Goal: Task Accomplishment & Management: Use online tool/utility

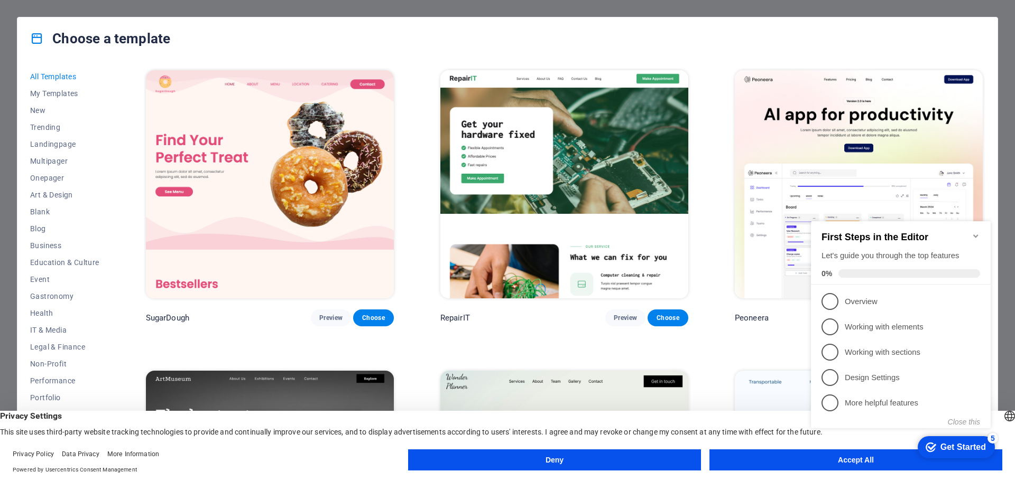
click at [775, 461] on button "Accept All" at bounding box center [855, 460] width 293 height 21
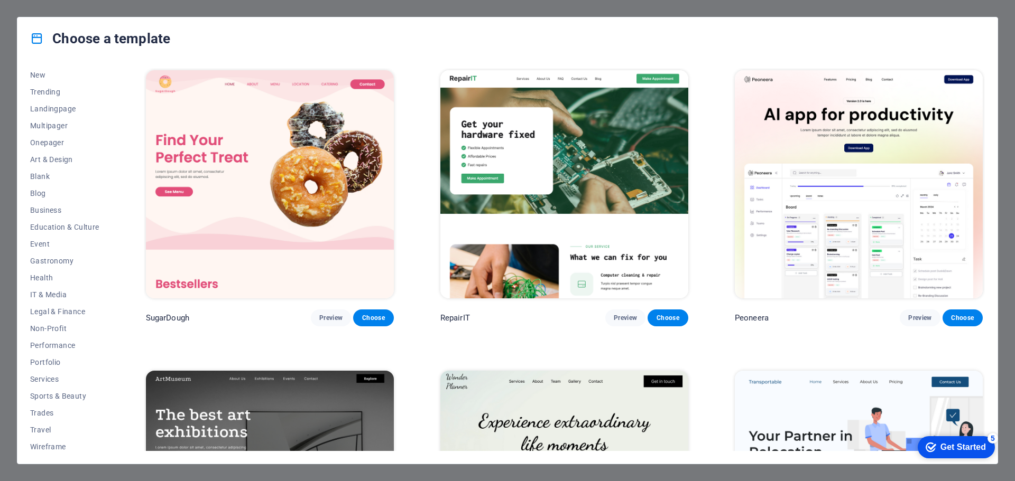
scroll to position [40, 0]
click at [51, 375] on span "Services" at bounding box center [64, 375] width 69 height 8
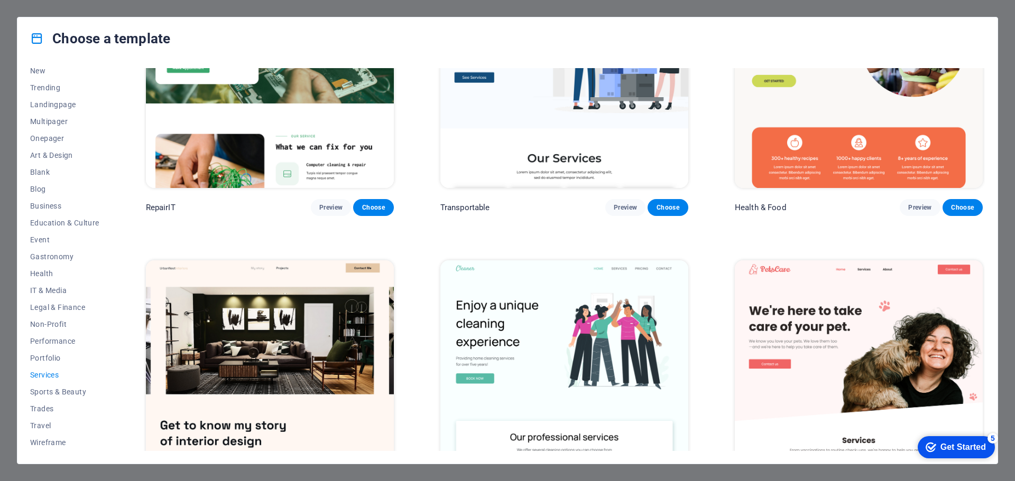
scroll to position [0, 0]
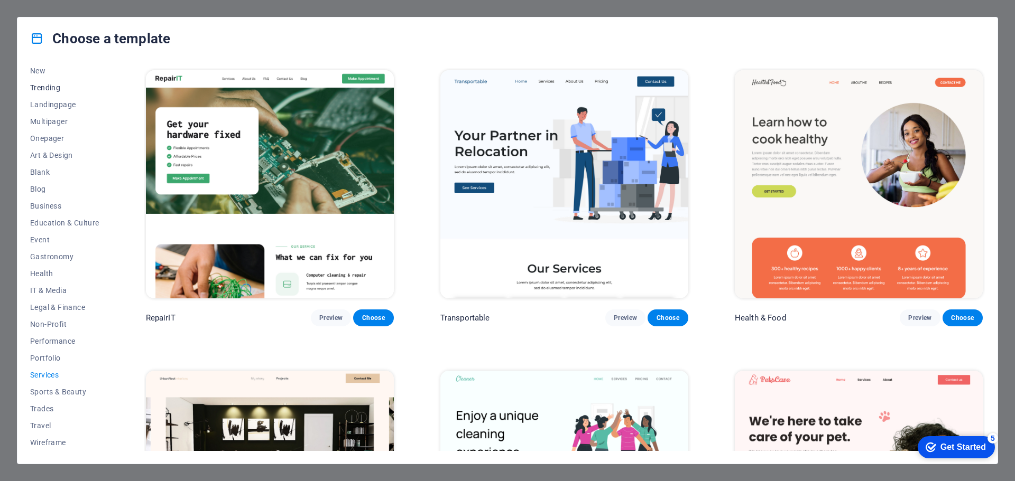
click at [40, 88] on span "Trending" at bounding box center [64, 88] width 69 height 8
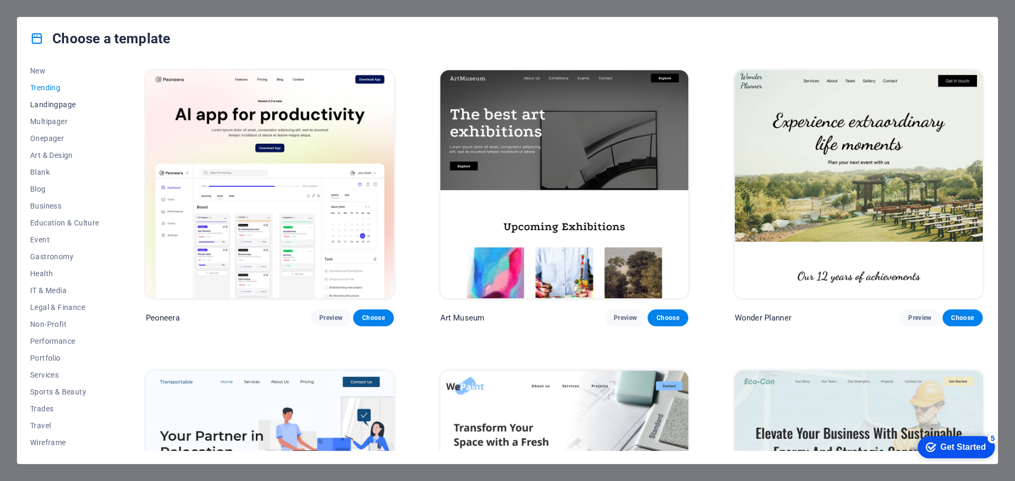
click at [48, 104] on span "Landingpage" at bounding box center [64, 104] width 69 height 8
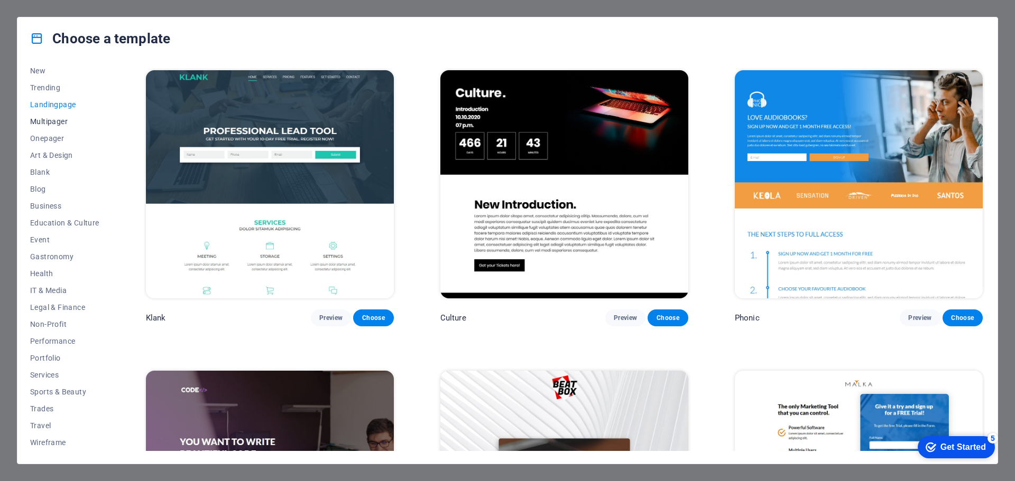
click at [55, 123] on span "Multipager" at bounding box center [64, 121] width 69 height 8
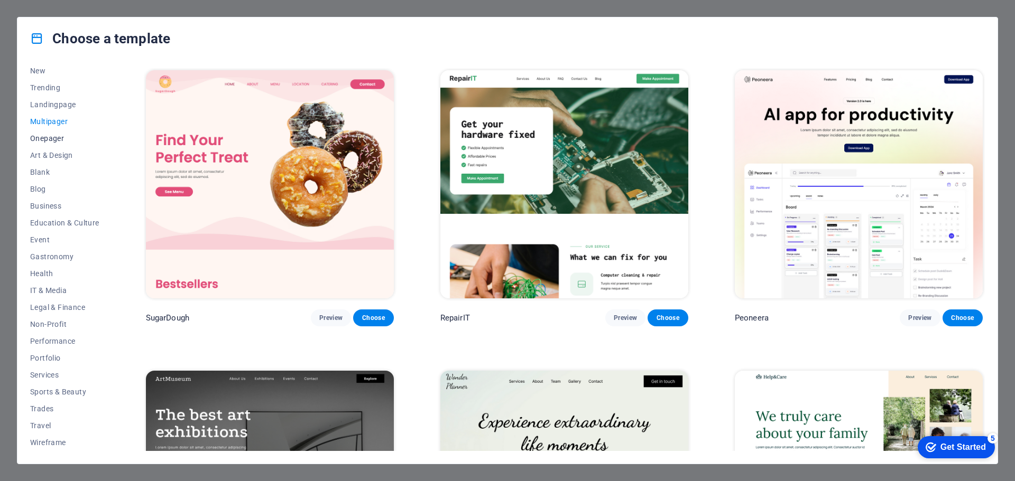
click at [57, 135] on span "Onepager" at bounding box center [64, 138] width 69 height 8
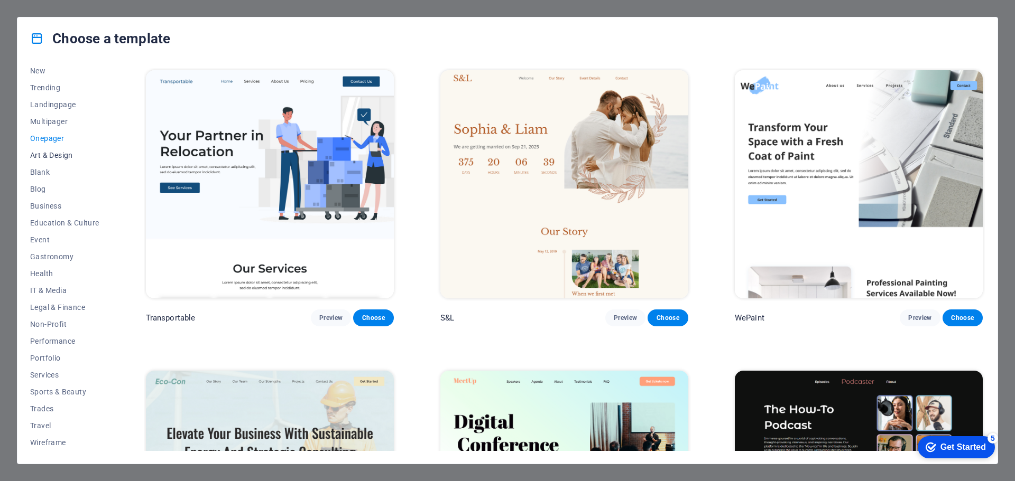
click at [60, 155] on span "Art & Design" at bounding box center [64, 155] width 69 height 8
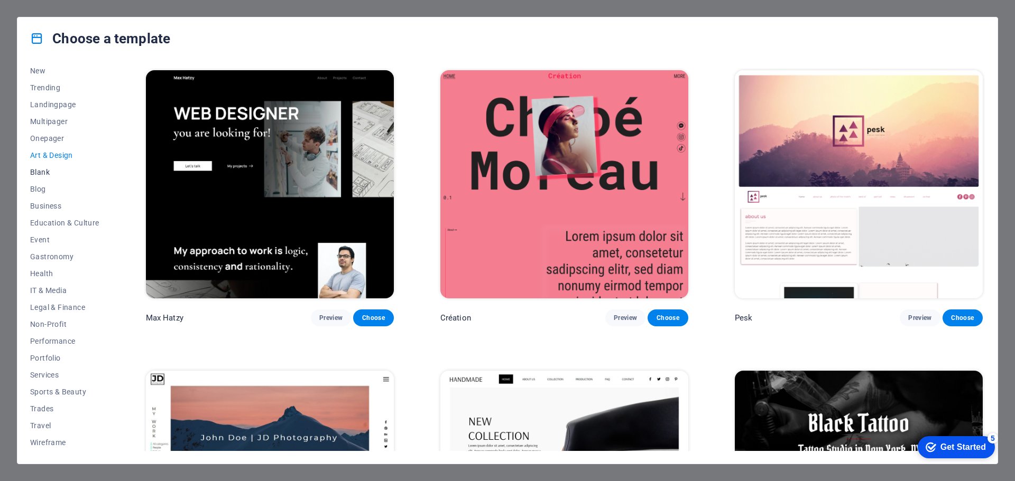
click at [48, 167] on button "Blank" at bounding box center [64, 172] width 69 height 17
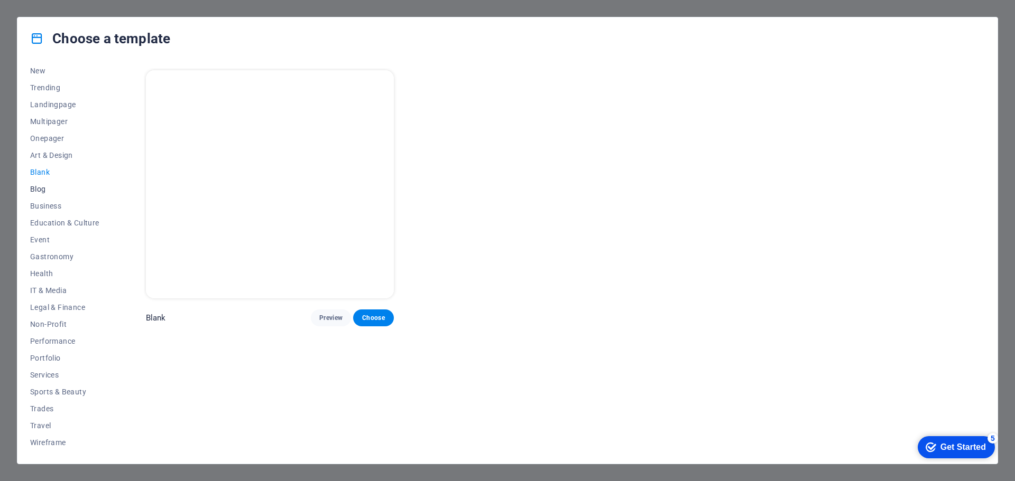
click at [44, 187] on span "Blog" at bounding box center [64, 189] width 69 height 8
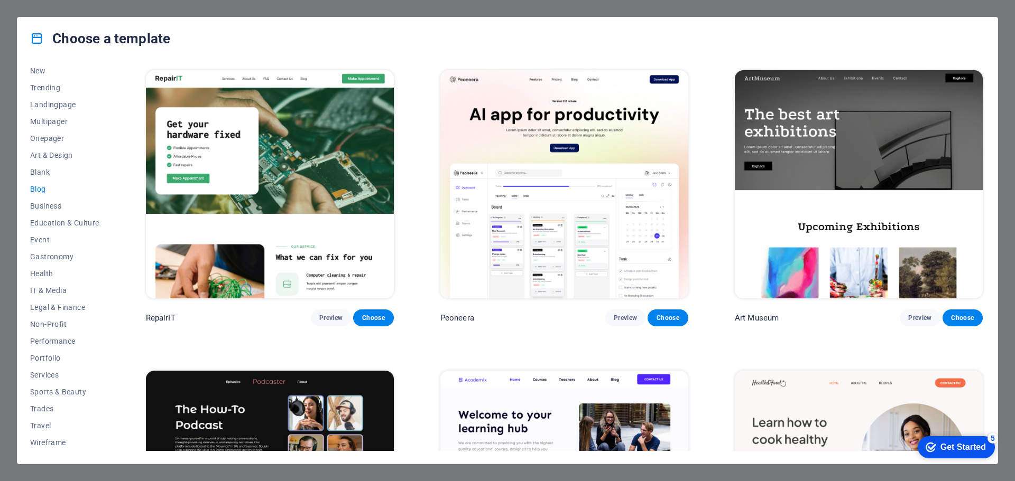
drag, startPoint x: 985, startPoint y: 93, endPoint x: 984, endPoint y: 109, distance: 16.4
click at [984, 109] on div "All Templates My Templates New Trending Landingpage Multipager Onepager Art & D…" at bounding box center [507, 262] width 980 height 404
click at [45, 243] on span "Event" at bounding box center [64, 240] width 69 height 8
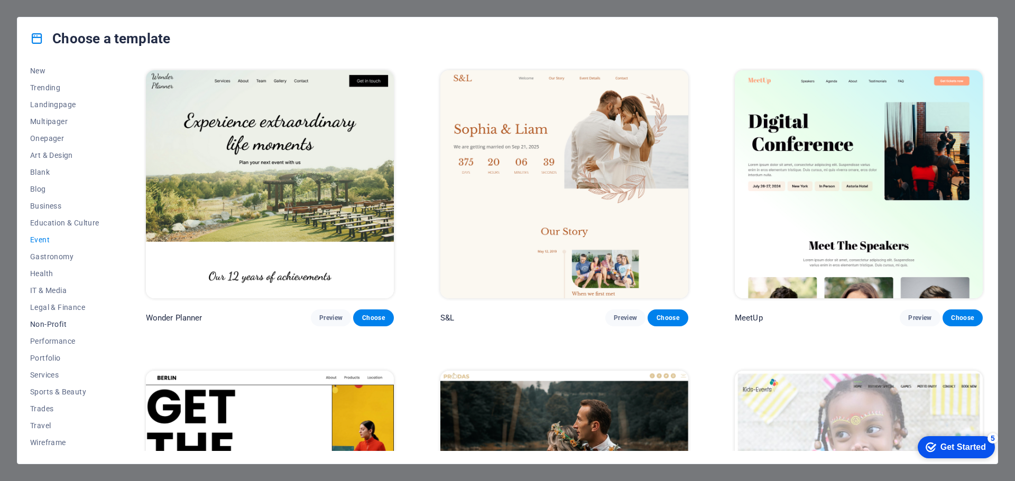
click at [57, 328] on span "Non-Profit" at bounding box center [64, 324] width 69 height 8
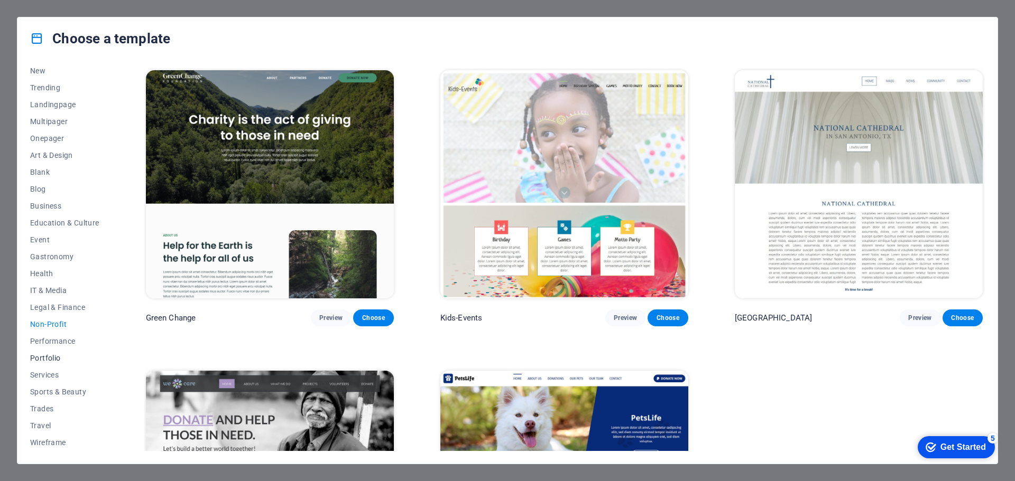
click at [57, 358] on span "Portfolio" at bounding box center [64, 358] width 69 height 8
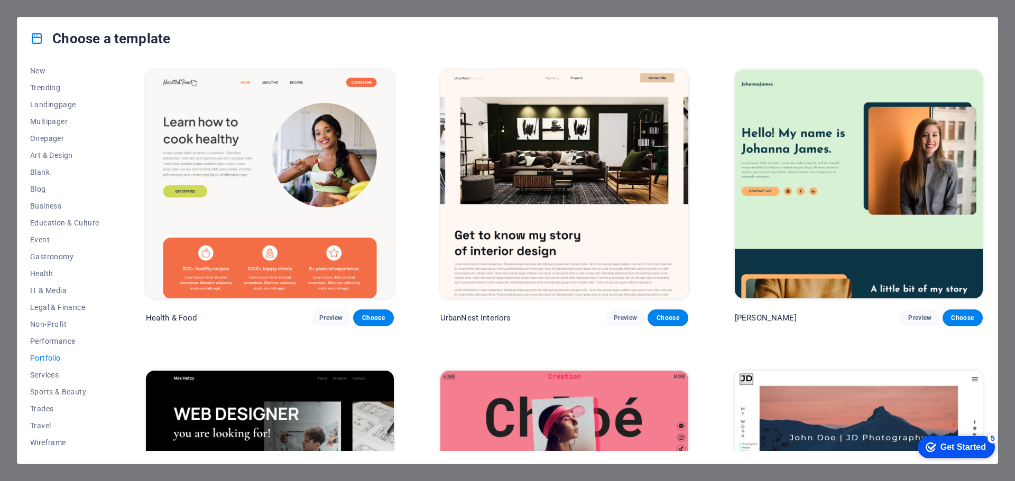
drag, startPoint x: 117, startPoint y: 239, endPoint x: 120, endPoint y: 283, distance: 43.5
click at [120, 283] on div "All Templates My Templates New Trending Landingpage Multipager Onepager Art & D…" at bounding box center [507, 262] width 980 height 404
click at [48, 369] on button "Services" at bounding box center [64, 375] width 69 height 17
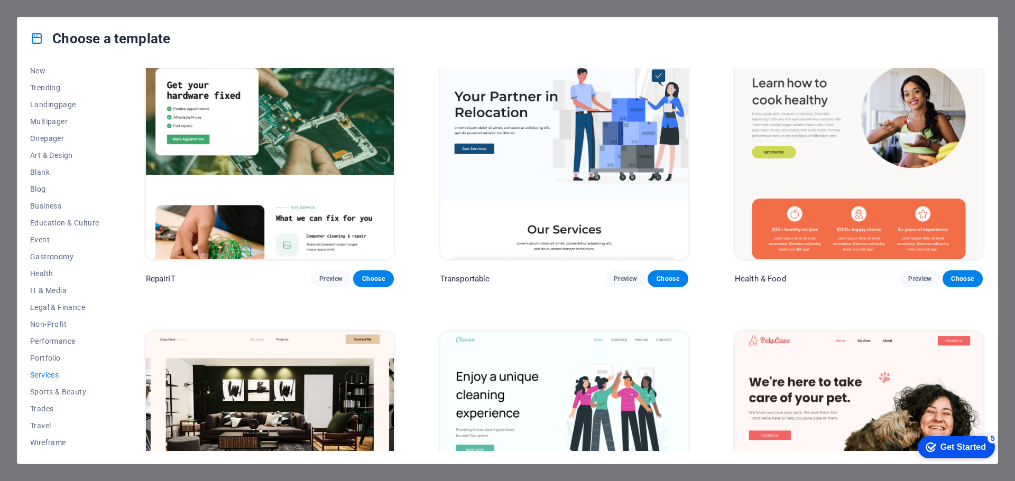
scroll to position [53, 0]
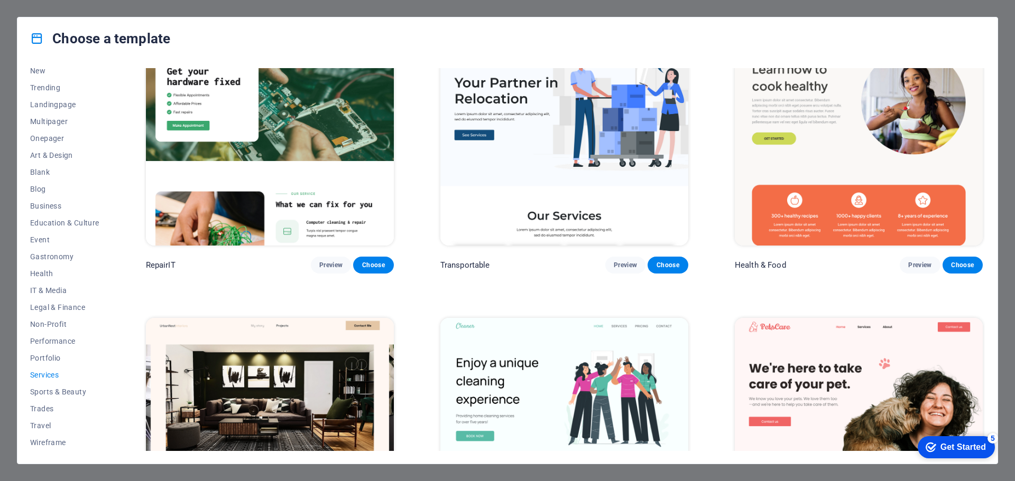
drag, startPoint x: 986, startPoint y: 125, endPoint x: 989, endPoint y: 138, distance: 13.1
click at [989, 138] on div "All Templates My Templates New Trending Landingpage Multipager Onepager Art & D…" at bounding box center [507, 262] width 980 height 404
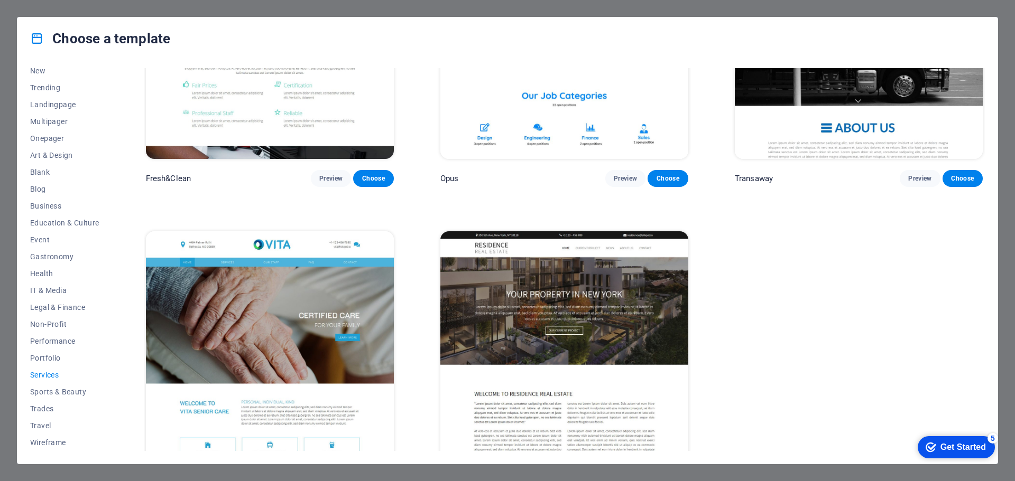
scroll to position [1672, 0]
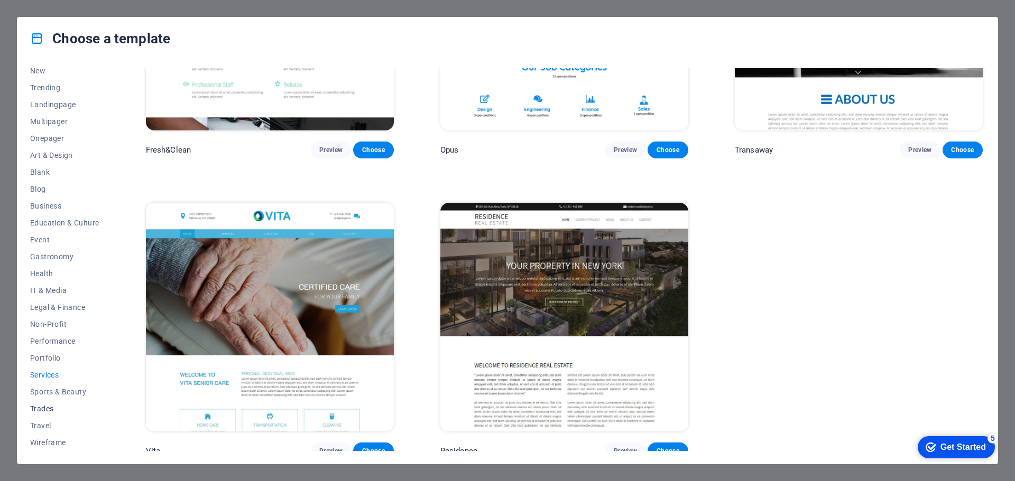
click at [45, 414] on button "Trades" at bounding box center [64, 409] width 69 height 17
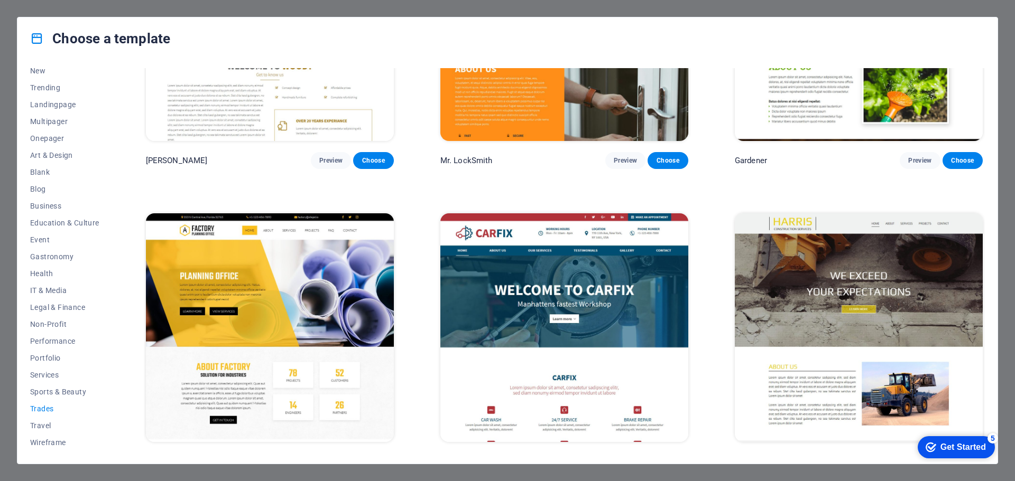
scroll to position [474, 0]
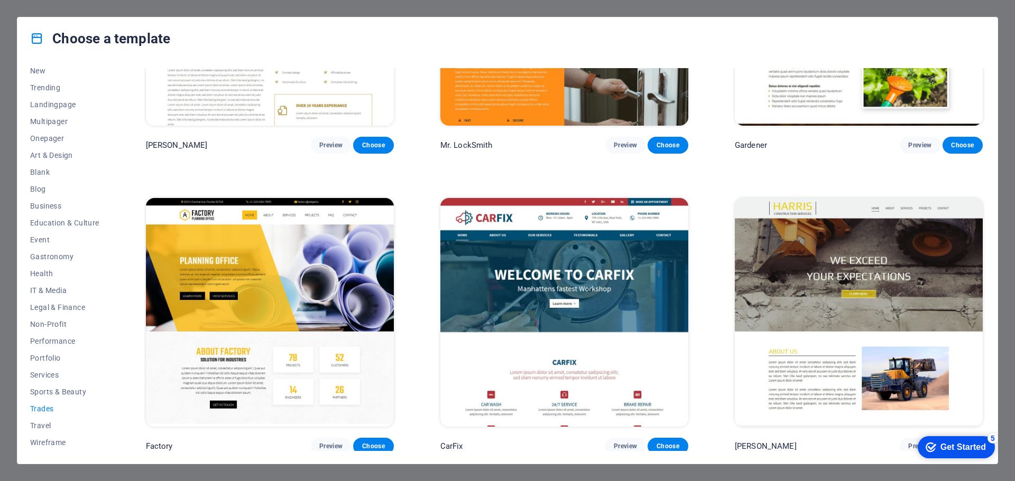
drag, startPoint x: 984, startPoint y: 203, endPoint x: 83, endPoint y: 12, distance: 920.7
click at [41, 430] on span "Travel" at bounding box center [64, 426] width 69 height 8
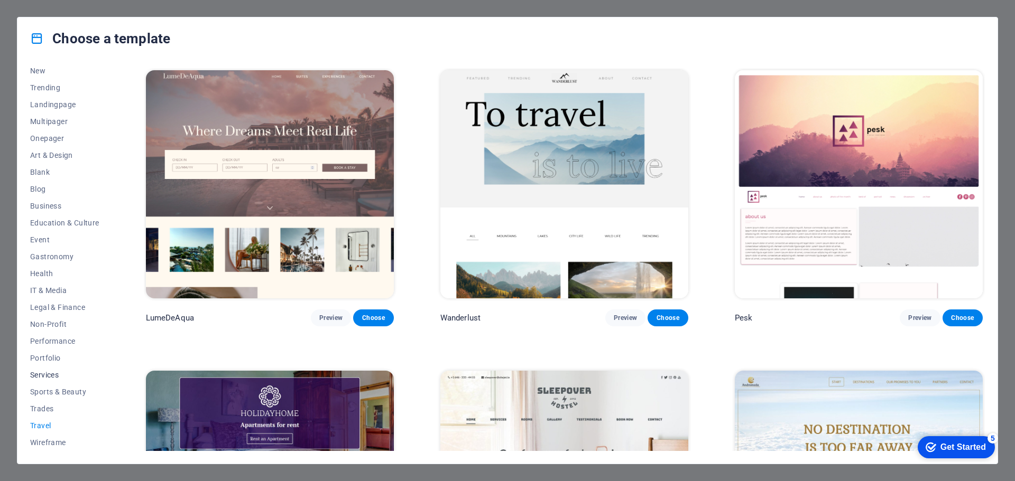
click at [50, 377] on span "Services" at bounding box center [64, 375] width 69 height 8
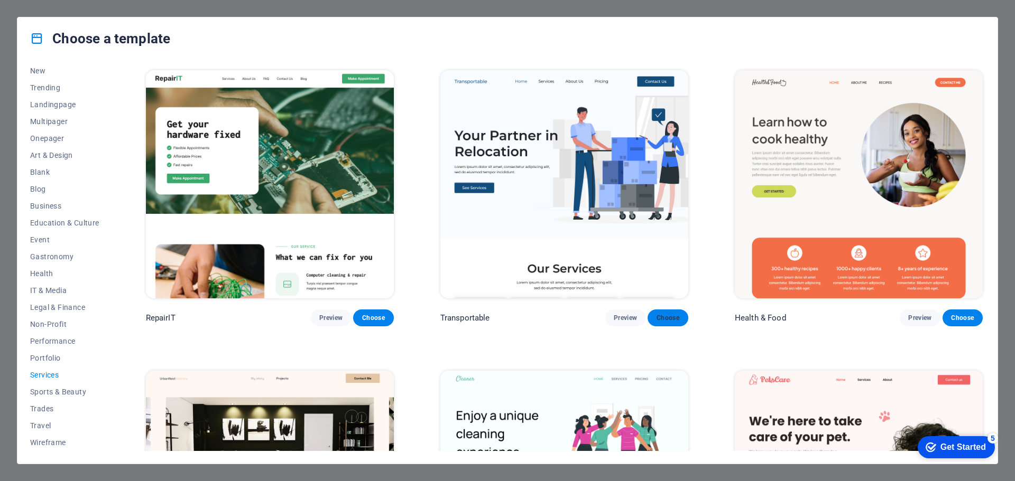
click at [664, 315] on span "Choose" at bounding box center [667, 318] width 23 height 8
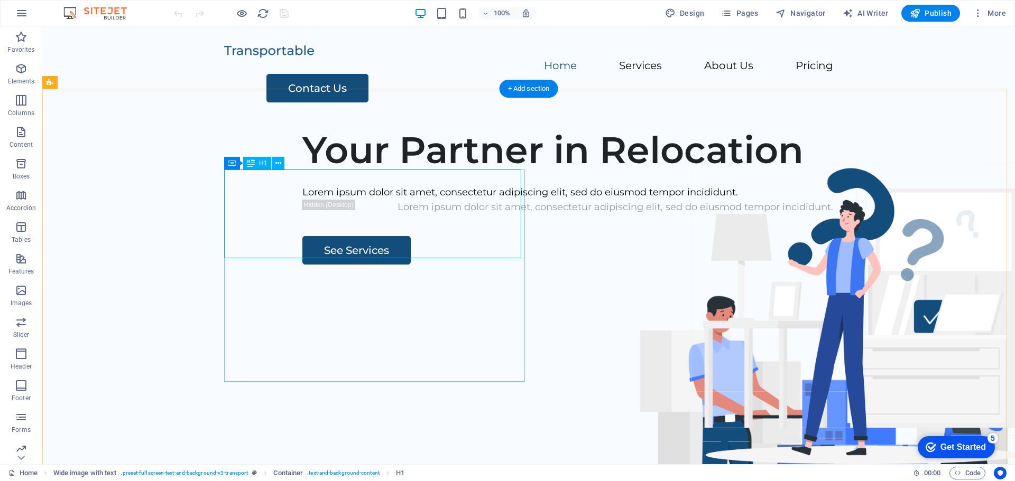
click at [392, 172] on div "Your Partner in Relocation" at bounding box center [615, 150] width 626 height 44
click at [302, 172] on div "Your Partner in Relocation" at bounding box center [615, 150] width 626 height 44
click at [103, 203] on div "Your Partner in Relocation Lorem ipsum dolor sit amet, consectetur adipiscing e…" at bounding box center [528, 321] width 972 height 405
click at [302, 172] on div "Your Partner in Relocation" at bounding box center [615, 150] width 626 height 44
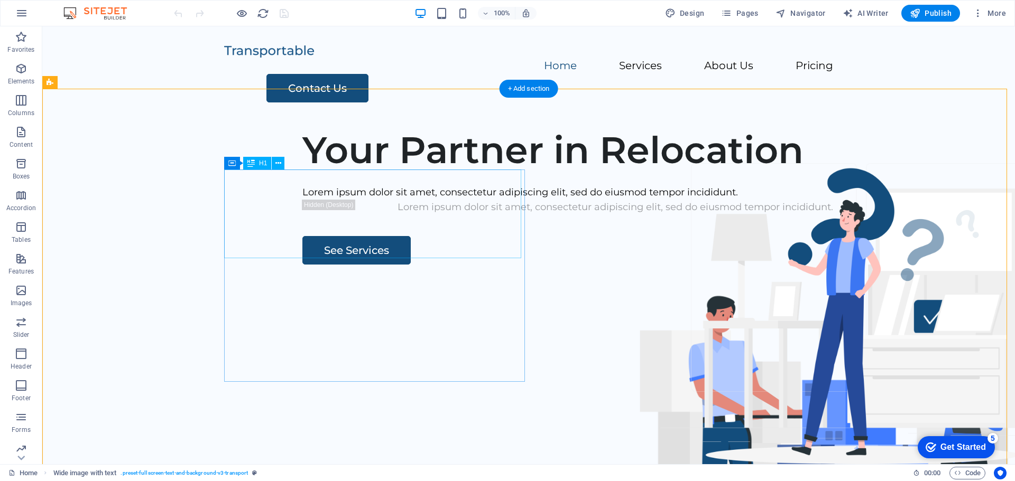
click at [302, 172] on div "Your Partner in Relocation" at bounding box center [615, 150] width 626 height 44
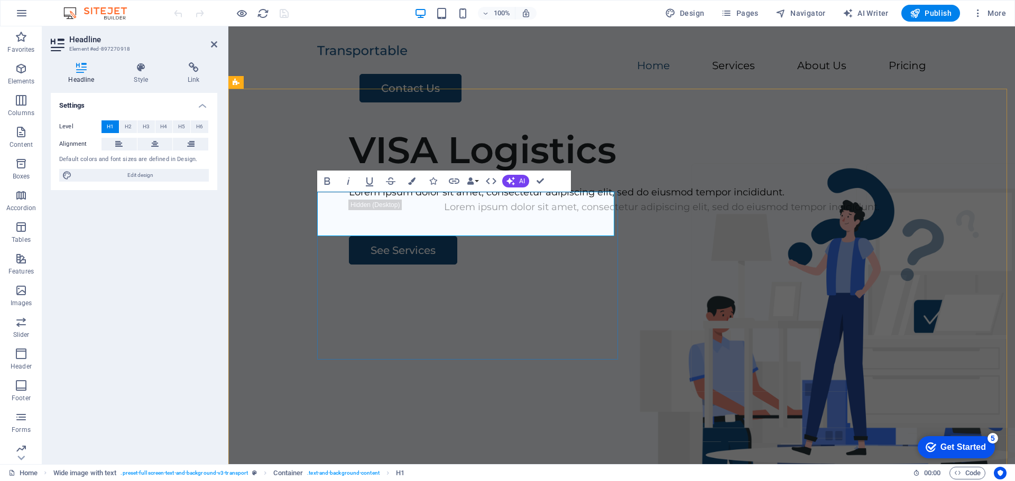
click at [422, 172] on h1 "VISA Logistics" at bounding box center [662, 150] width 626 height 44
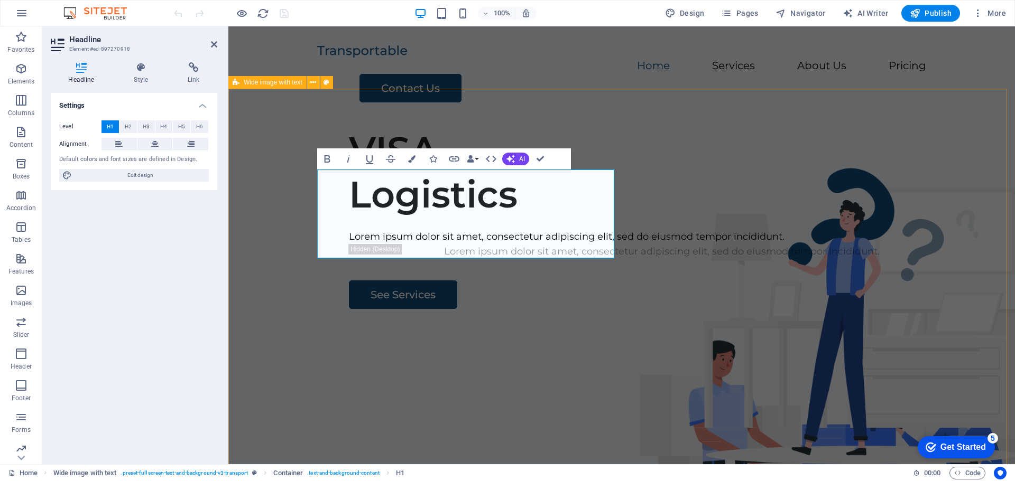
click at [302, 132] on div "VISA ‌Logistics Lorem ipsum dolor sit amet, consectetur adipiscing elit, sed do…" at bounding box center [621, 321] width 786 height 405
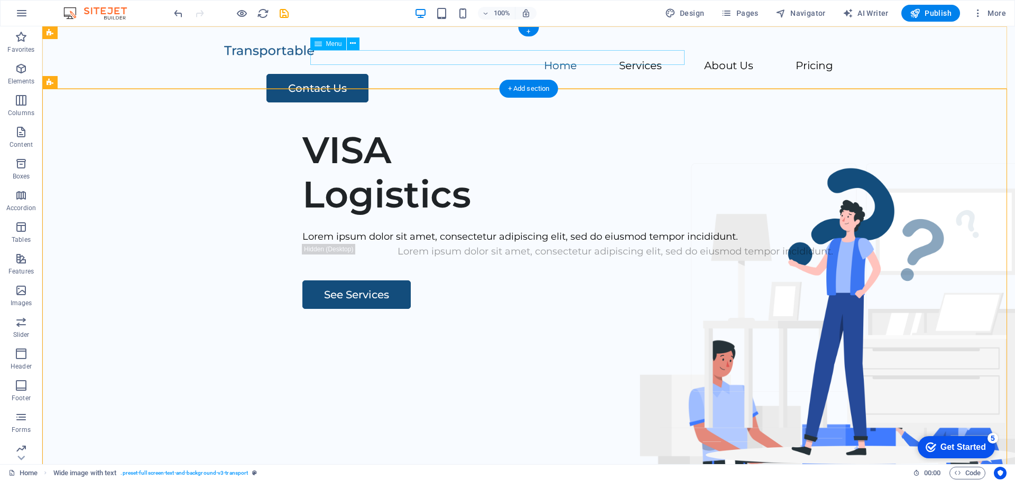
click at [419, 59] on nav "Home Services About Us Pricing" at bounding box center [528, 66] width 609 height 15
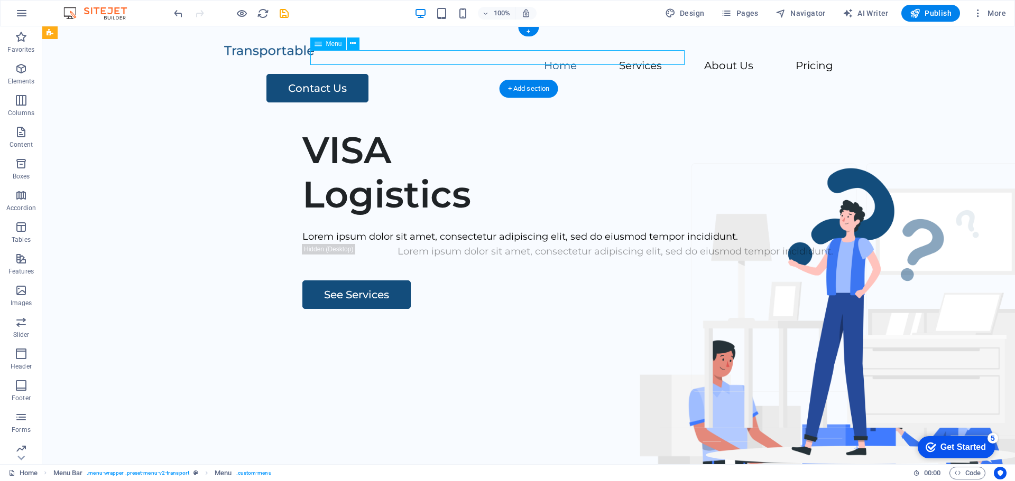
click at [419, 59] on nav "Home Services About Us Pricing" at bounding box center [528, 66] width 609 height 15
select select
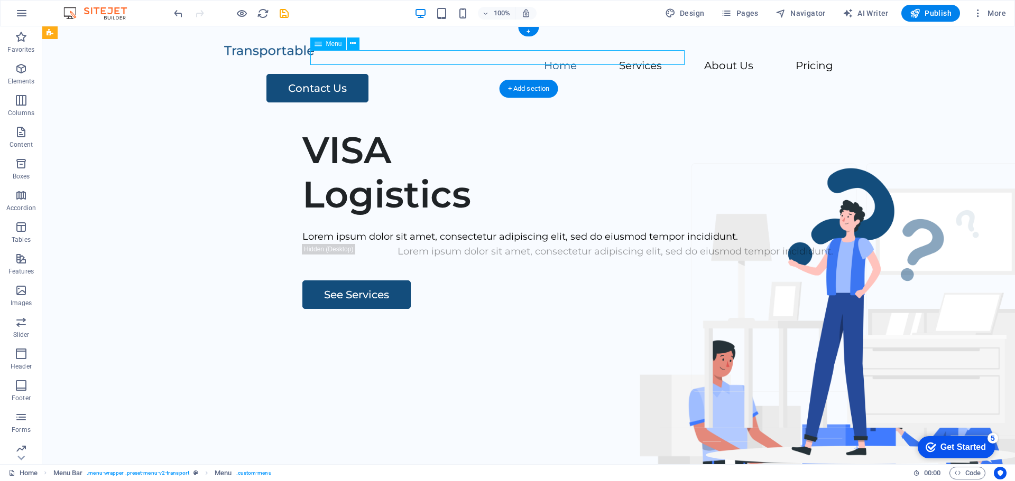
select select
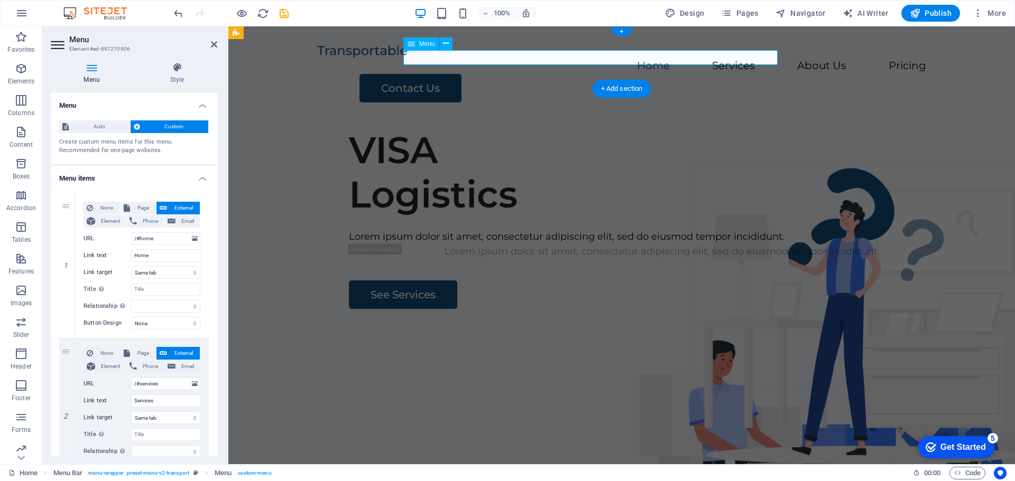
click at [495, 59] on nav "Home Services About Us Pricing" at bounding box center [621, 66] width 609 height 15
click at [498, 59] on nav "Home Services About Us Pricing" at bounding box center [621, 66] width 609 height 15
drag, startPoint x: 156, startPoint y: 258, endPoint x: 106, endPoint y: 265, distance: 51.2
click at [106, 265] on div "None Page External Element Phone Email Page Home Legal Notice Privacy Subpage E…" at bounding box center [142, 257] width 117 height 111
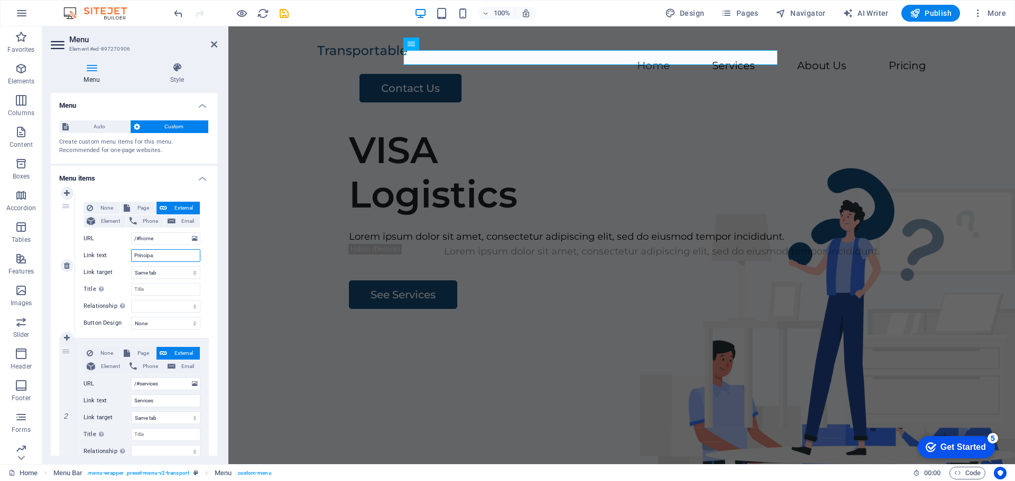
type input "Principal"
select select
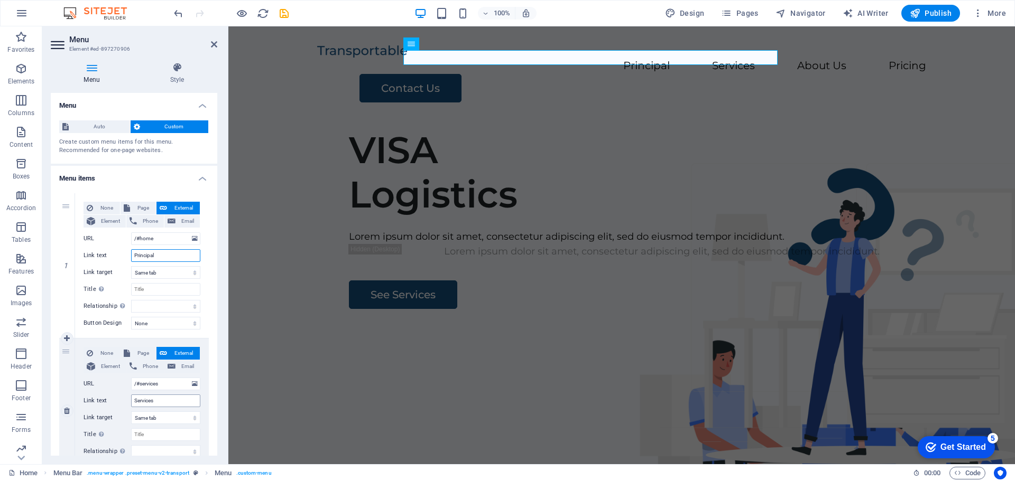
type input "Principal"
click at [160, 399] on input "Services" at bounding box center [165, 401] width 69 height 13
type input "Servicios"
select select
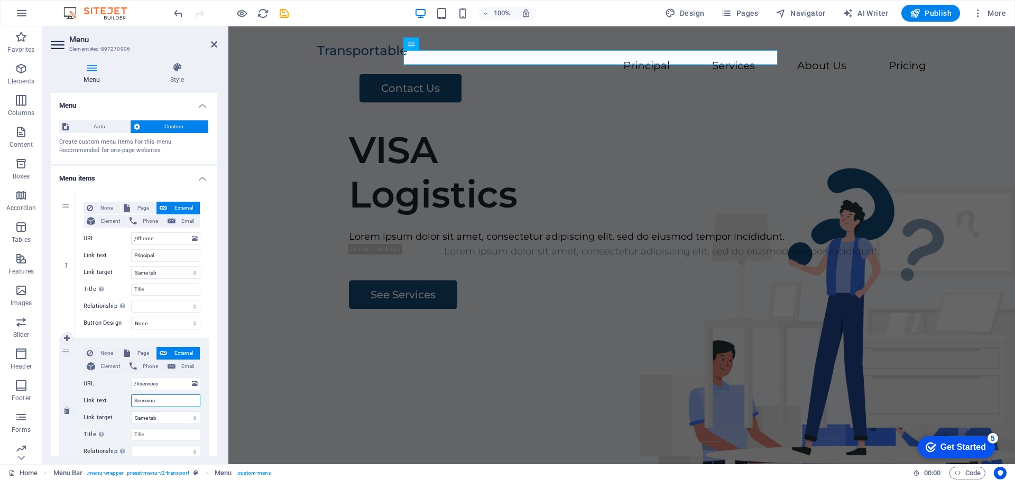
select select
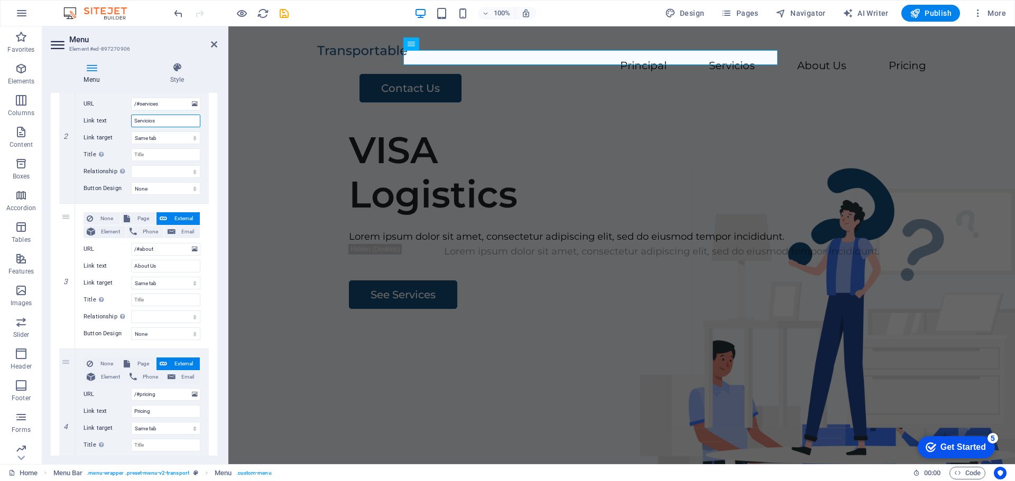
scroll to position [282, 0]
type input "Servicios"
click at [156, 264] on input "About Us" at bounding box center [165, 264] width 69 height 13
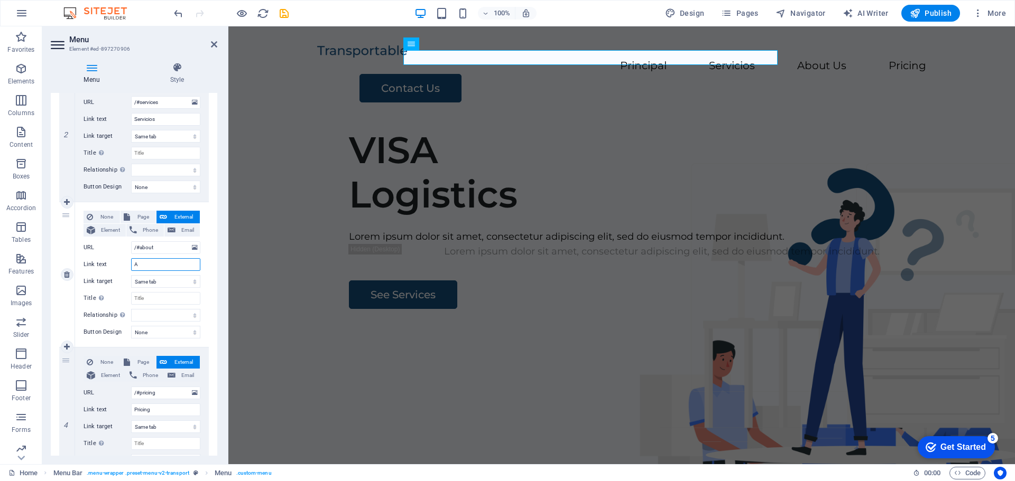
type input "AC"
select select
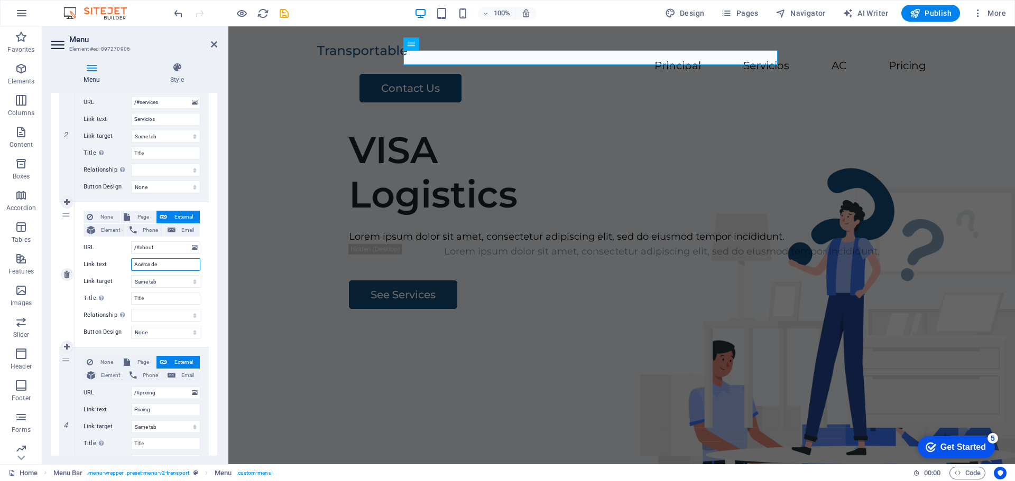
type input "Acerca de"
select select
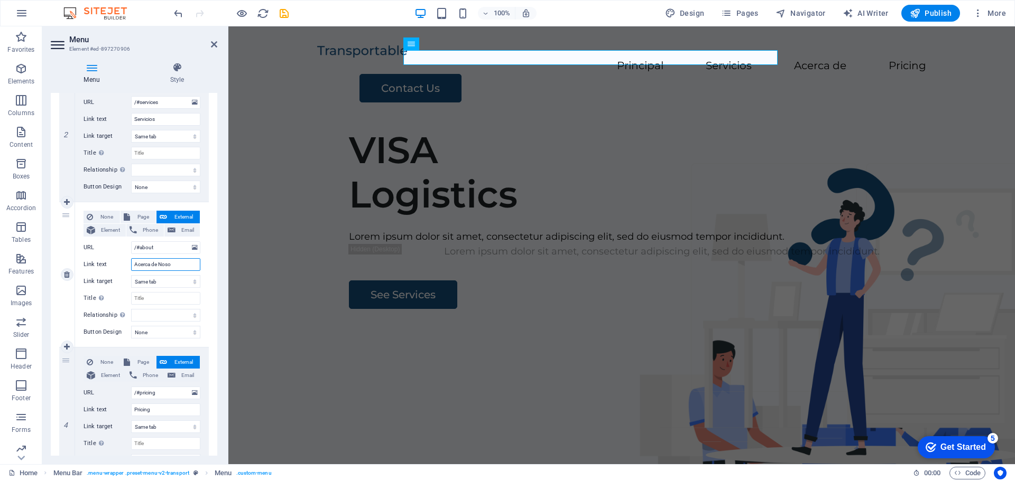
type input "Acerca de Nosot"
select select
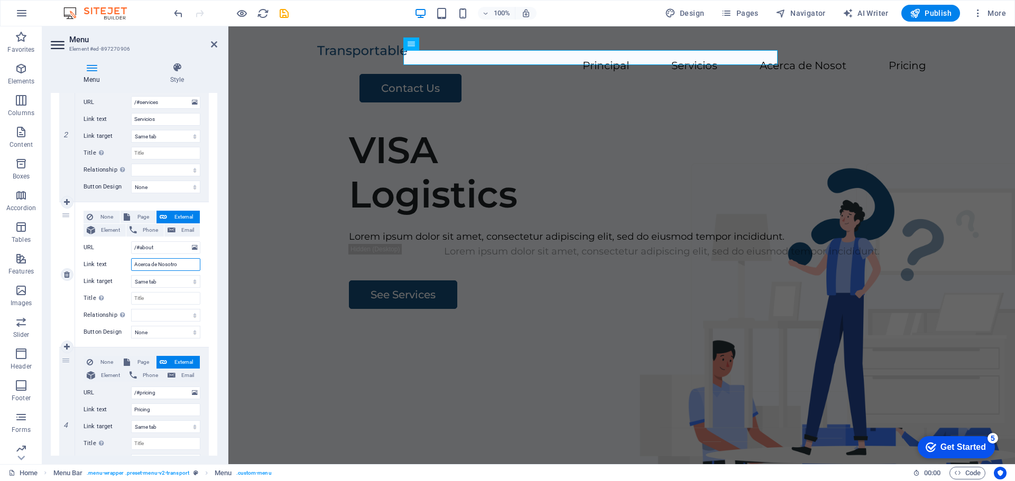
type input "Acerca de Nosotros"
select select
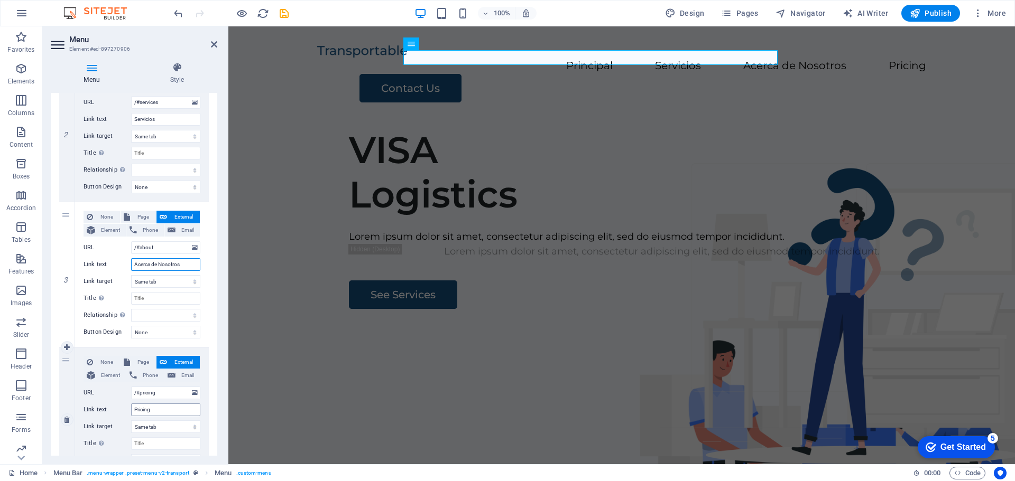
type input "Acerca de Nosotros"
drag, startPoint x: 163, startPoint y: 412, endPoint x: 78, endPoint y: 395, distance: 87.2
click at [78, 395] on div "None Page External Element Phone Email Page Home Legal Notice Privacy Subpage E…" at bounding box center [142, 420] width 134 height 145
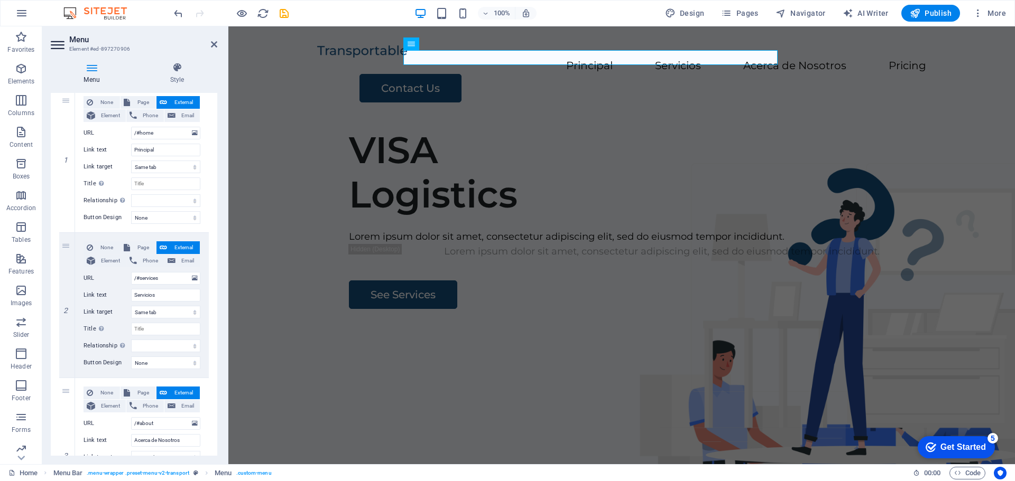
scroll to position [0, 0]
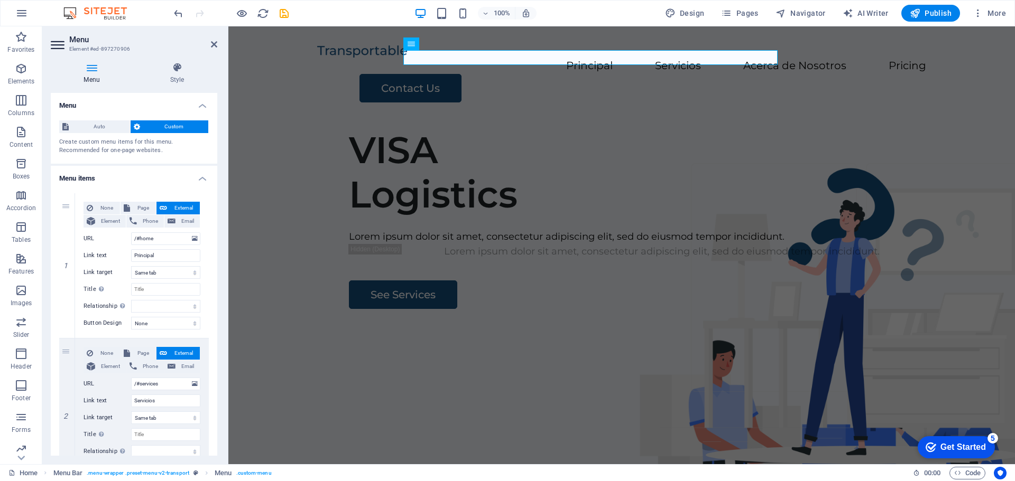
drag, startPoint x: 217, startPoint y: 394, endPoint x: 1, endPoint y: 117, distance: 350.9
click at [216, 47] on icon at bounding box center [214, 44] width 6 height 8
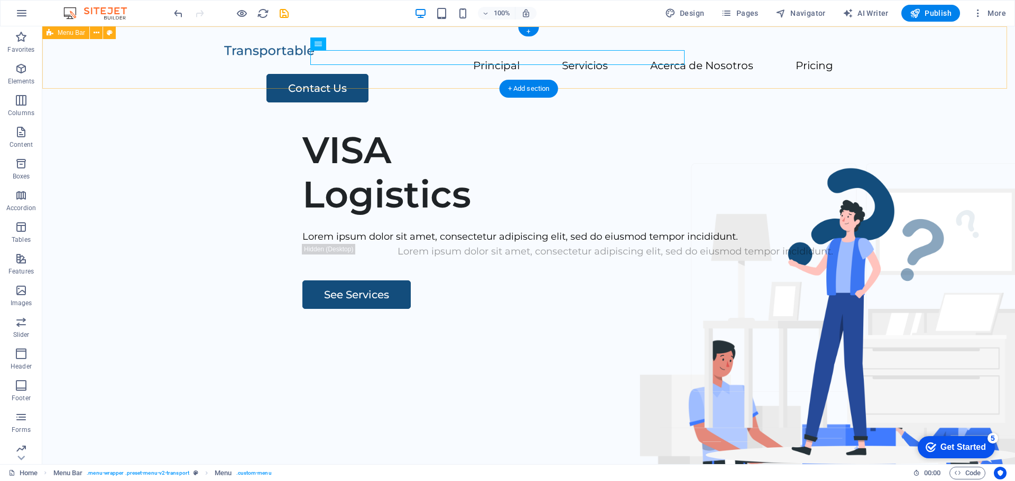
click at [288, 59] on div at bounding box center [528, 50] width 609 height 15
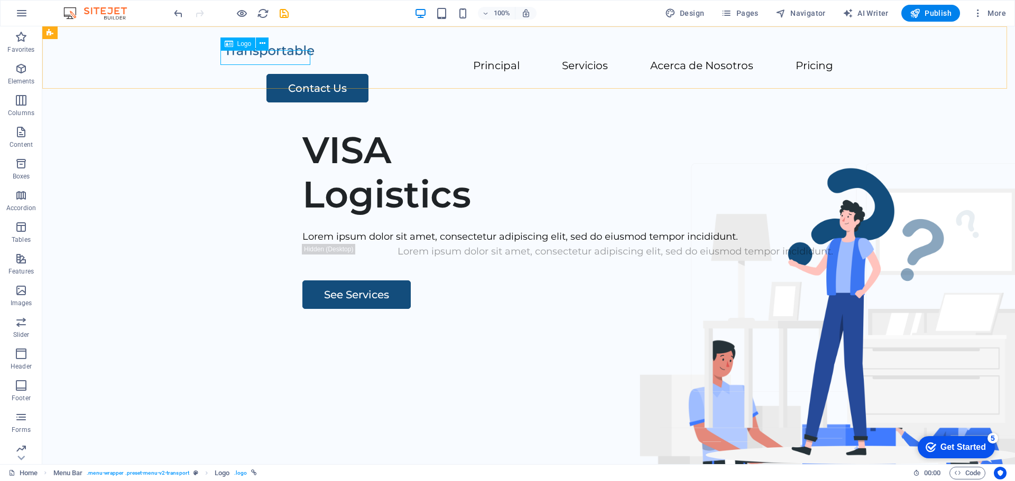
click at [239, 43] on span "Logo" at bounding box center [244, 44] width 14 height 6
click at [264, 44] on icon at bounding box center [262, 43] width 6 height 11
click at [96, 32] on icon at bounding box center [97, 32] width 6 height 11
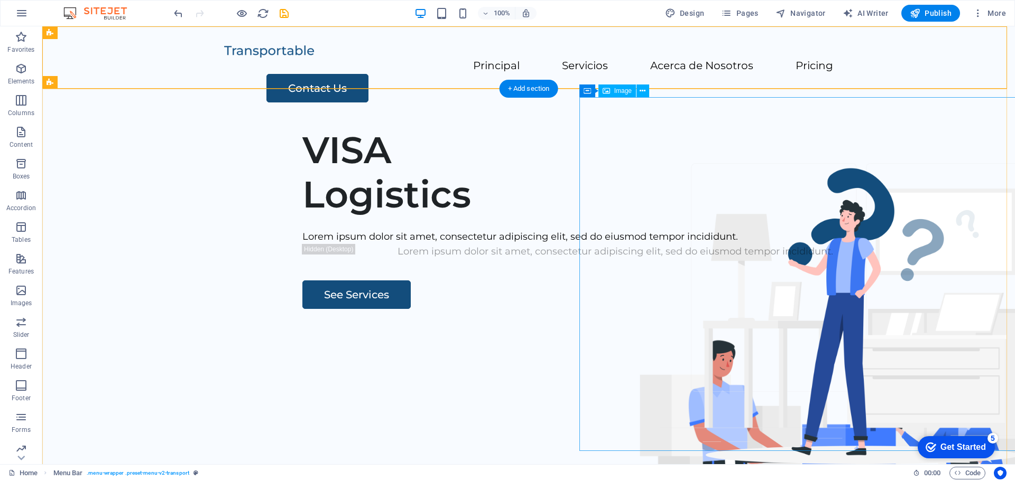
click at [593, 374] on figure at bounding box center [838, 486] width 502 height 354
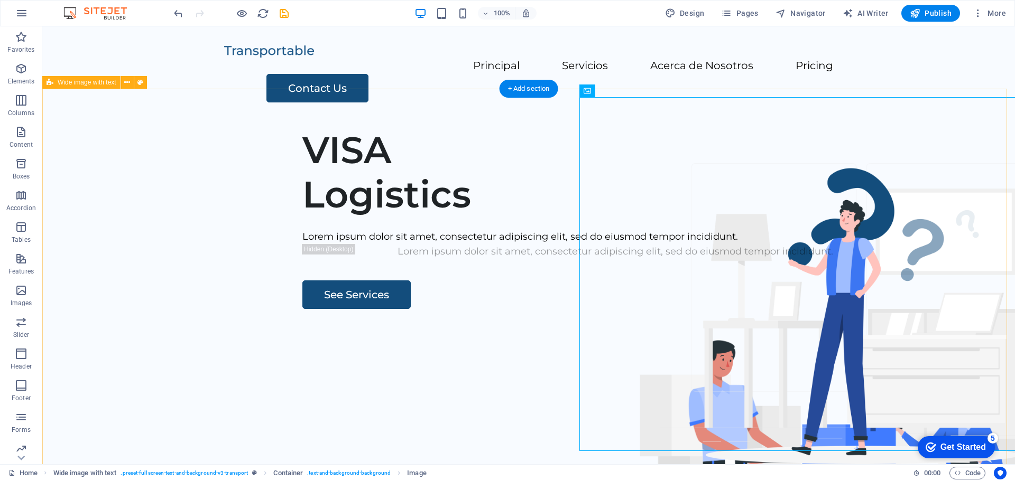
click at [89, 331] on div "VISA Logistics Lorem ipsum dolor sit amet, consectetur adipiscing elit, sed do …" at bounding box center [528, 321] width 972 height 405
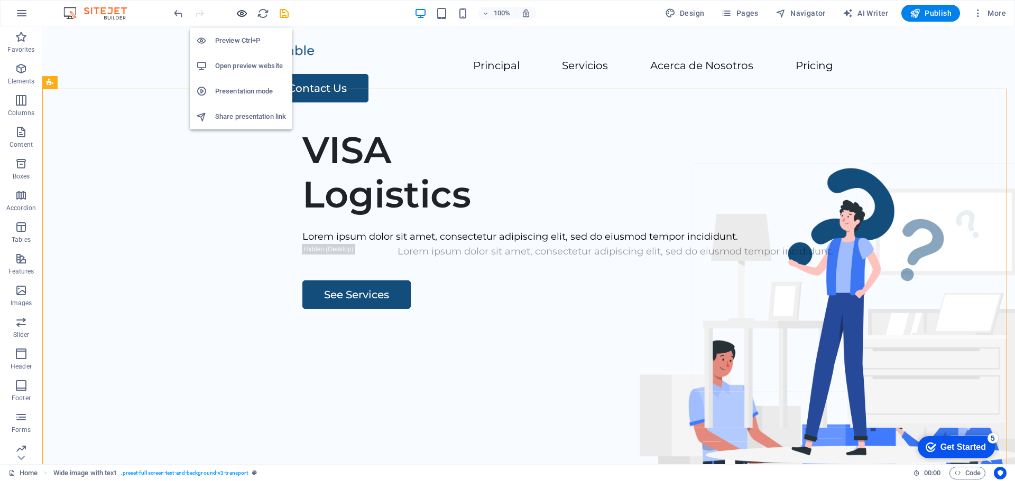
click at [241, 12] on icon "button" at bounding box center [242, 13] width 12 height 12
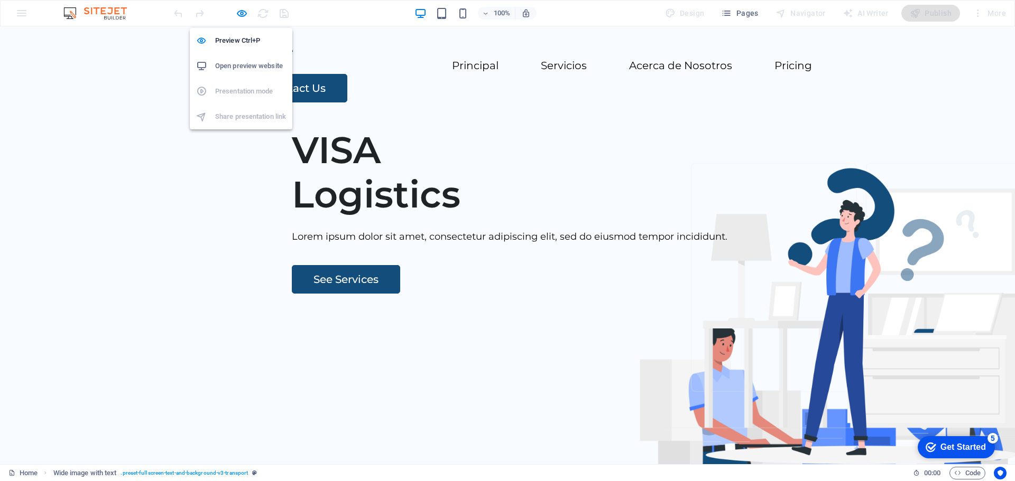
click at [238, 63] on h6 "Open preview website" at bounding box center [250, 66] width 71 height 13
click at [25, 16] on div "100% Design Pages Navigator AI Writer Publish More" at bounding box center [508, 13] width 1014 height 25
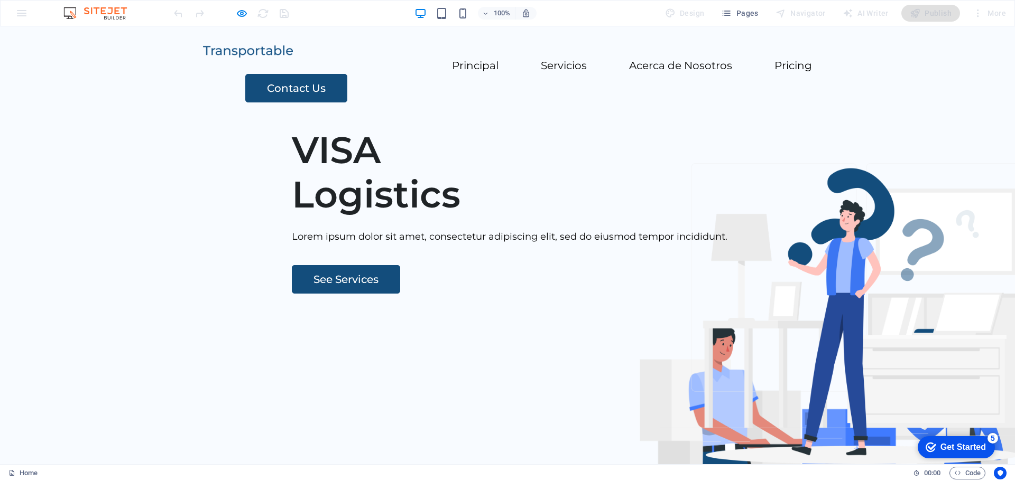
click at [108, 12] on img at bounding box center [100, 13] width 79 height 13
click at [70, 15] on img at bounding box center [100, 13] width 79 height 13
click at [73, 16] on img at bounding box center [100, 13] width 79 height 13
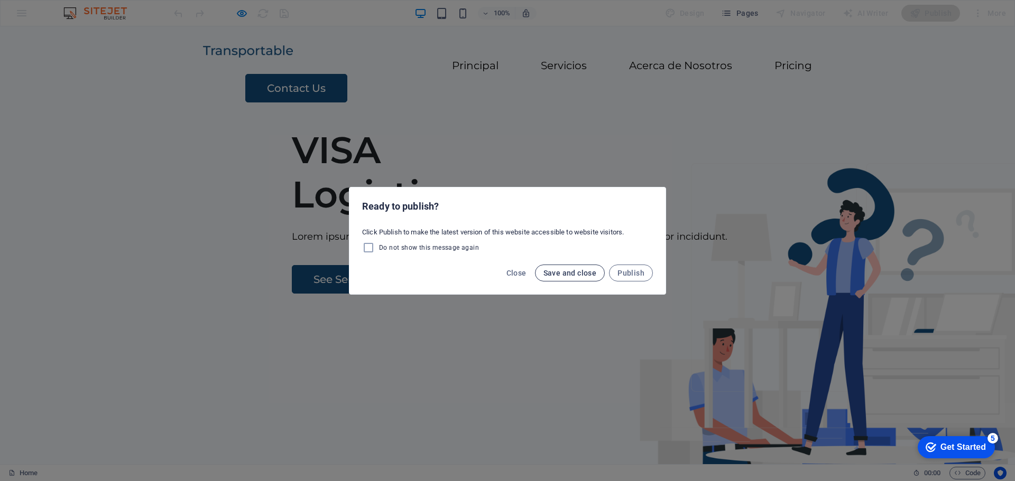
click at [583, 273] on span "Save and close" at bounding box center [569, 273] width 53 height 8
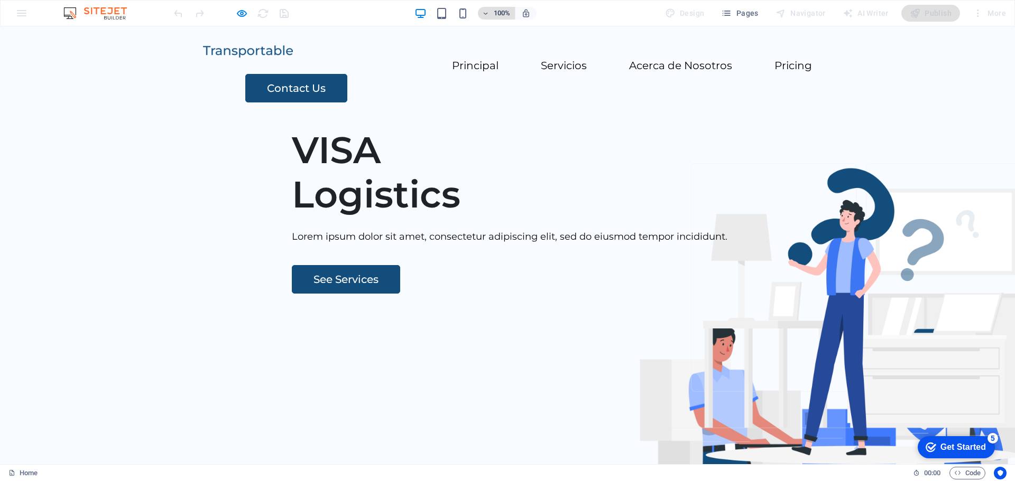
click at [488, 12] on icon "button" at bounding box center [485, 13] width 7 height 7
click at [488, 12] on div at bounding box center [507, 240] width 1015 height 481
click at [728, 15] on icon "button" at bounding box center [726, 13] width 11 height 11
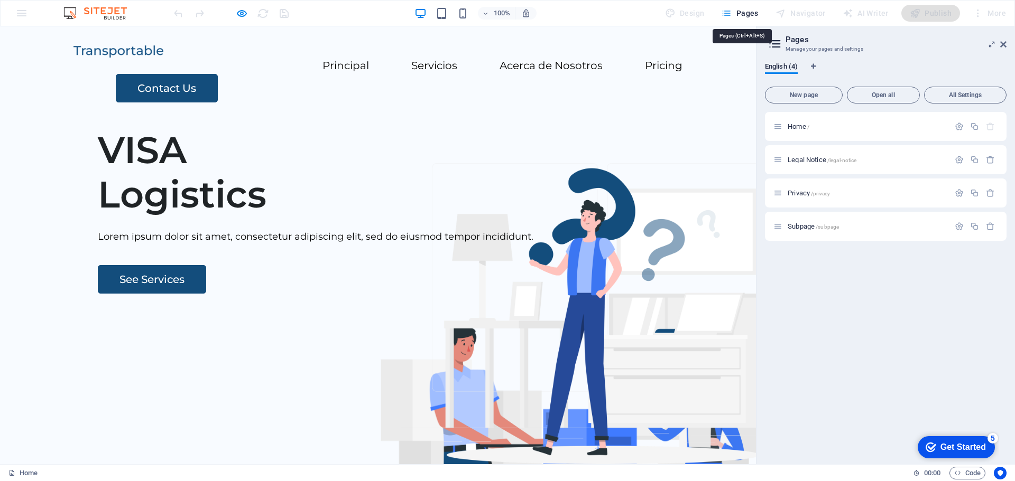
click at [728, 15] on icon "button" at bounding box center [726, 13] width 11 height 11
click at [22, 20] on div "100% Design Pages Navigator AI Writer Publish More" at bounding box center [508, 13] width 1014 height 25
click at [1006, 44] on icon at bounding box center [1003, 44] width 6 height 8
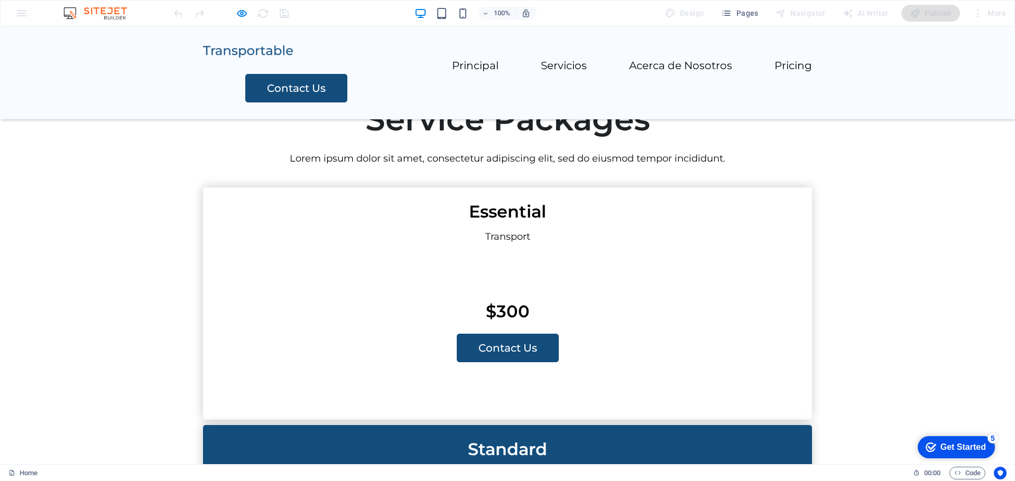
scroll to position [1938, 0]
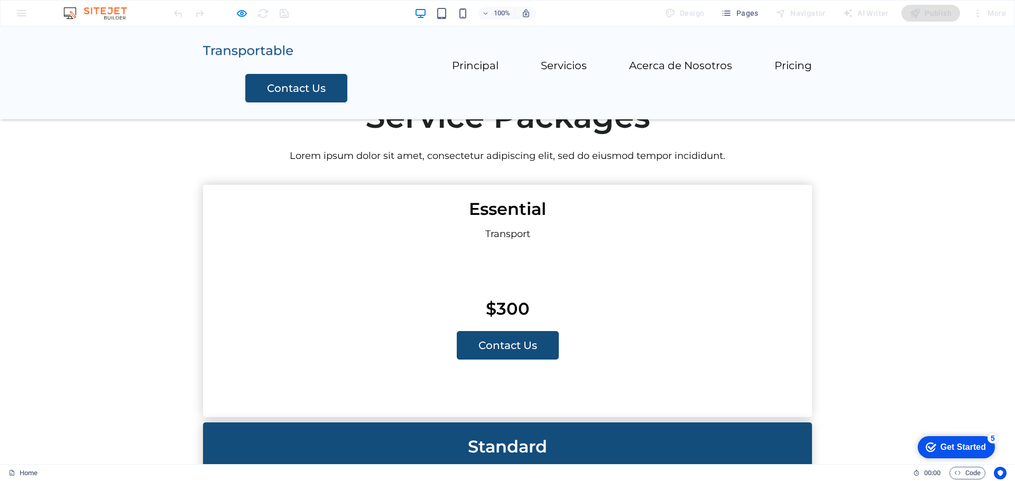
drag, startPoint x: 1010, startPoint y: 92, endPoint x: 964, endPoint y: 500, distance: 410.6
click at [968, 476] on span "Code" at bounding box center [967, 473] width 26 height 13
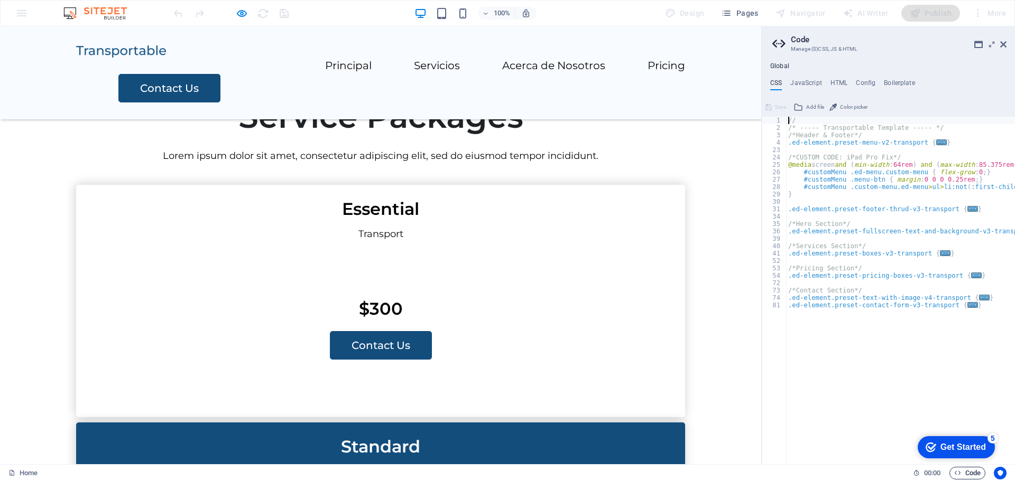
click at [968, 476] on span "Code" at bounding box center [967, 473] width 26 height 13
click at [1004, 45] on icon at bounding box center [1003, 44] width 6 height 8
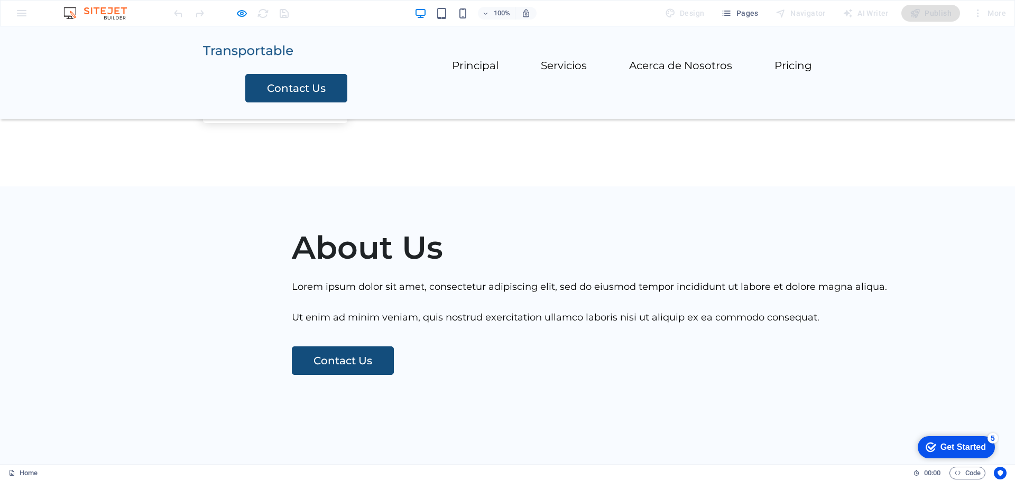
scroll to position [0, 0]
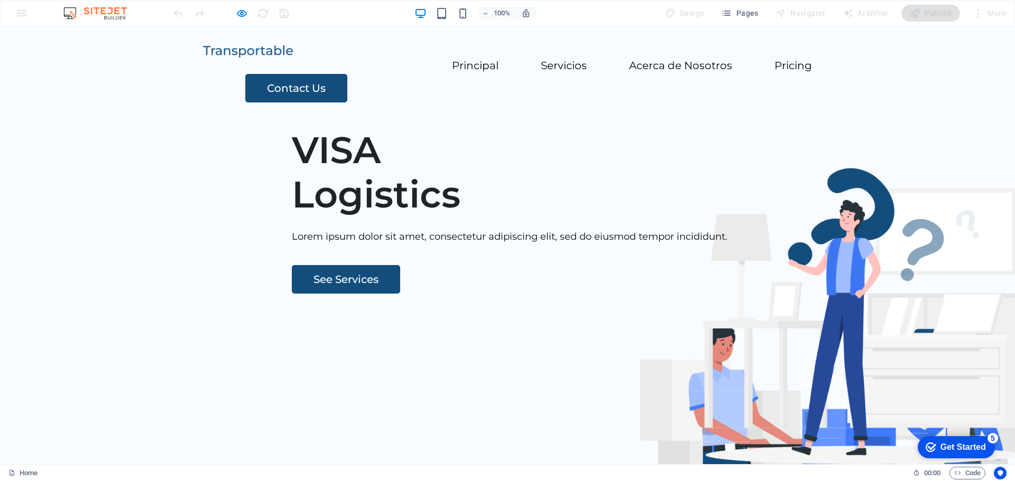
click at [70, 13] on img at bounding box center [100, 13] width 79 height 13
click at [90, 15] on img at bounding box center [100, 13] width 79 height 13
click at [736, 13] on span "Pages" at bounding box center [739, 13] width 37 height 11
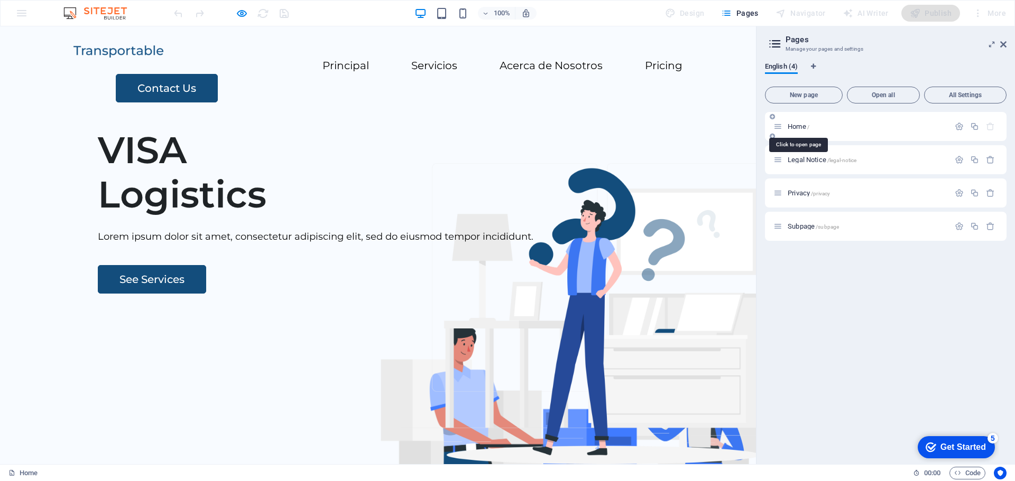
click at [795, 127] on span "Home /" at bounding box center [798, 127] width 22 height 8
click at [794, 127] on span "Home /" at bounding box center [798, 127] width 22 height 8
click at [807, 159] on span "Legal Notice /legal-notice" at bounding box center [821, 160] width 69 height 8
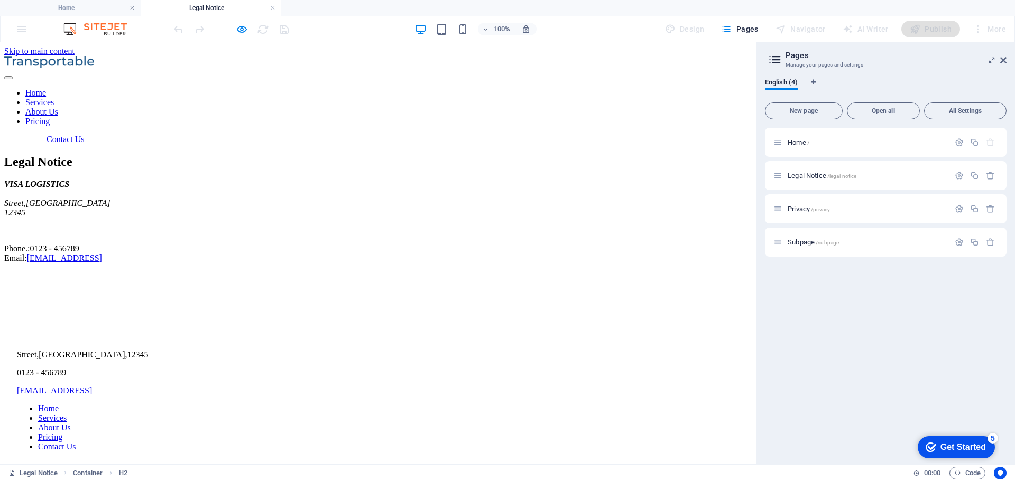
click at [123, 191] on div "VISA LOGISTICS Street , Berlin 12345 Phone.: 0123 - 456789 Email: 9c191b37bed09…" at bounding box center [377, 222] width 747 height 84
click at [122, 190] on div "VISA LOGISTICS Street , Berlin 12345 Phone.: 0123 - 456789 Email: 9c191b37bed09…" at bounding box center [377, 222] width 747 height 84
click at [104, 225] on div "VISA LOGISTICS Street , Berlin 12345 Phone.: 0123 - 456789 Email: 9c191b37bed09…" at bounding box center [377, 222] width 747 height 84
click at [105, 225] on div "VISA LOGISTICS Street , Berlin 12345 Phone.: 0123 - 456789 Email: 9c191b37bed09…" at bounding box center [377, 222] width 747 height 84
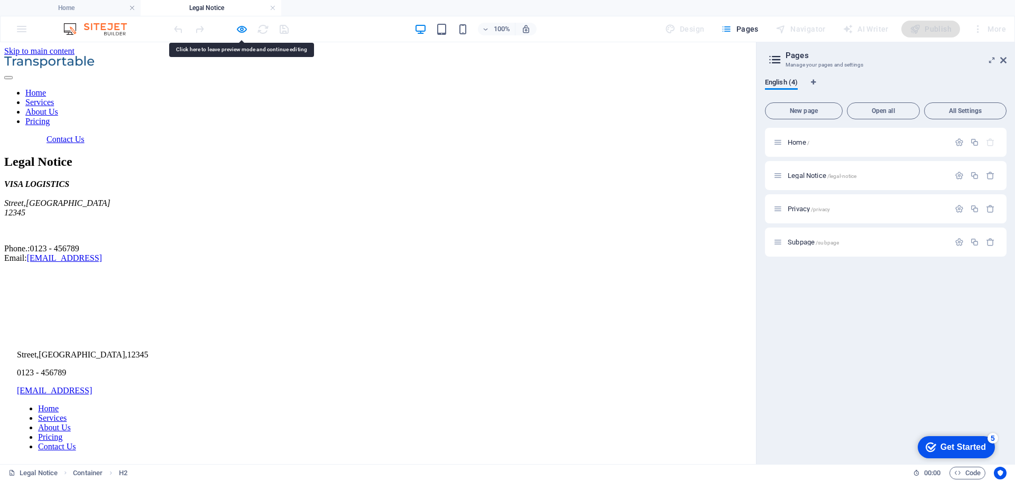
click at [105, 225] on div "VISA LOGISTICS Street , Berlin 12345 Phone.: 0123 - 456789 Email: 9c191b37bed09…" at bounding box center [377, 222] width 747 height 84
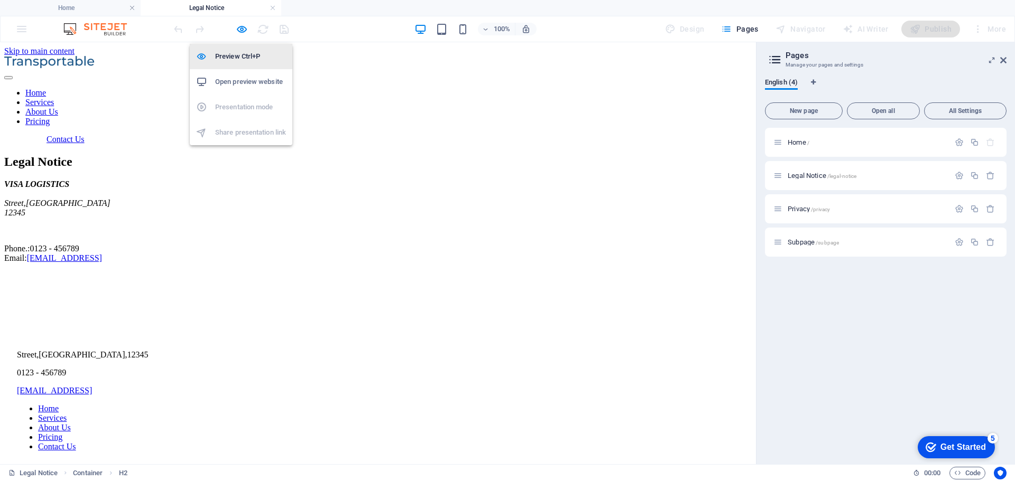
click at [247, 59] on h6 "Preview Ctrl+P" at bounding box center [250, 56] width 71 height 13
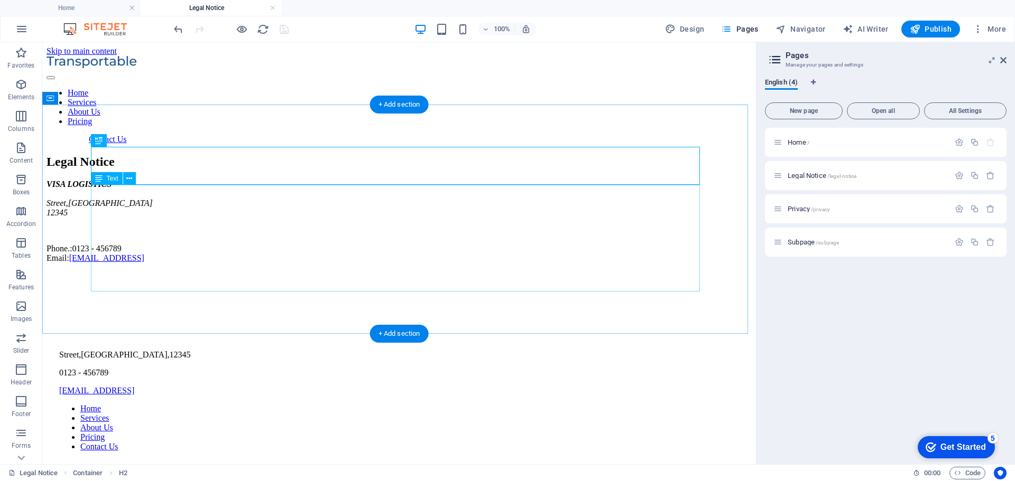
click at [143, 228] on div "VISA LOGISTICS Street , Berlin 12345 Phone.: 0123 - 456789 Email: 9c191b37bed09…" at bounding box center [399, 222] width 705 height 84
click at [142, 225] on div "VISA LOGISTICS Street , Berlin 12345 Phone.: 0123 - 456789 Email: 9c191b37bed09…" at bounding box center [399, 222] width 705 height 84
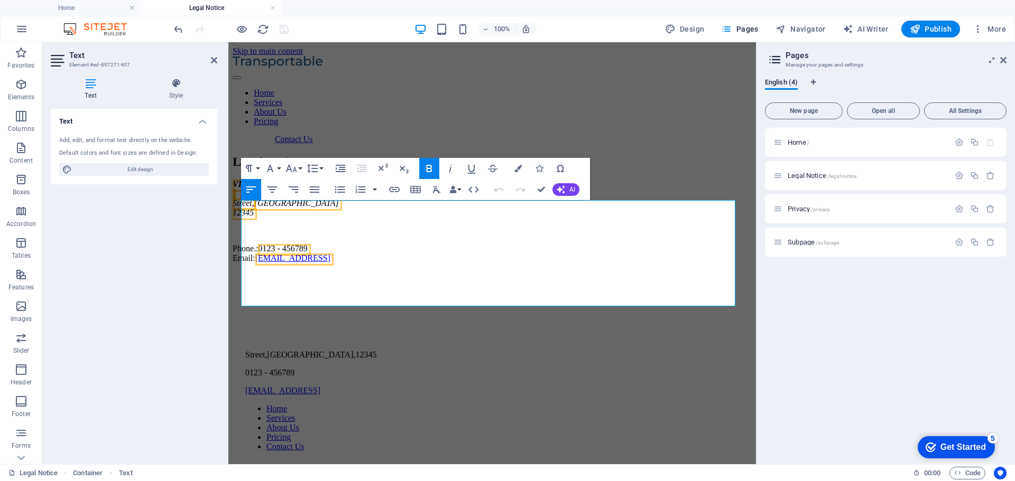
click at [192, 231] on div "Text Add, edit, and format text directly on the website. Default colors and fon…" at bounding box center [134, 282] width 166 height 347
click at [282, 253] on span "0123 - 456789" at bounding box center [282, 248] width 49 height 9
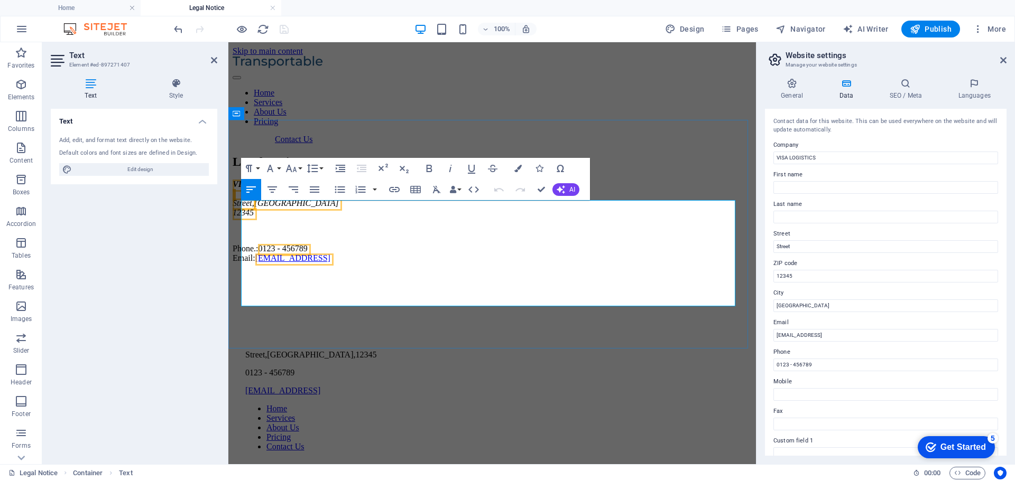
drag, startPoint x: 275, startPoint y: 295, endPoint x: 286, endPoint y: 319, distance: 25.5
click at [275, 263] on link "[EMAIL_ADDRESS]" at bounding box center [292, 258] width 75 height 9
click at [416, 263] on link "[EMAIL_ADDRESS]" at bounding box center [441, 258] width 75 height 9
click at [190, 313] on div "Text Add, edit, and format text directly on the website. Default colors and fon…" at bounding box center [134, 282] width 166 height 347
click at [213, 62] on icon at bounding box center [214, 60] width 6 height 8
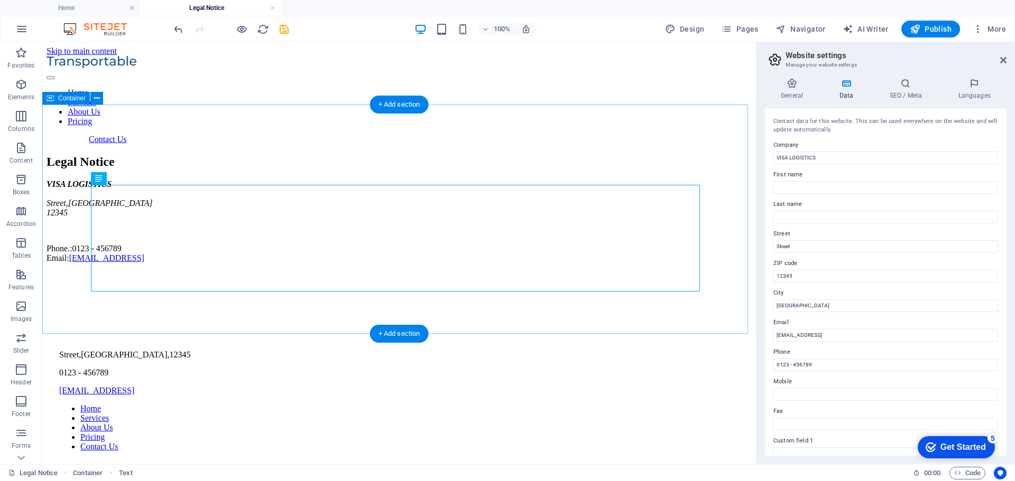
click at [218, 263] on div "Legal Notice VISA LOGISTICS Street , Berlin 12345 Phone.: 0123 - 456789 Email: …" at bounding box center [399, 209] width 705 height 108
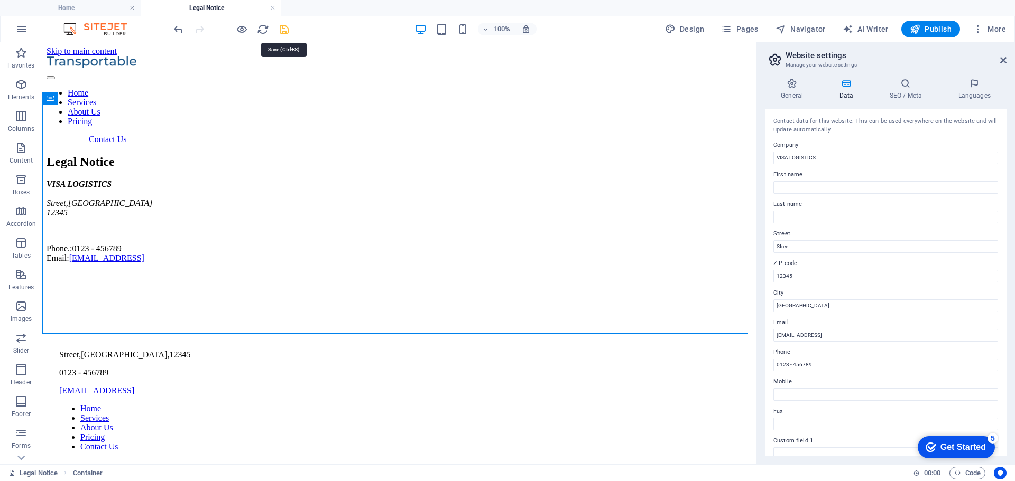
click at [283, 30] on icon "save" at bounding box center [284, 29] width 12 height 12
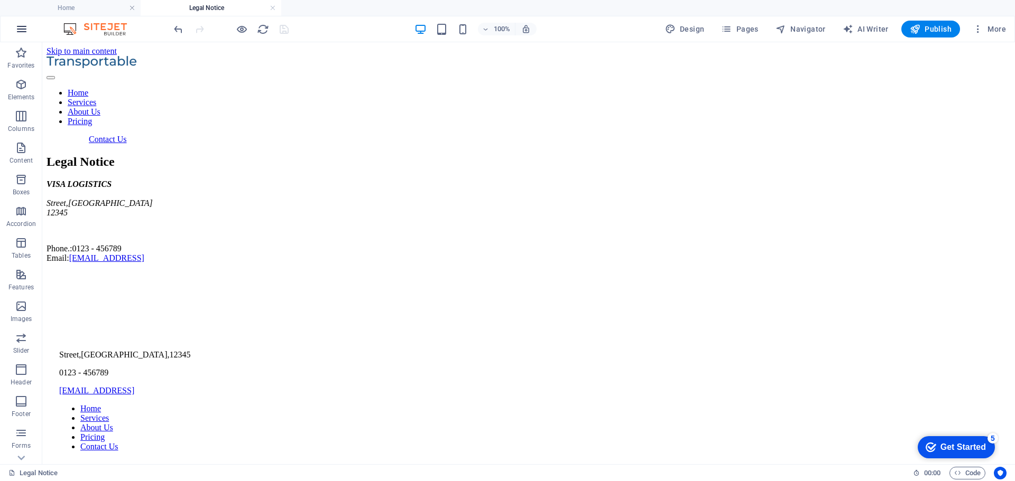
click at [25, 31] on icon "button" at bounding box center [21, 29] width 13 height 13
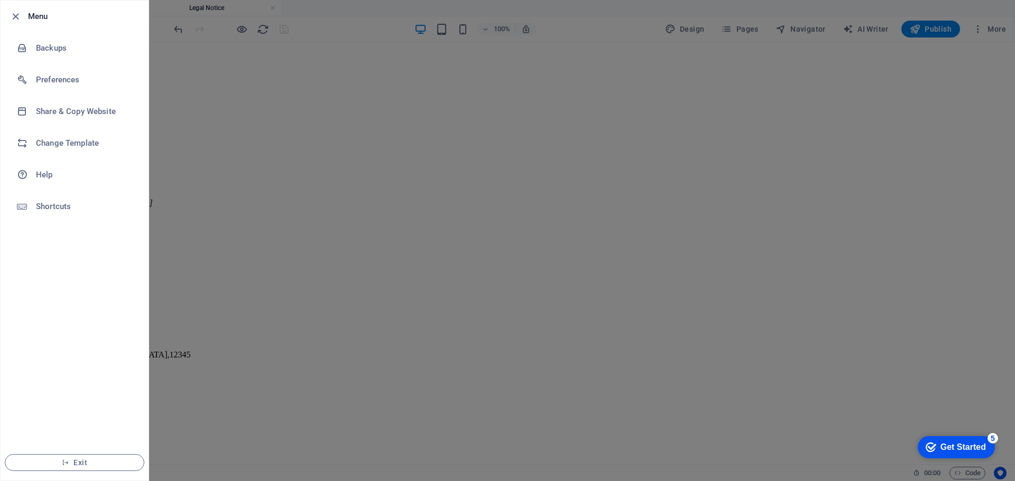
click at [40, 17] on h6 "Menu" at bounding box center [84, 16] width 112 height 13
click at [42, 18] on h6 "Menu" at bounding box center [84, 16] width 112 height 13
click at [15, 17] on icon "button" at bounding box center [16, 17] width 12 height 12
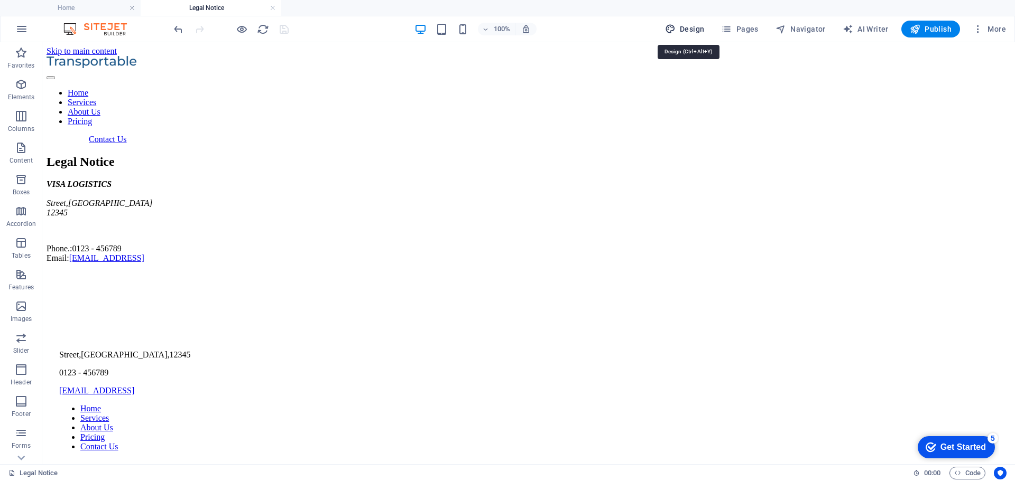
drag, startPoint x: 702, startPoint y: 30, endPoint x: 620, endPoint y: 125, distance: 125.9
click at [702, 30] on span "Design" at bounding box center [685, 29] width 40 height 11
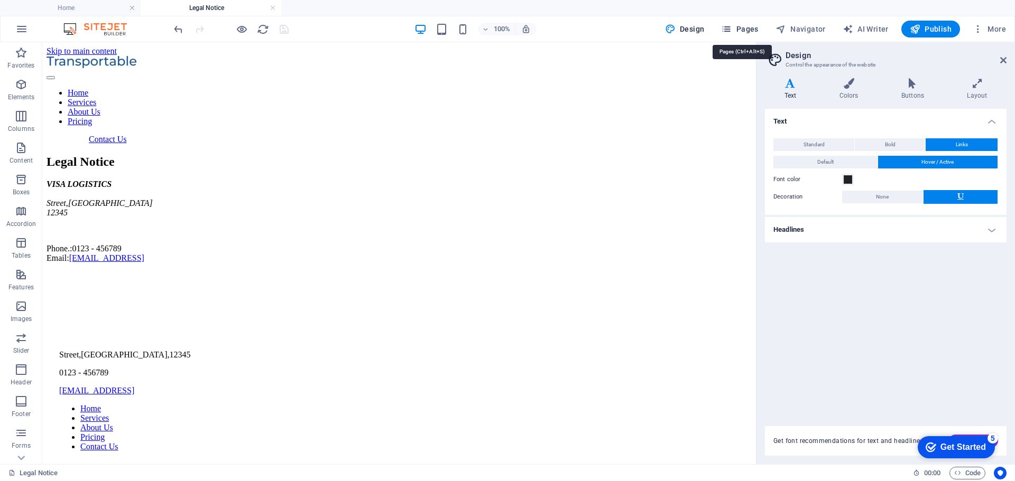
click at [741, 31] on span "Pages" at bounding box center [739, 29] width 37 height 11
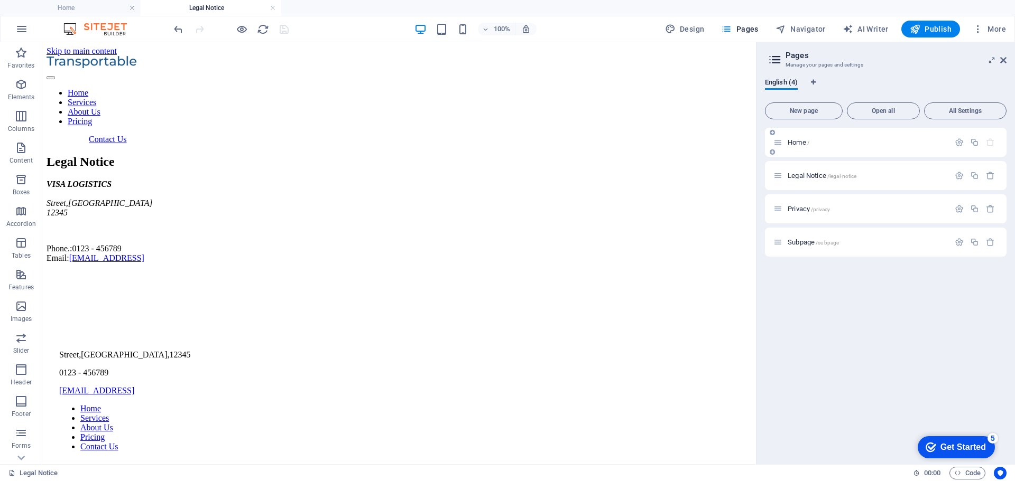
click at [796, 146] on div "Home /" at bounding box center [861, 142] width 176 height 12
click at [798, 143] on span "Home /" at bounding box center [798, 142] width 22 height 8
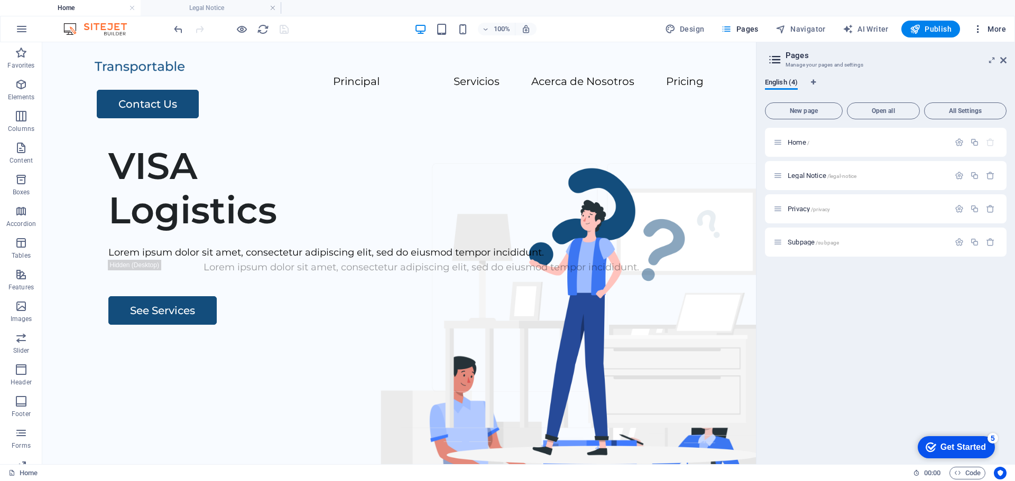
click at [982, 30] on icon "button" at bounding box center [977, 29] width 11 height 11
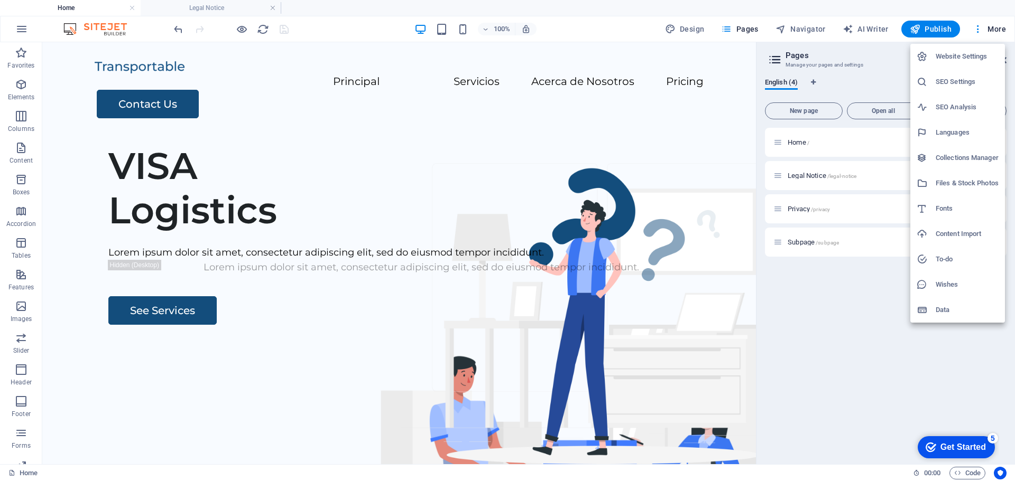
click at [942, 136] on h6 "Languages" at bounding box center [966, 132] width 63 height 13
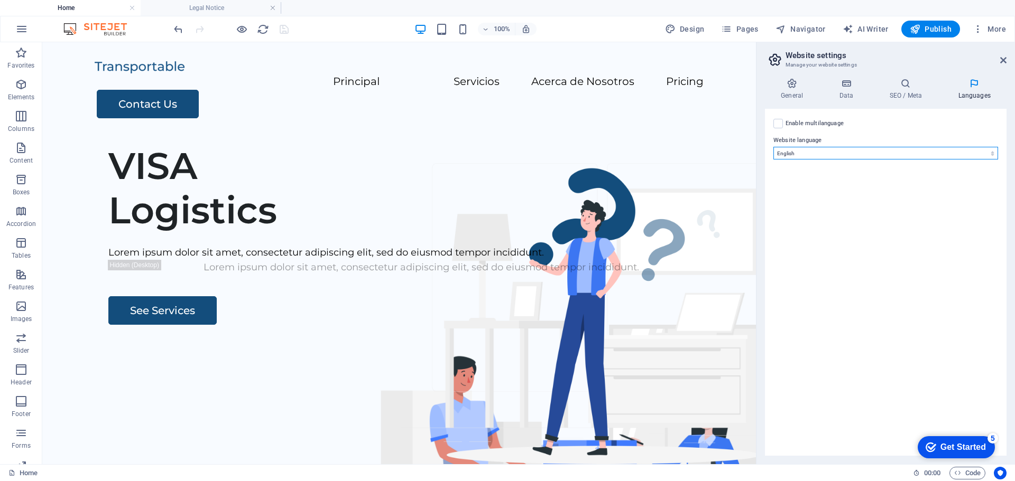
click at [915, 147] on select "Abkhazian Afar Afrikaans Akan Albanian Amharic Arabic Aragonese Armenian Assame…" at bounding box center [885, 153] width 225 height 13
select select "148"
click at [773, 147] on select "Abkhazian Afar Afrikaans Akan Albanian Amharic Arabic Aragonese Armenian Assame…" at bounding box center [885, 153] width 225 height 13
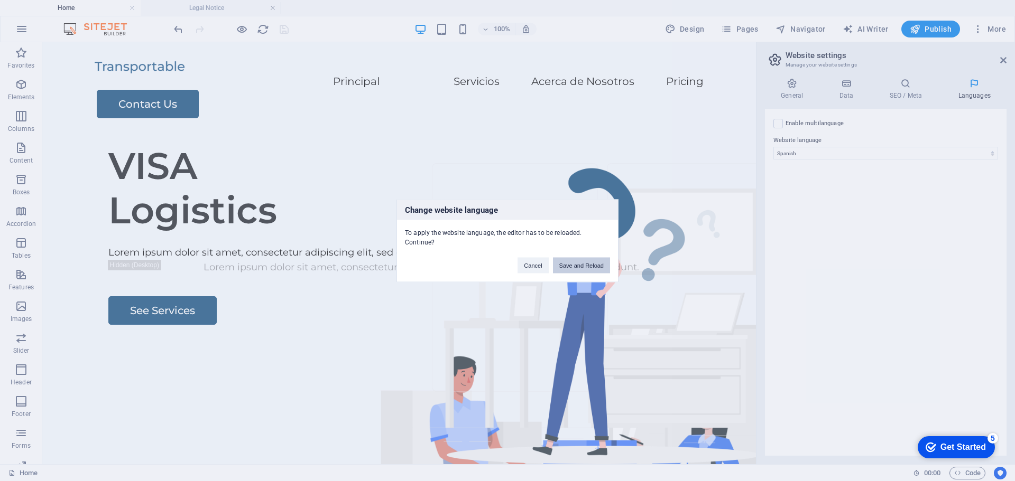
click at [578, 265] on button "Save and Reload" at bounding box center [581, 265] width 57 height 16
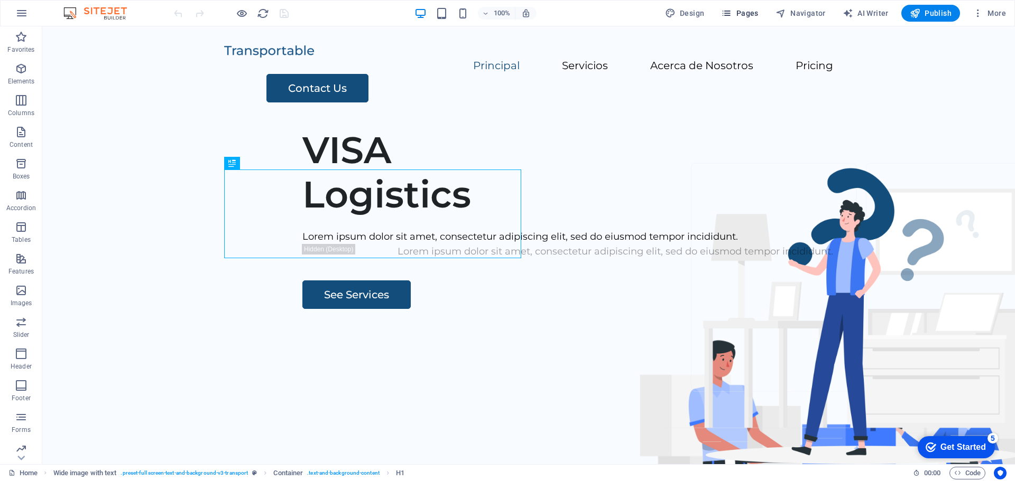
click at [737, 15] on span "Pages" at bounding box center [739, 13] width 37 height 11
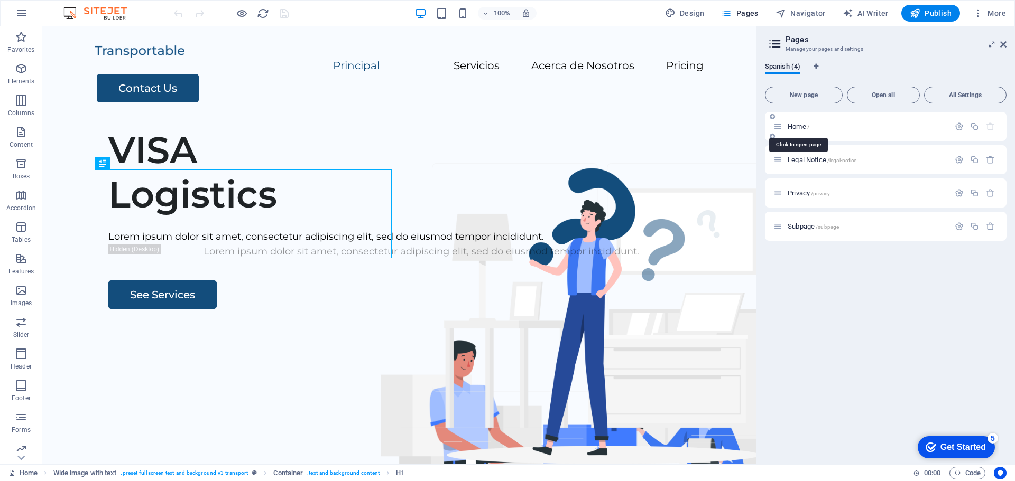
click at [794, 125] on span "Home /" at bounding box center [798, 127] width 22 height 8
click at [808, 158] on span "Legal Notice /legal-notice" at bounding box center [821, 160] width 69 height 8
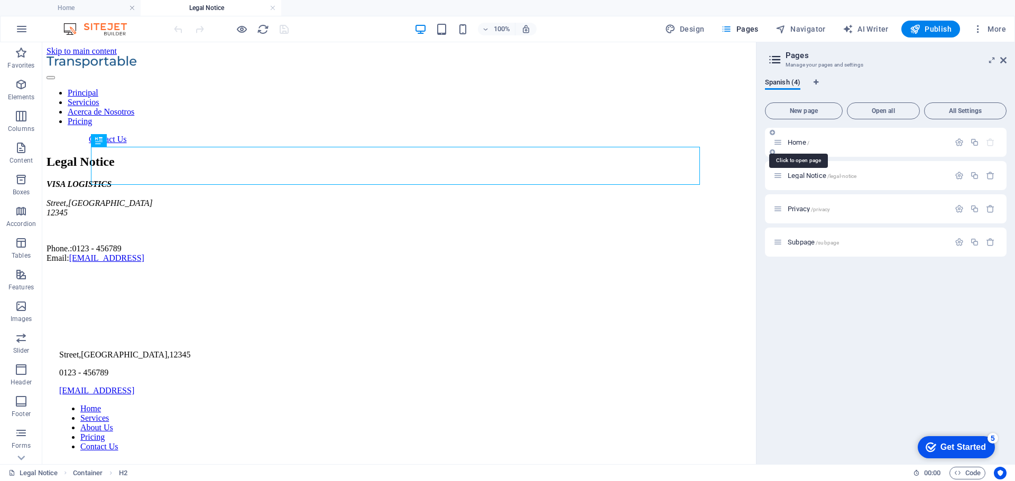
click at [797, 145] on span "Home /" at bounding box center [798, 142] width 22 height 8
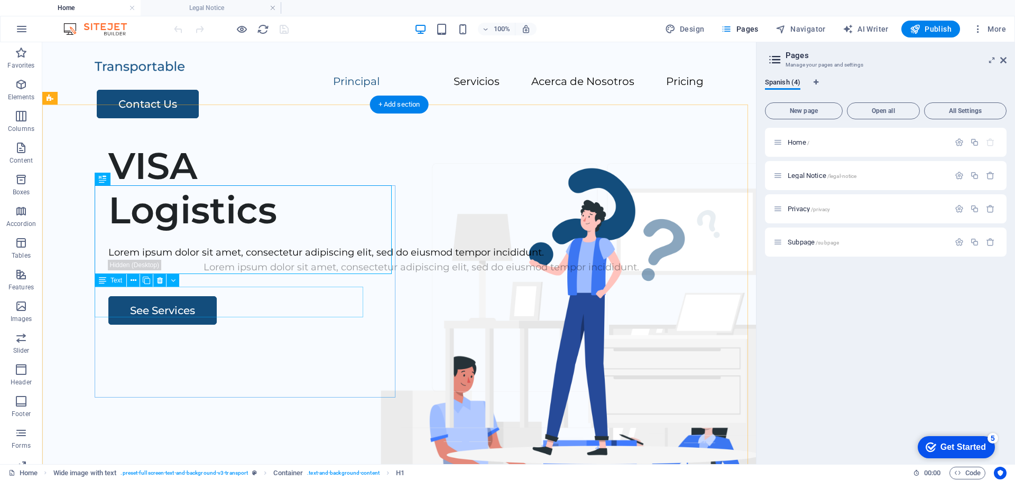
click at [263, 261] on div "Lorem ipsum dolor sit amet, consectetur adipiscing elit, sed do eiusmod tempor …" at bounding box center [421, 252] width 626 height 15
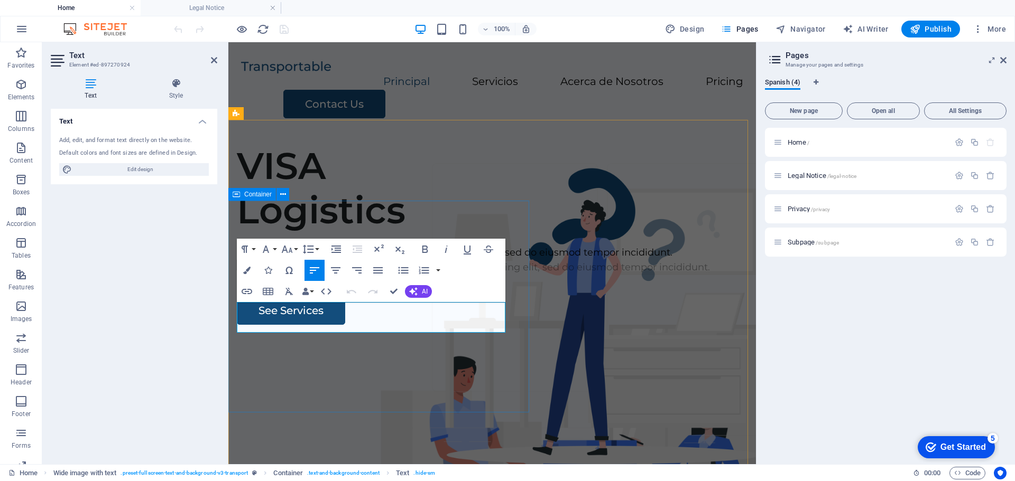
drag, startPoint x: 417, startPoint y: 320, endPoint x: 230, endPoint y: 310, distance: 187.4
click at [230, 310] on div "VISA Logistics Lorem ipsum dolor sit amet, consectetur adipiscing elit, sed do …" at bounding box center [491, 235] width 527 height 182
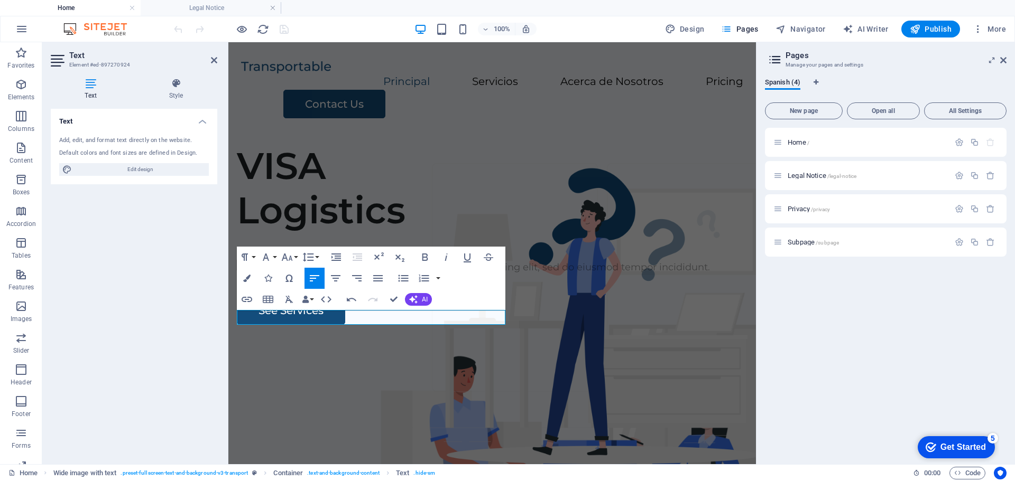
click at [191, 311] on div "Text Add, edit, and format text directly on the website. Default colors and fon…" at bounding box center [134, 282] width 166 height 347
click at [174, 336] on div "Text Add, edit, and format text directly on the website. Default colors and fon…" at bounding box center [134, 282] width 166 height 347
click at [504, 107] on div "Principal Servicios Acerca de Nosotros Pricing Contact Us" at bounding box center [491, 88] width 527 height 93
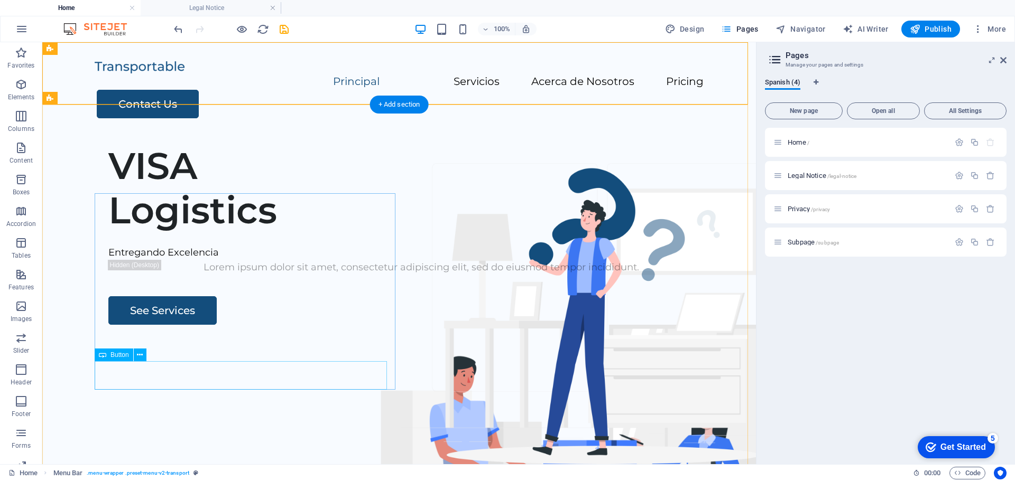
click at [170, 325] on div "See Services" at bounding box center [421, 310] width 626 height 29
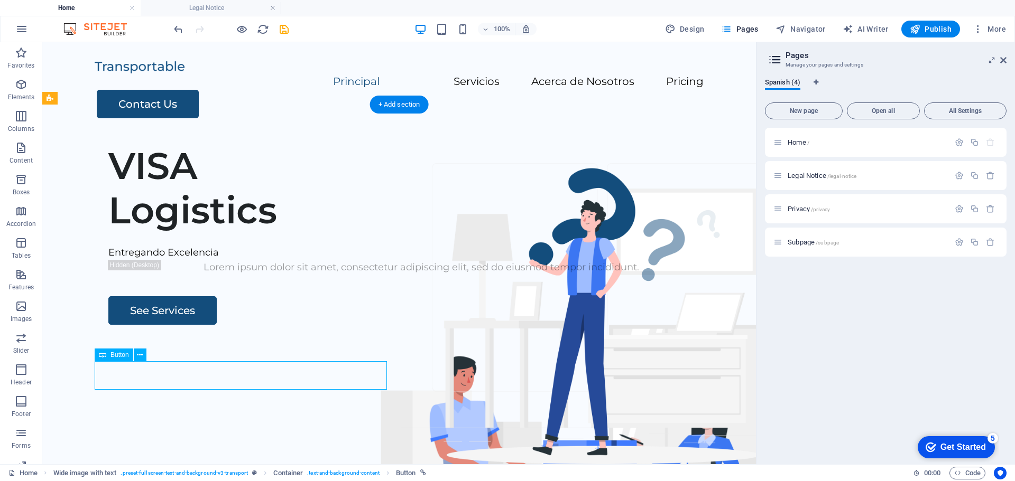
click at [170, 325] on div "See Services" at bounding box center [421, 310] width 626 height 29
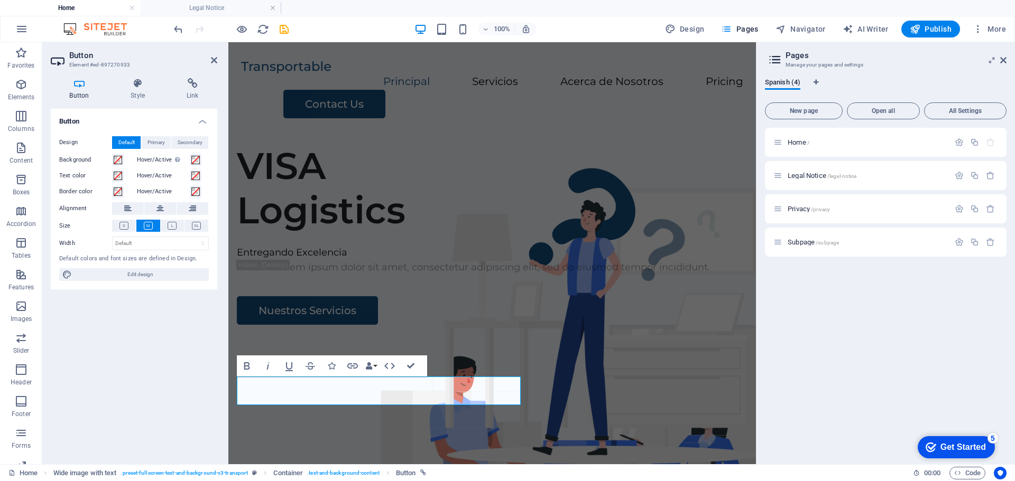
click at [190, 352] on div "Button Design Default Primary Secondary Background Hover/Active Switch to previ…" at bounding box center [134, 282] width 166 height 347
click at [215, 59] on icon at bounding box center [214, 60] width 6 height 8
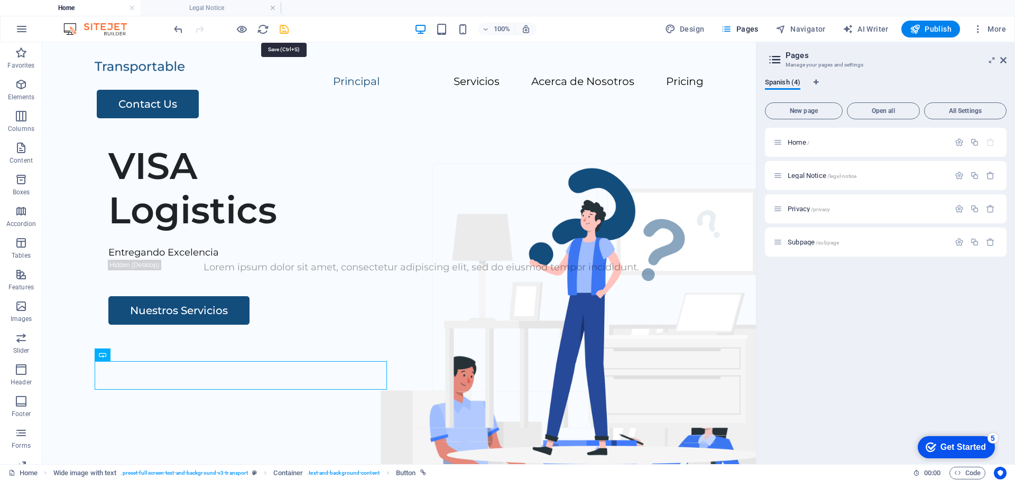
click at [285, 29] on icon "save" at bounding box center [284, 29] width 12 height 12
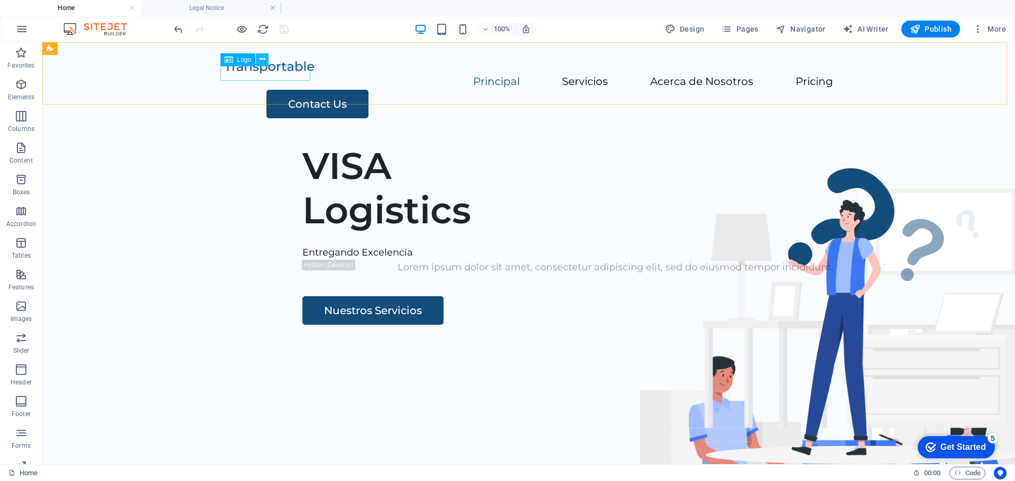
click at [264, 61] on icon at bounding box center [262, 59] width 6 height 11
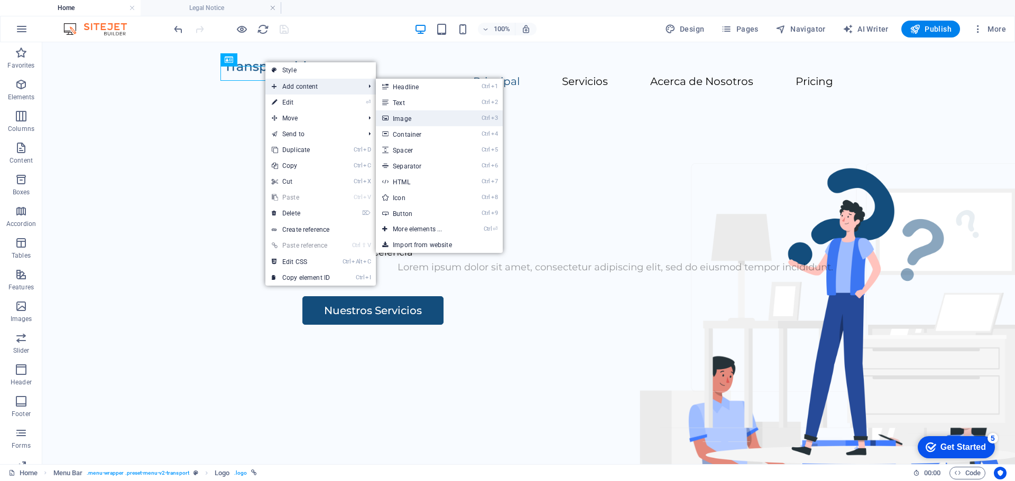
click at [394, 120] on link "Ctrl 3 Image" at bounding box center [419, 118] width 87 height 16
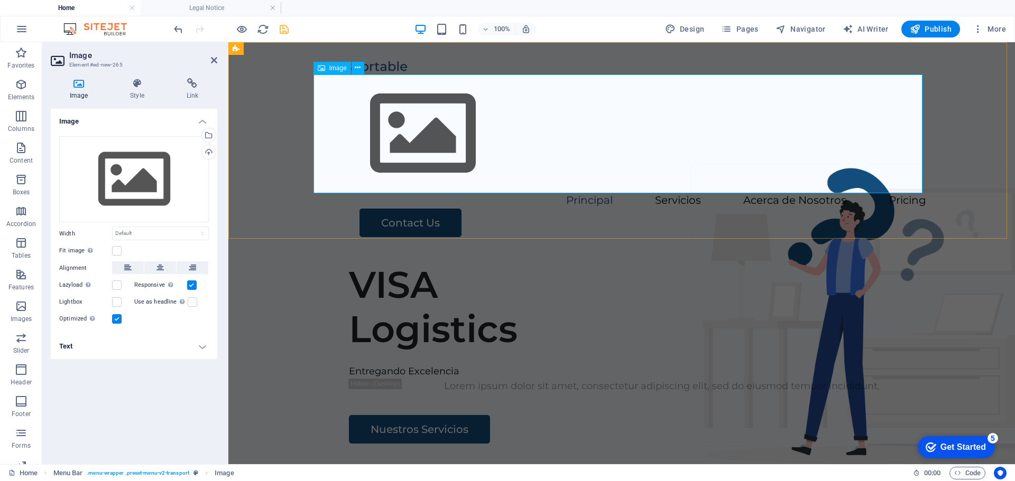
click at [411, 118] on figure at bounding box center [621, 134] width 609 height 119
click at [340, 72] on div "Image" at bounding box center [332, 68] width 38 height 13
click at [355, 70] on icon at bounding box center [358, 67] width 6 height 11
click at [217, 62] on aside "Image Element #ed-new-265 Image Style Link Image Drag files here, click to choo…" at bounding box center [135, 253] width 186 height 422
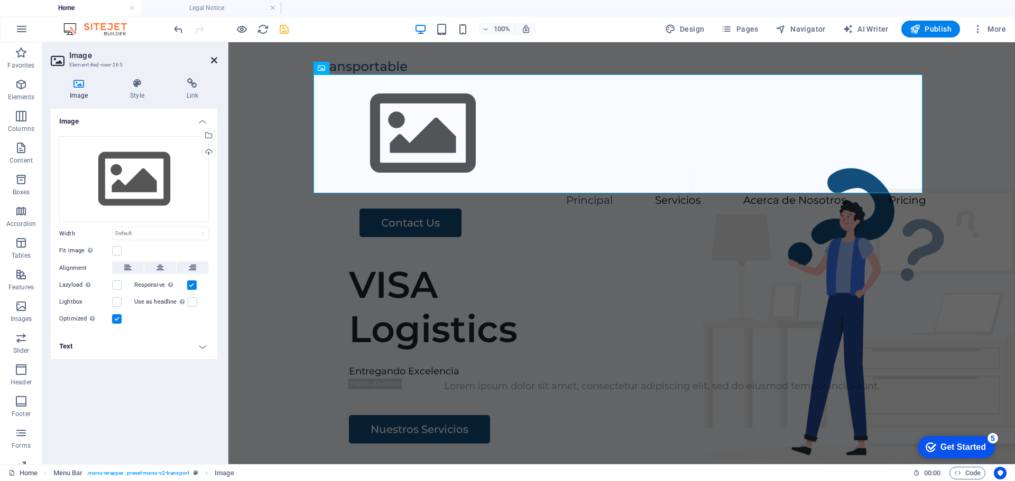
click at [215, 60] on icon at bounding box center [214, 60] width 6 height 8
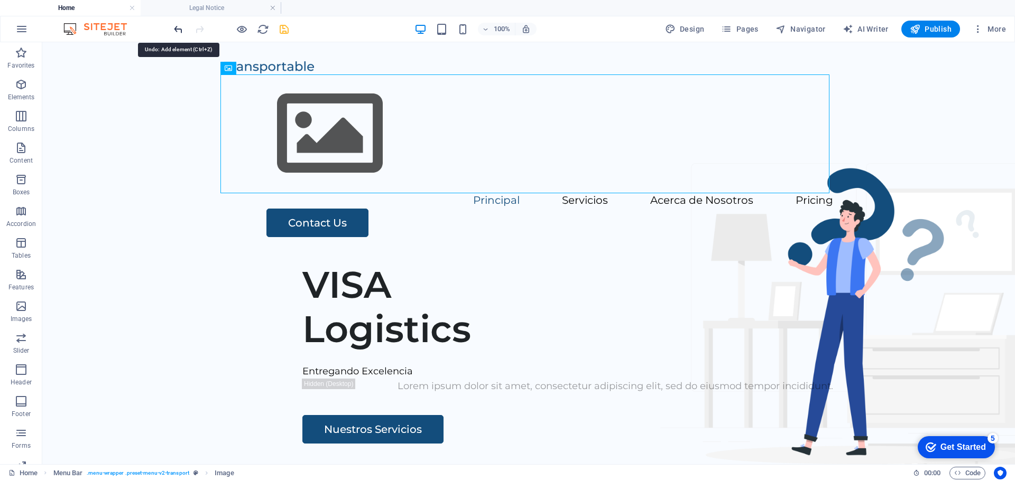
click at [177, 27] on icon "undo" at bounding box center [178, 29] width 12 height 12
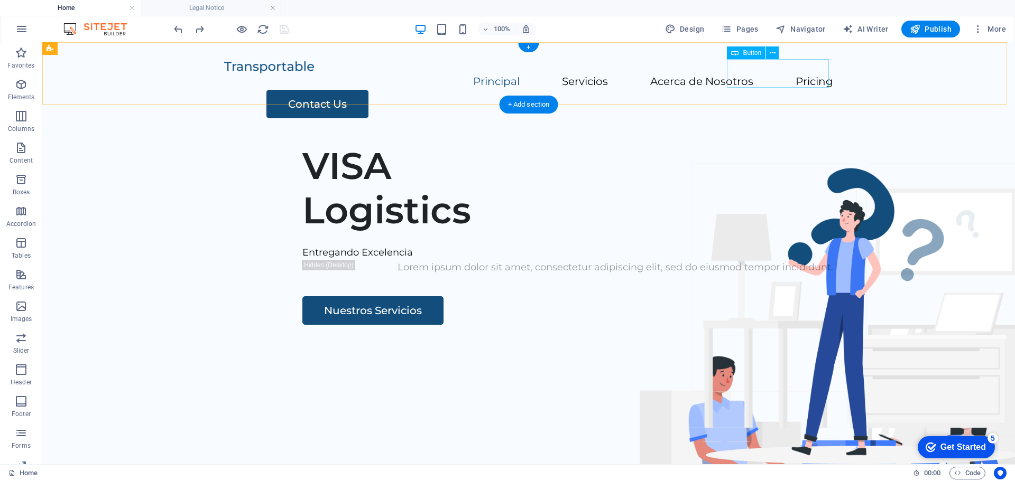
click at [777, 90] on div "Contact Us" at bounding box center [549, 104] width 567 height 29
click at [769, 90] on div "Contactanos" at bounding box center [549, 104] width 567 height 29
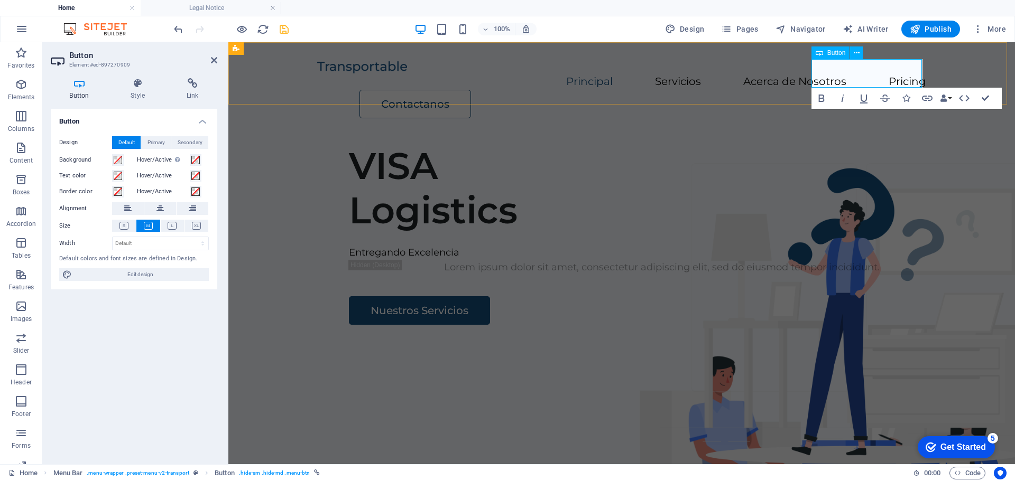
click at [471, 90] on link "Contactanos" at bounding box center [415, 104] width 112 height 29
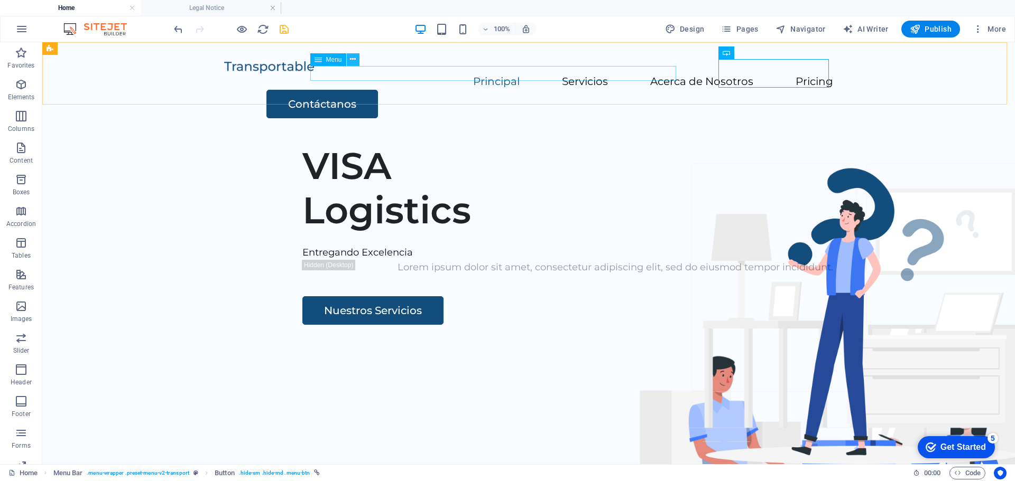
click at [353, 62] on icon at bounding box center [353, 59] width 6 height 11
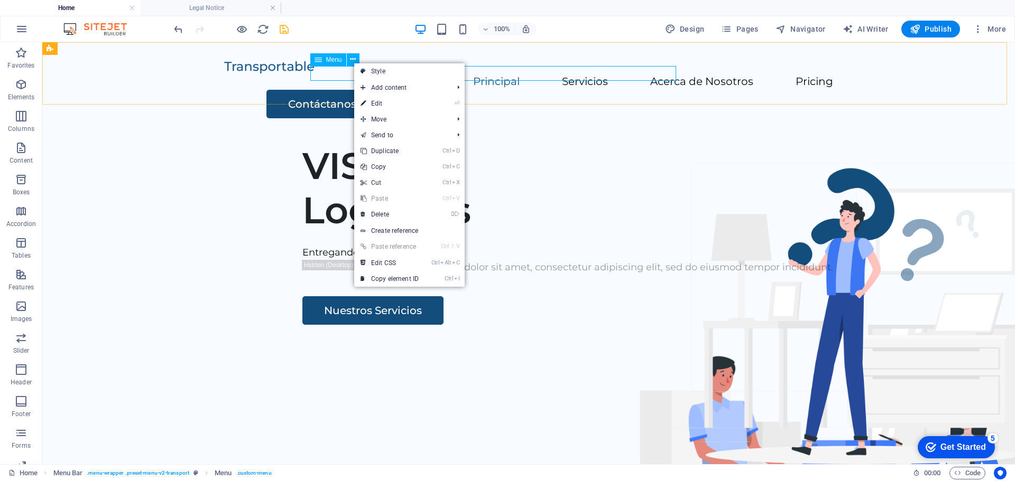
click at [318, 59] on icon at bounding box center [317, 59] width 7 height 13
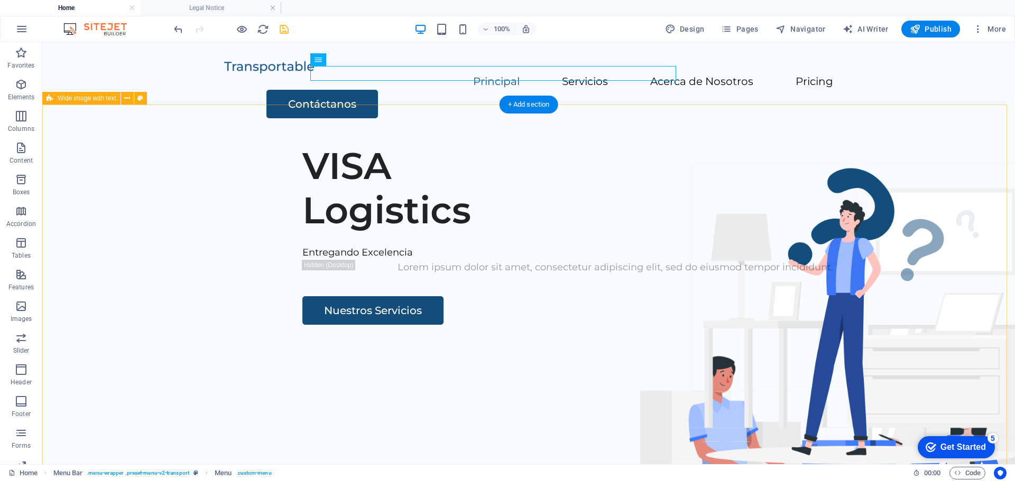
click at [299, 135] on div "VISA Logistics Entregando Excelencia Lorem ipsum dolor sit amet, consectetur ad…" at bounding box center [528, 337] width 972 height 405
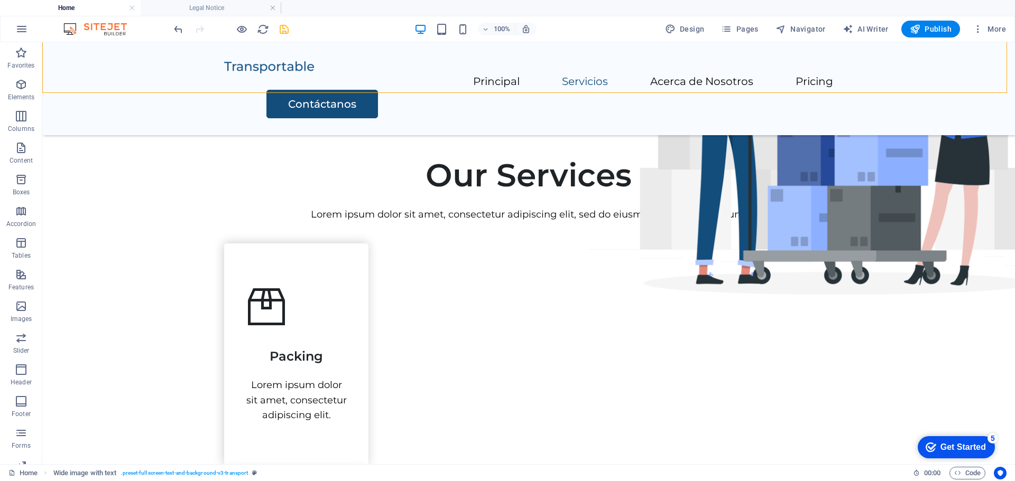
scroll to position [360, 0]
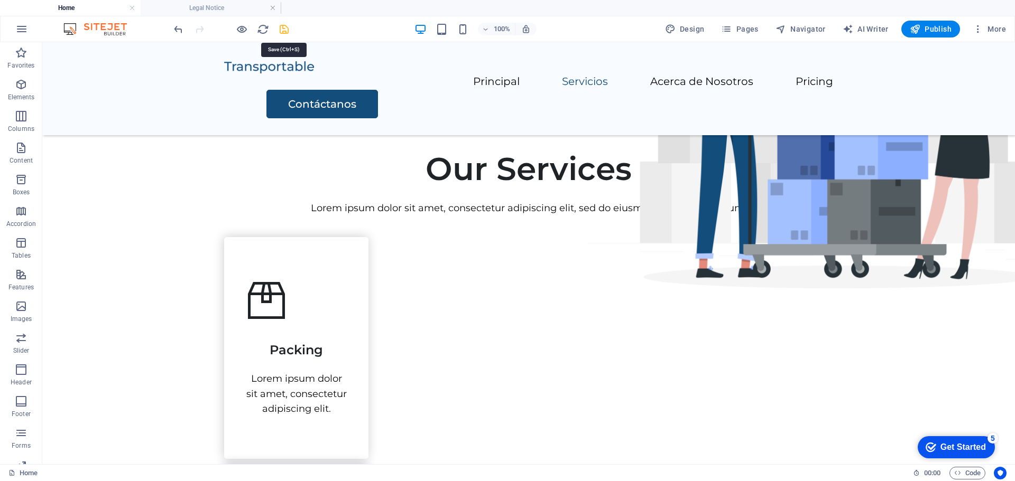
click at [283, 30] on icon "save" at bounding box center [284, 29] width 12 height 12
click at [977, 36] on button "More" at bounding box center [989, 29] width 42 height 17
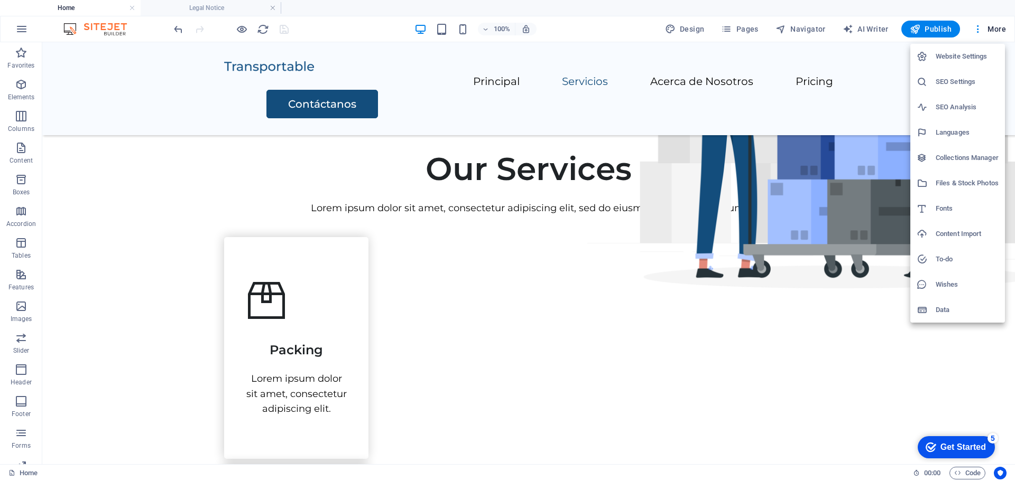
click at [949, 134] on h6 "Languages" at bounding box center [966, 132] width 63 height 13
select select "148"
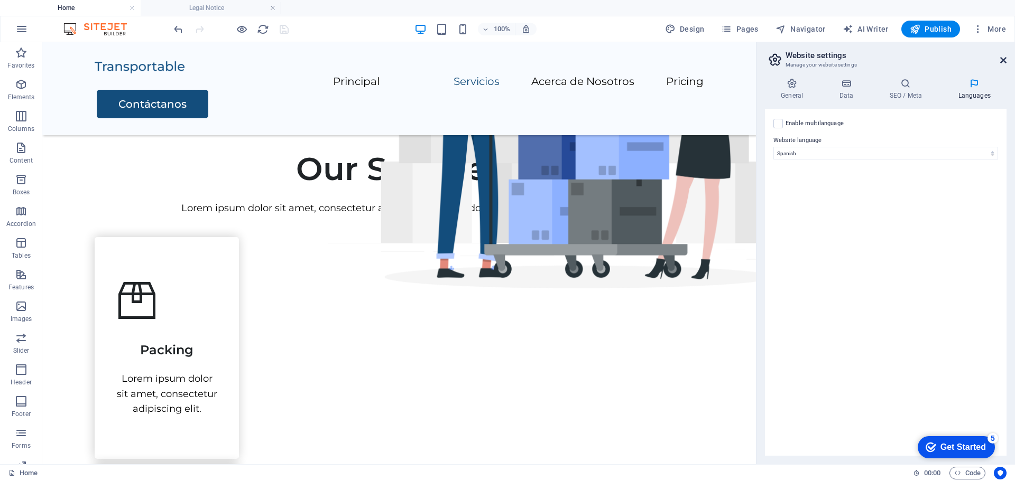
click at [1004, 58] on icon at bounding box center [1003, 60] width 6 height 8
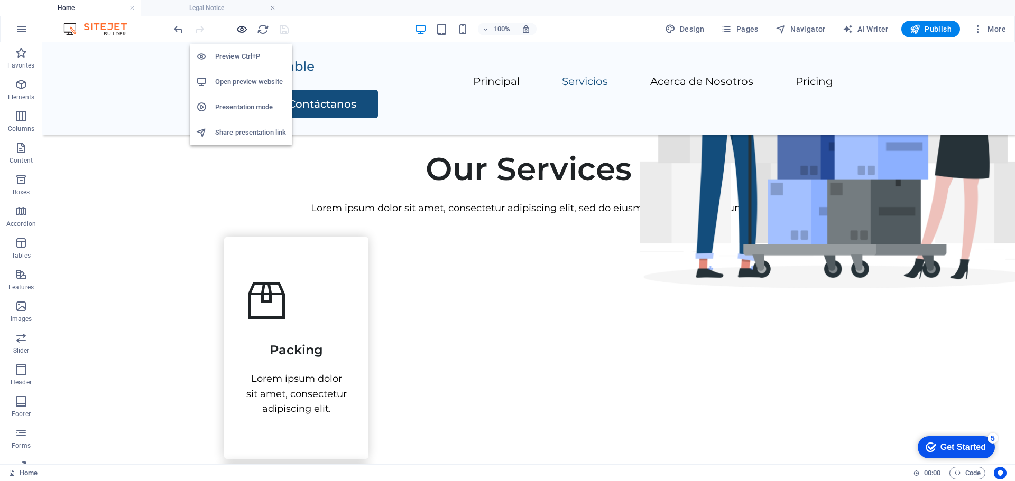
click at [243, 27] on icon "button" at bounding box center [242, 29] width 12 height 12
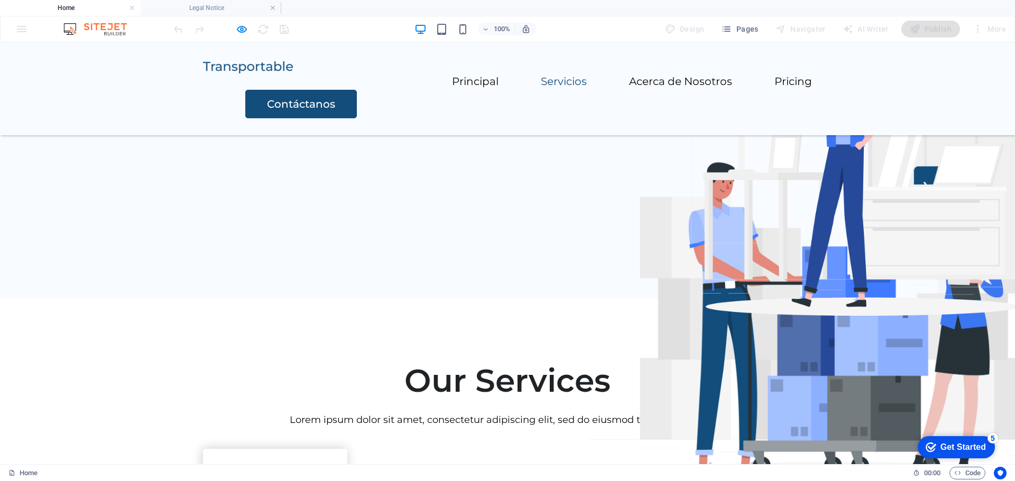
scroll to position [0, 0]
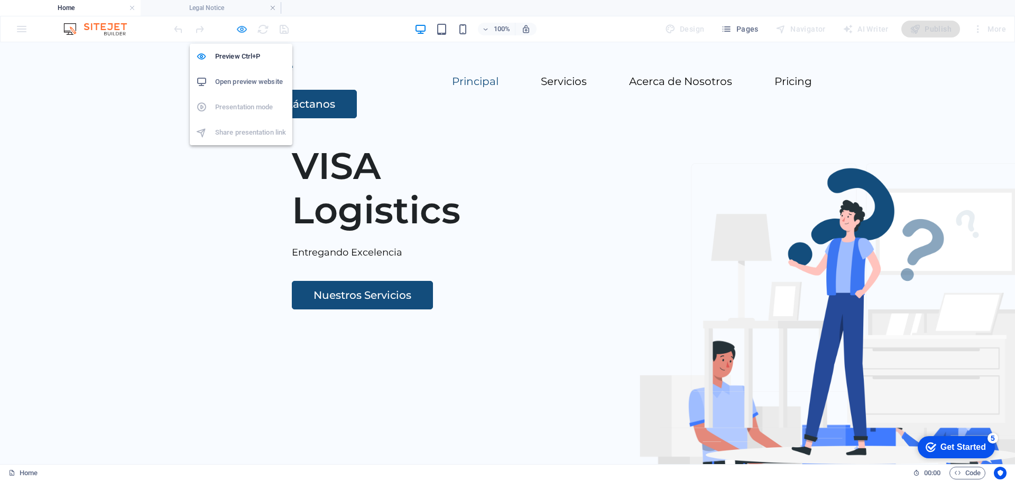
click at [244, 28] on icon "button" at bounding box center [242, 29] width 12 height 12
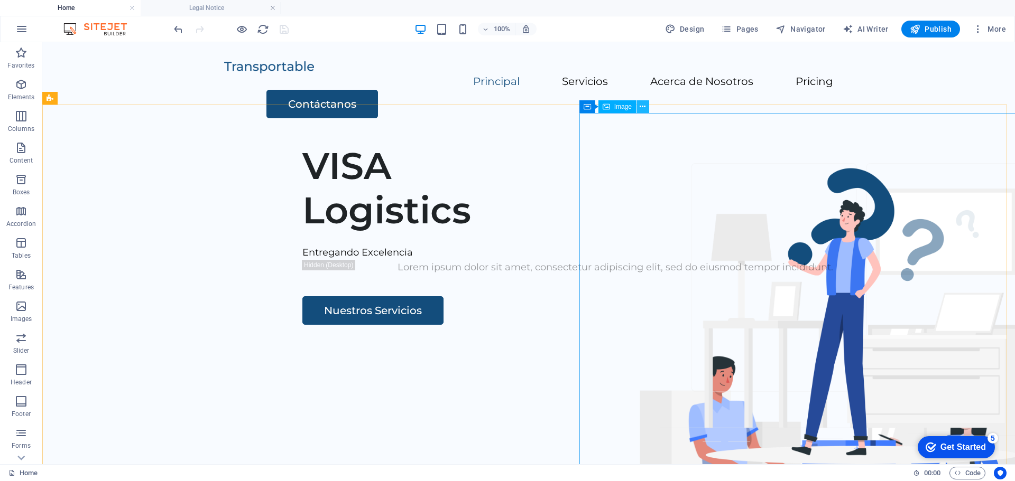
click at [641, 108] on icon at bounding box center [642, 106] width 6 height 11
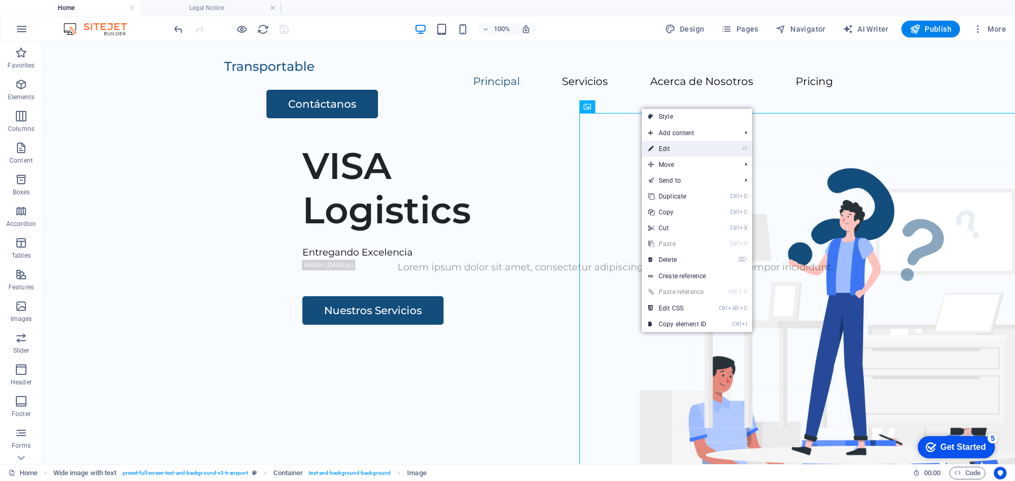
click at [666, 147] on link "⏎ Edit" at bounding box center [677, 149] width 71 height 16
select select "px"
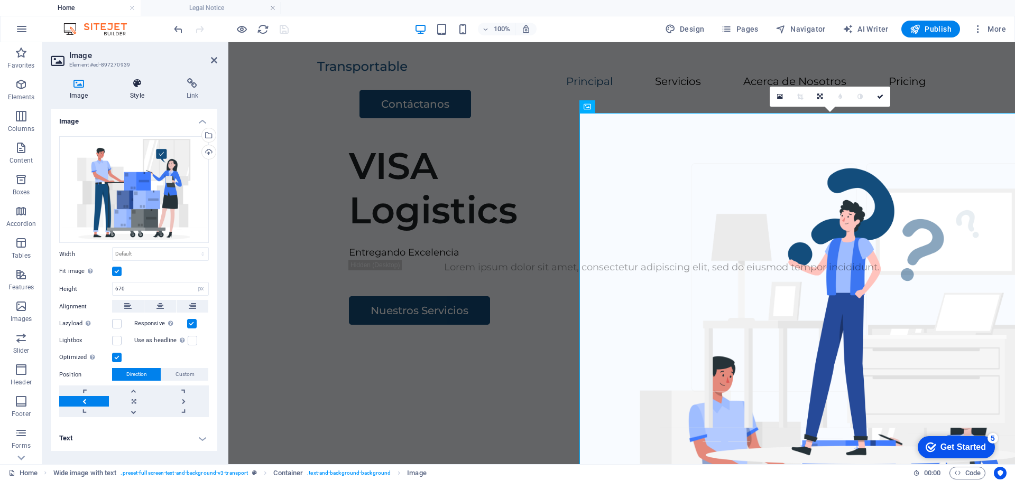
click at [133, 85] on icon at bounding box center [137, 83] width 52 height 11
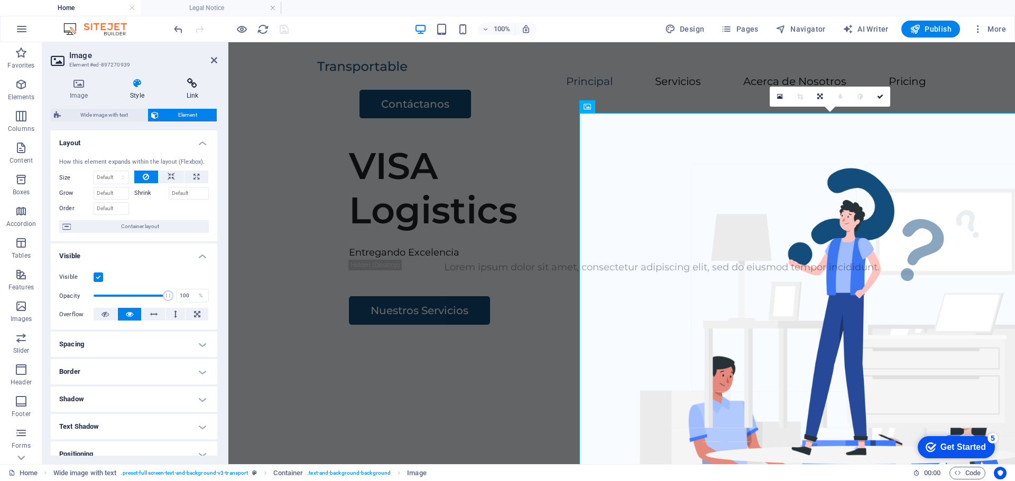
click at [191, 85] on icon at bounding box center [193, 83] width 50 height 11
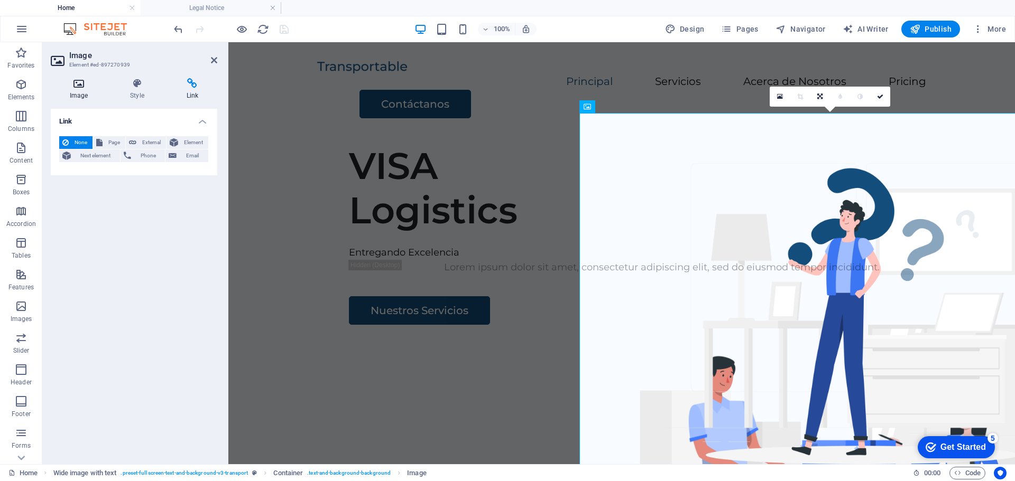
click at [81, 89] on h4 "Image" at bounding box center [81, 89] width 60 height 22
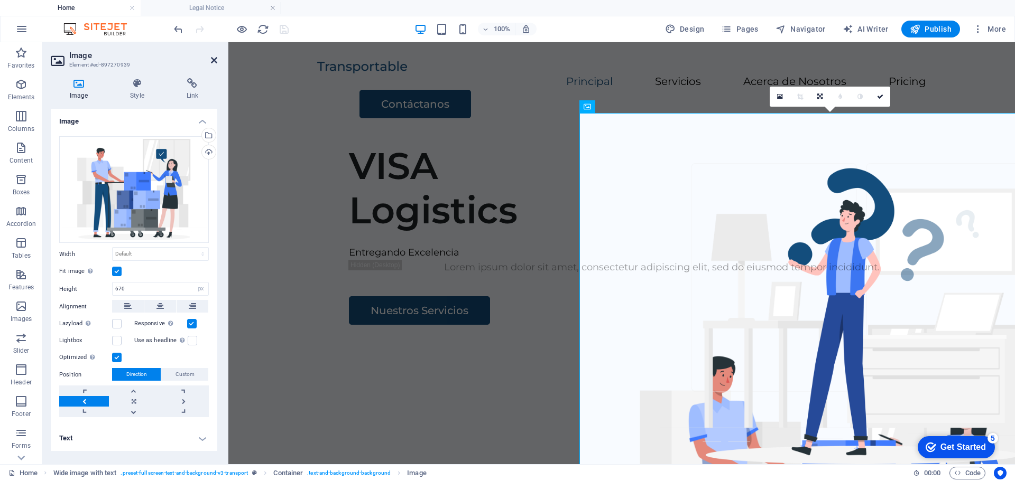
click at [215, 57] on icon at bounding box center [214, 60] width 6 height 8
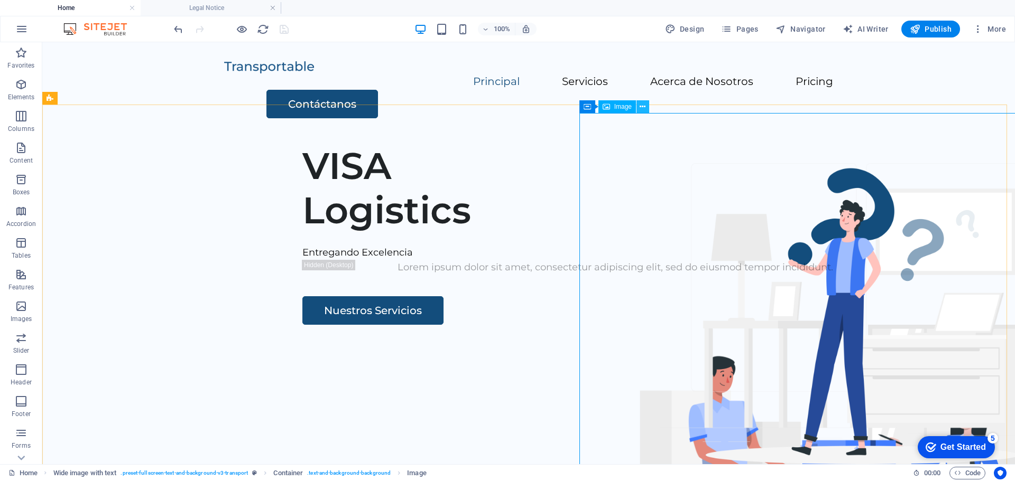
click at [643, 108] on icon at bounding box center [642, 106] width 6 height 11
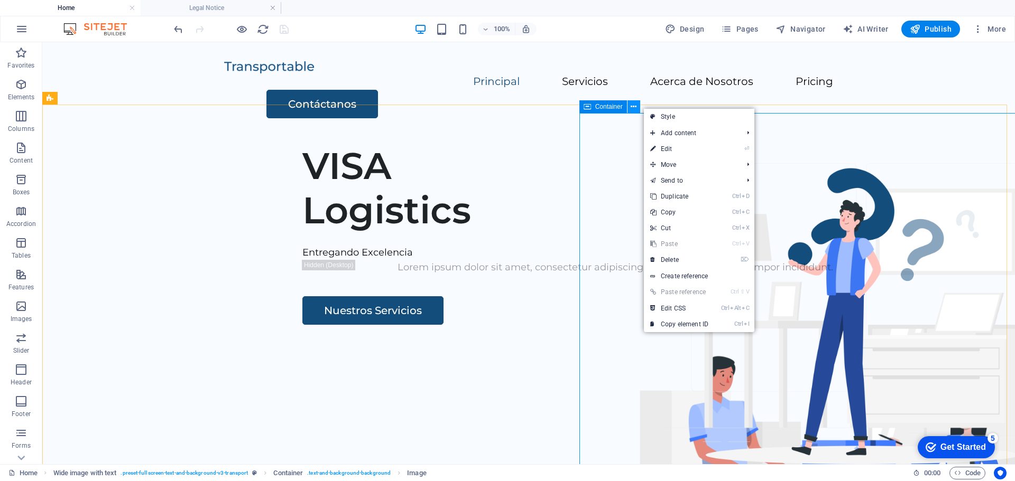
click at [632, 107] on icon at bounding box center [634, 106] width 6 height 11
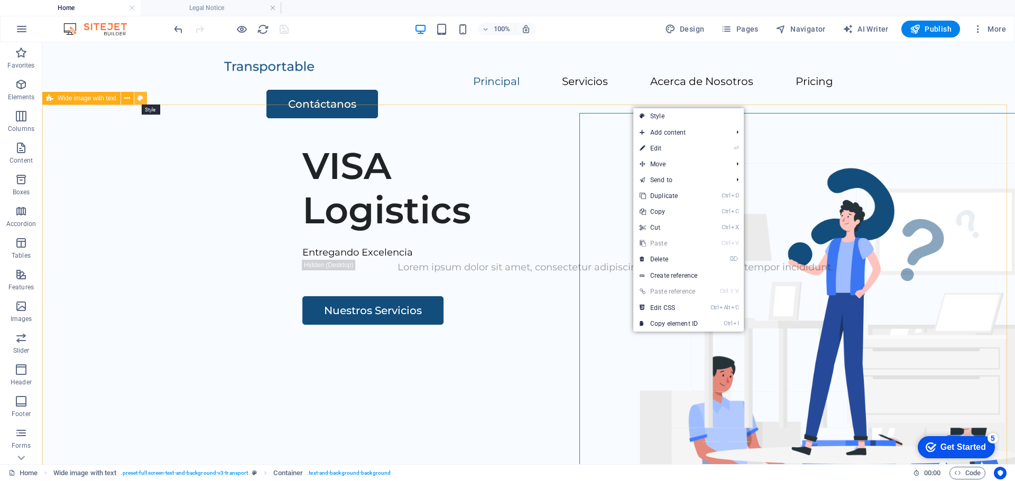
click at [143, 98] on button at bounding box center [140, 98] width 13 height 13
select select "%"
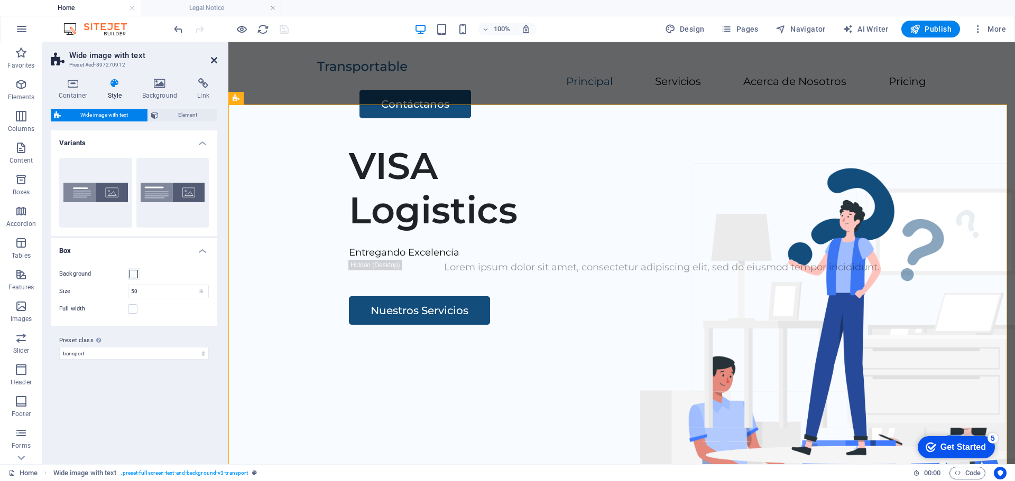
click at [215, 61] on icon at bounding box center [214, 60] width 6 height 8
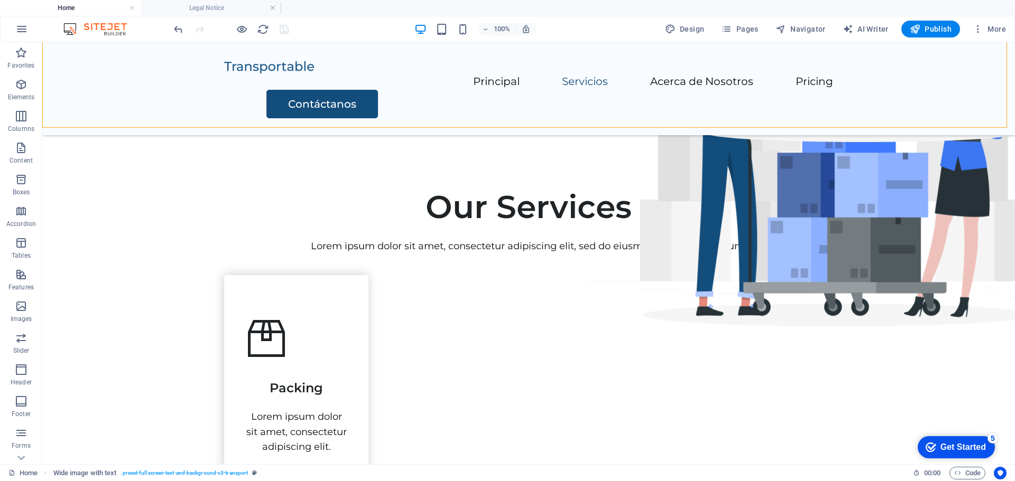
scroll to position [329, 0]
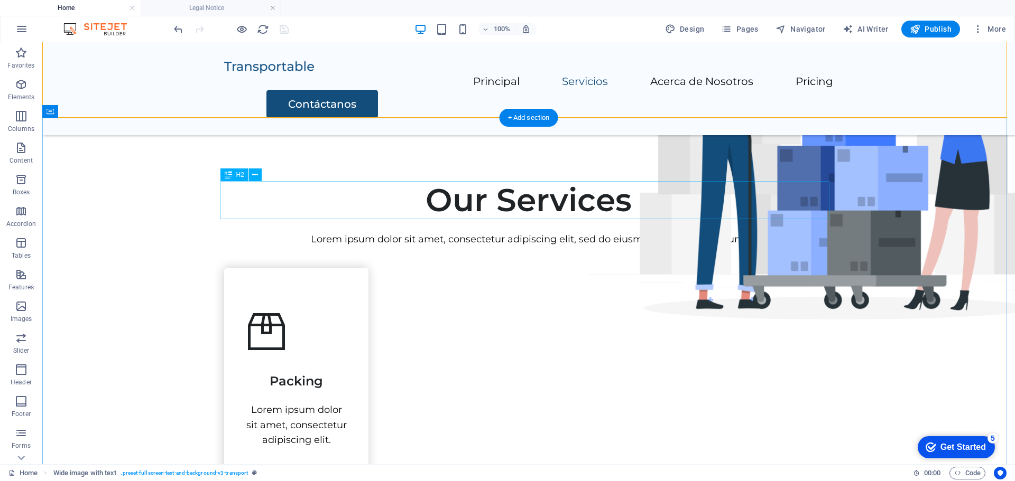
click at [514, 199] on div "Our Services" at bounding box center [528, 200] width 609 height 38
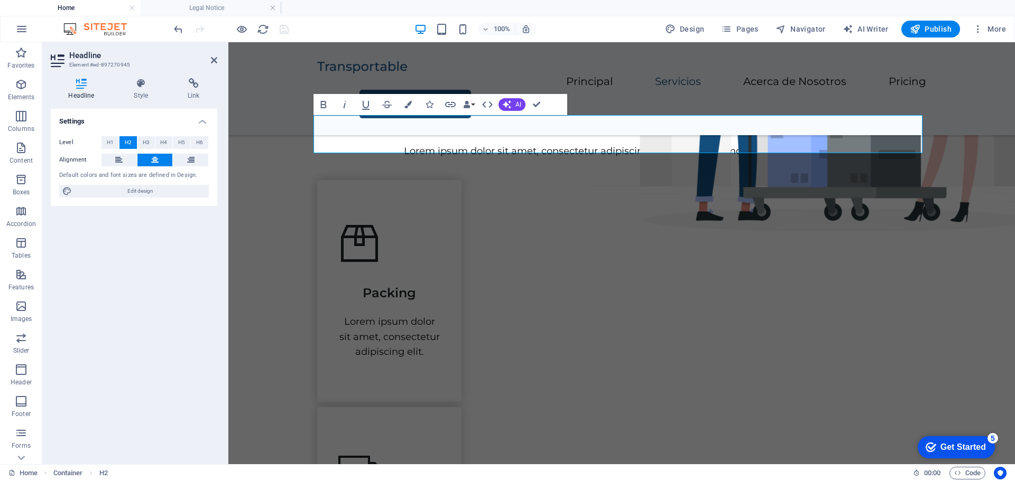
scroll to position [493, 0]
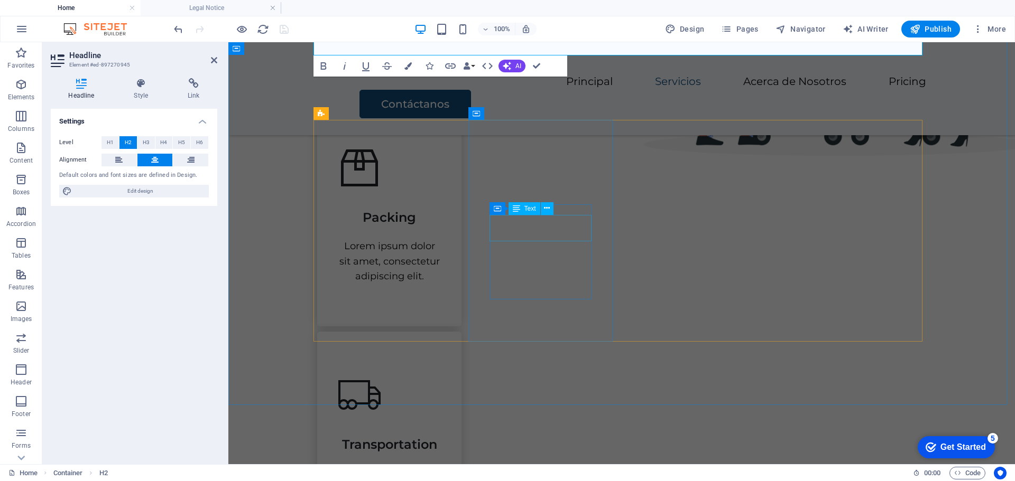
click at [440, 427] on div "Transportation" at bounding box center [389, 440] width 102 height 26
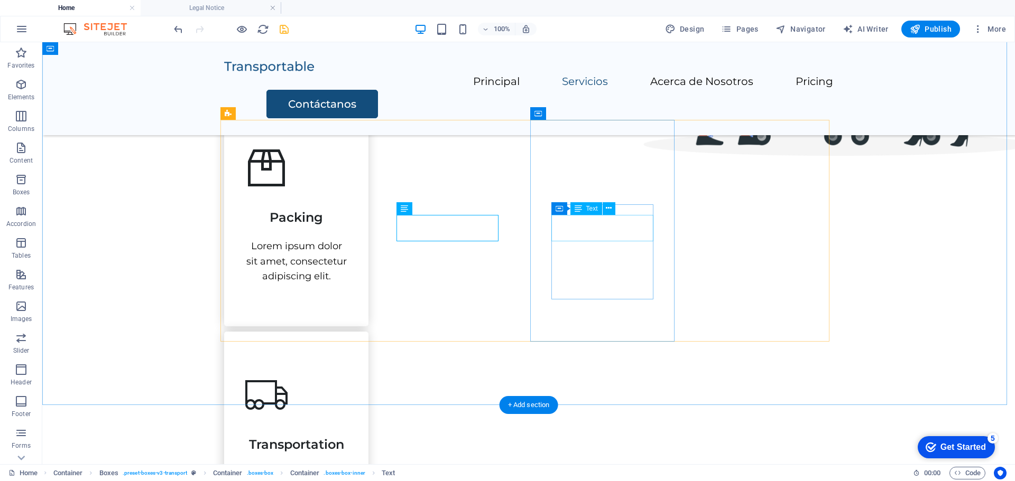
click at [347, 427] on div "Transportation" at bounding box center [296, 440] width 102 height 26
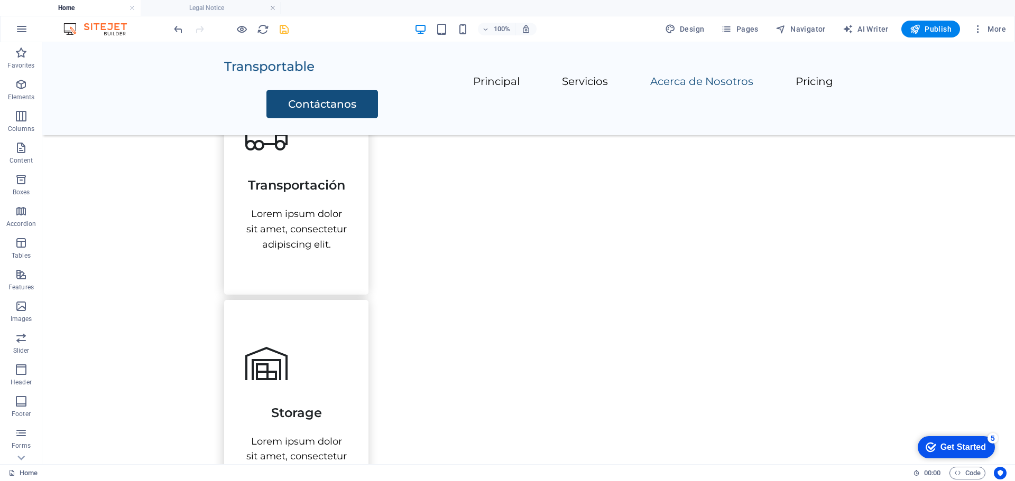
scroll to position [756, 0]
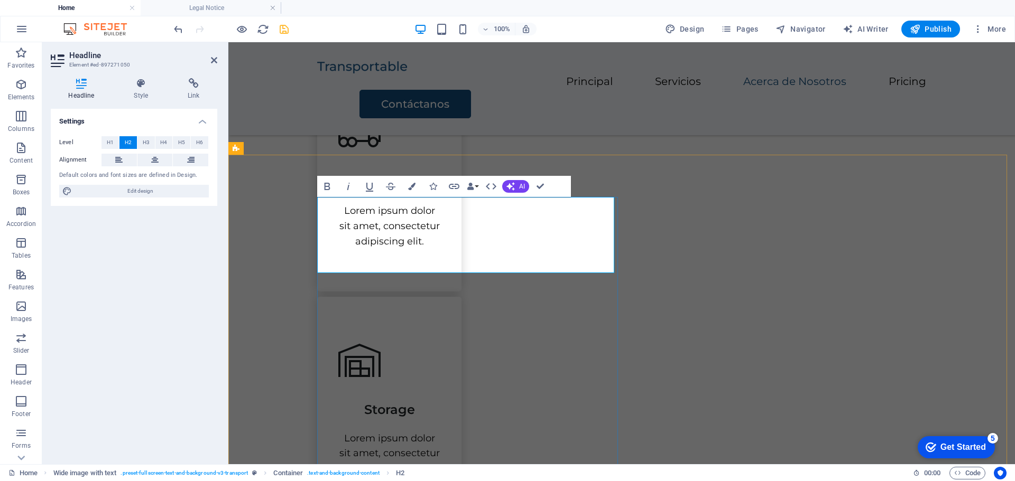
scroll to position [744, 0]
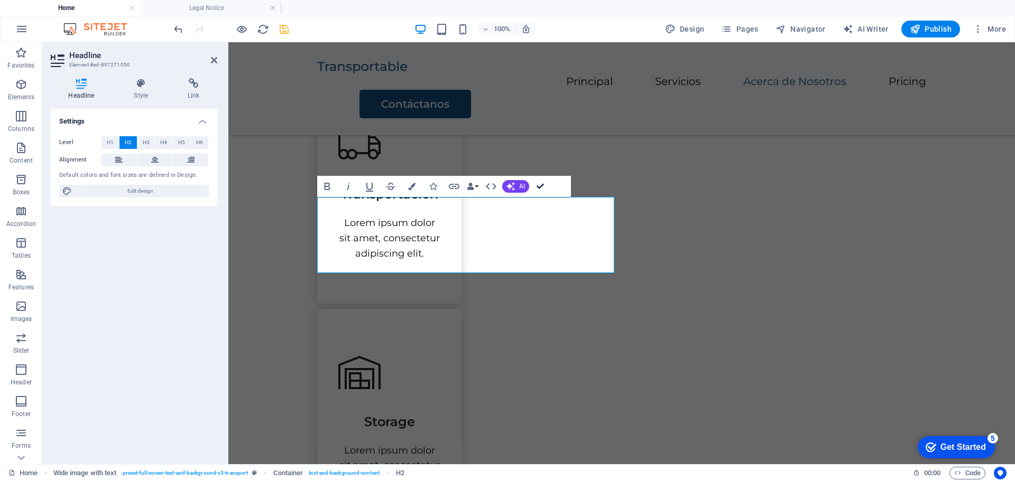
drag, startPoint x: 543, startPoint y: 187, endPoint x: 502, endPoint y: 145, distance: 59.1
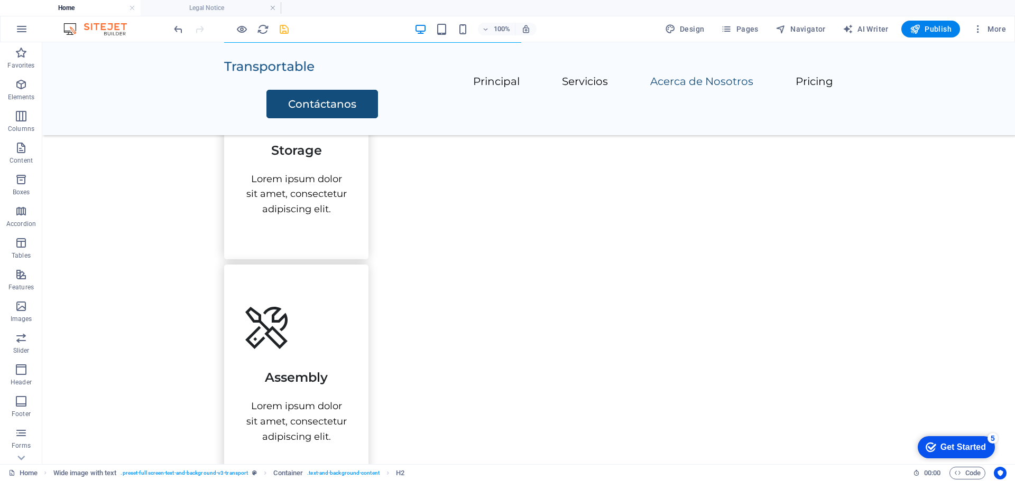
scroll to position [1139, 0]
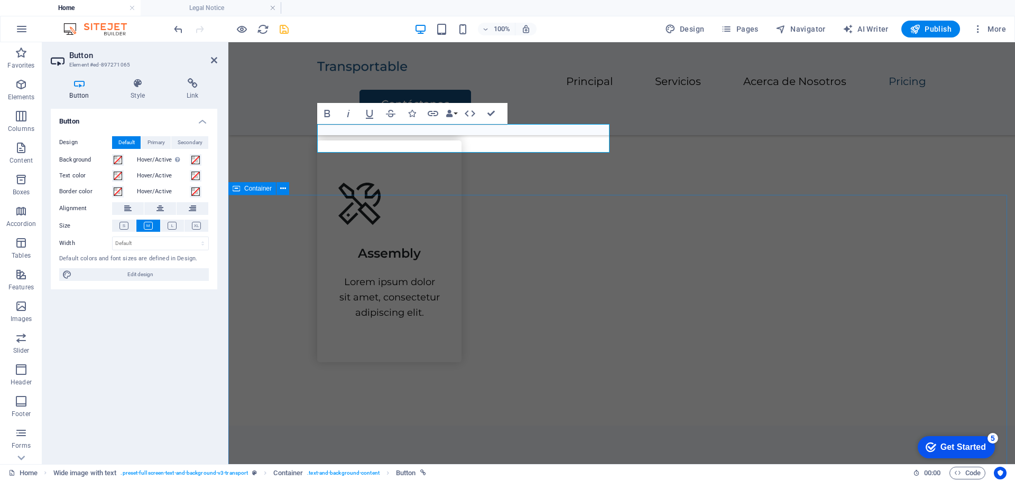
drag, startPoint x: 906, startPoint y: 242, endPoint x: 1091, endPoint y: 242, distance: 185.0
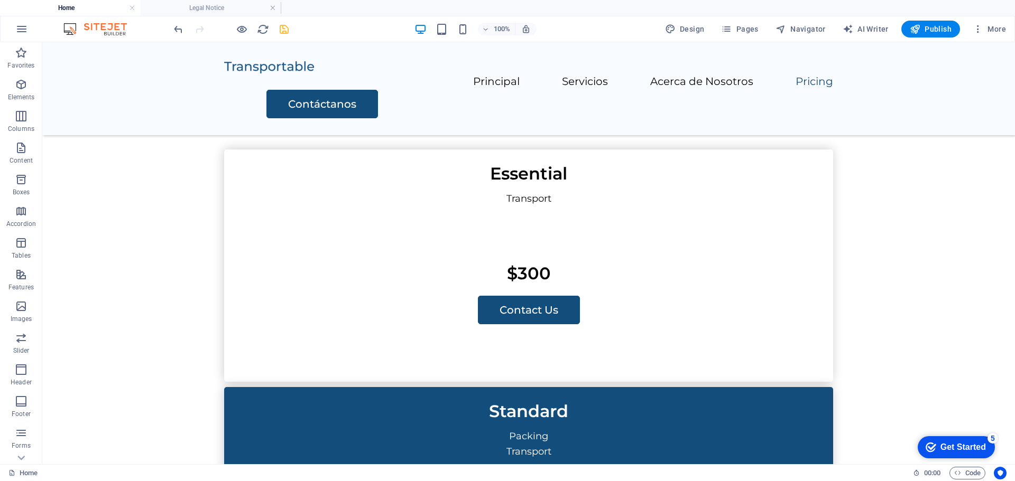
scroll to position [2005, 0]
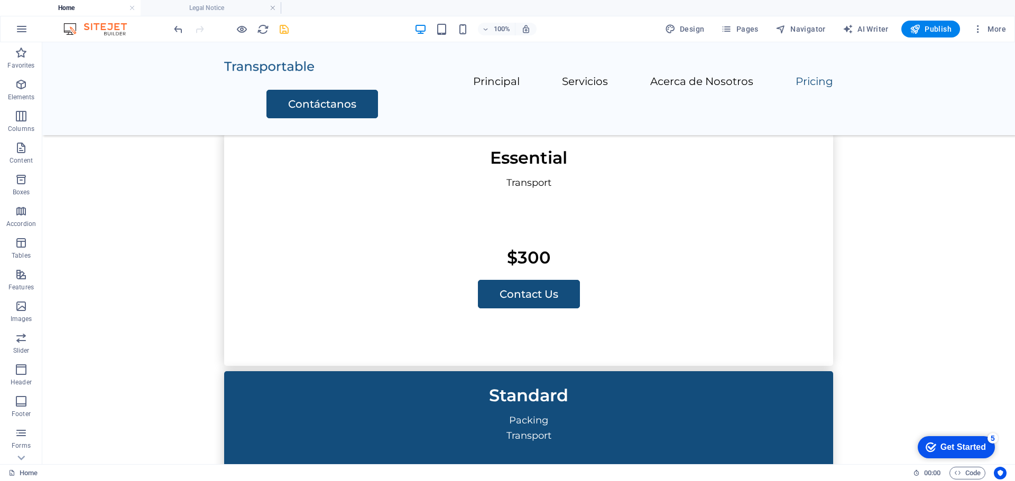
drag, startPoint x: 1013, startPoint y: 262, endPoint x: 98, endPoint y: 60, distance: 937.0
click at [964, 449] on div "Get Started" at bounding box center [962, 448] width 45 height 10
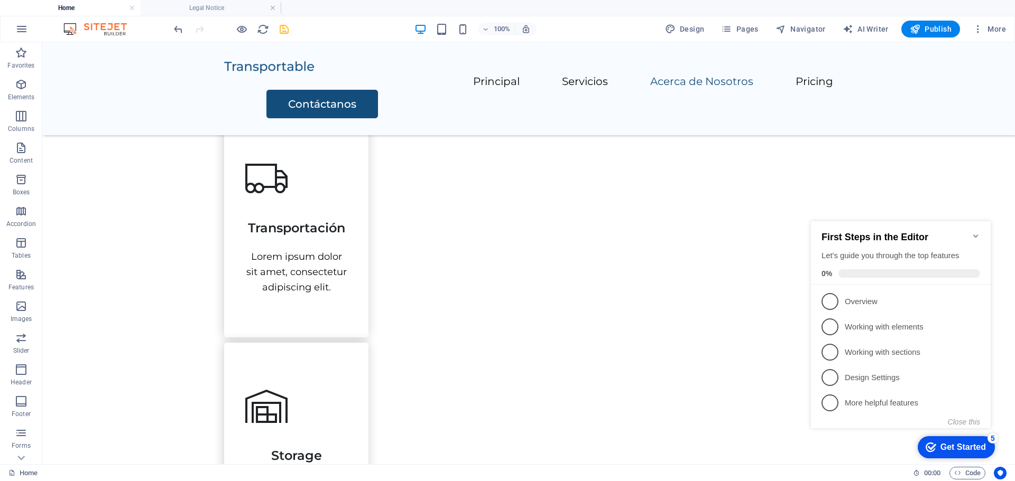
scroll to position [0, 0]
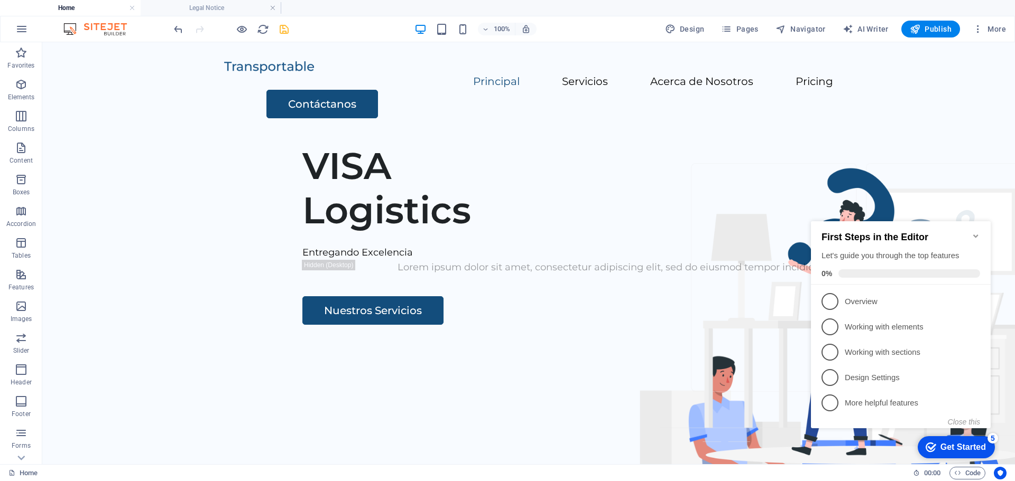
click at [976, 235] on icon "Minimize checklist" at bounding box center [975, 236] width 8 height 8
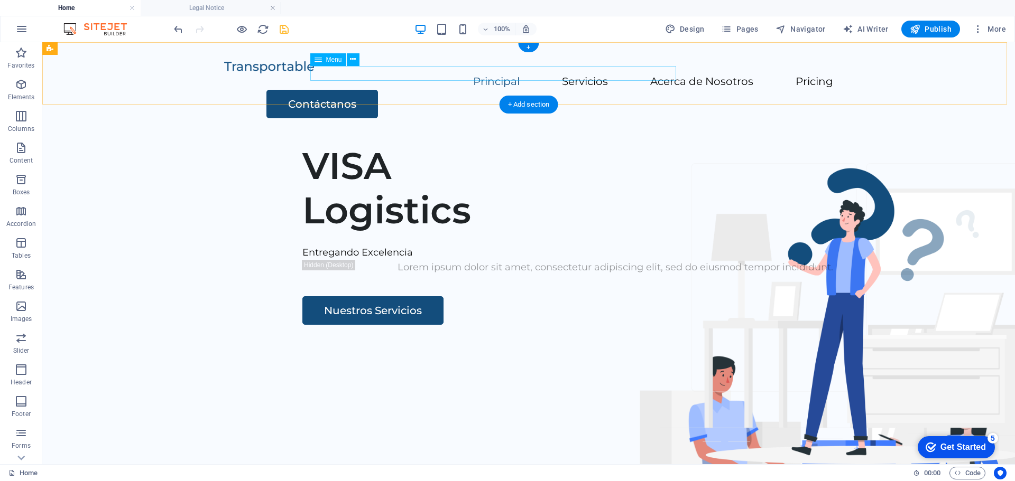
click at [574, 75] on nav "Principal Servicios Acerca de Nosotros Pricing" at bounding box center [528, 82] width 609 height 15
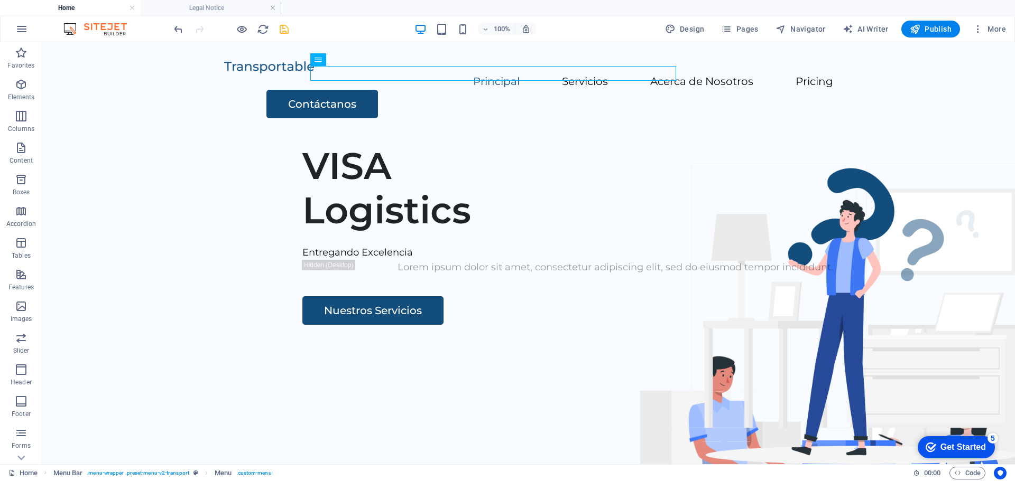
drag, startPoint x: 1012, startPoint y: 232, endPoint x: 801, endPoint y: 82, distance: 258.5
click at [738, 29] on span "Pages" at bounding box center [739, 29] width 37 height 11
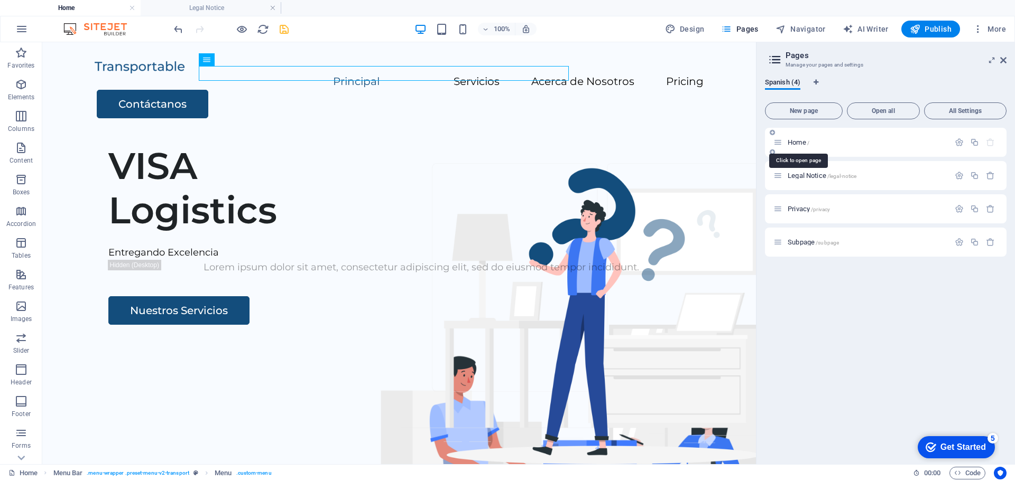
click at [794, 142] on span "Home /" at bounding box center [798, 142] width 22 height 8
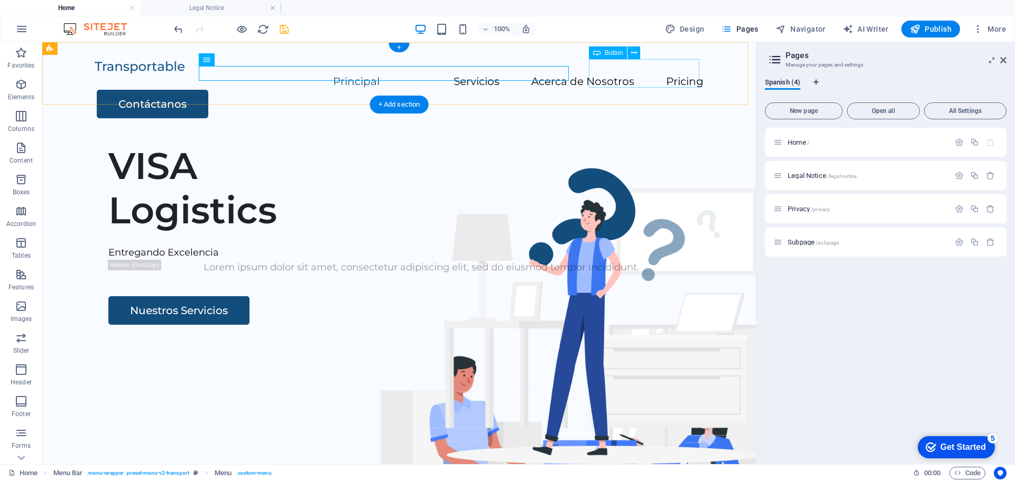
click at [652, 90] on div "Contáctanos" at bounding box center [400, 104] width 607 height 29
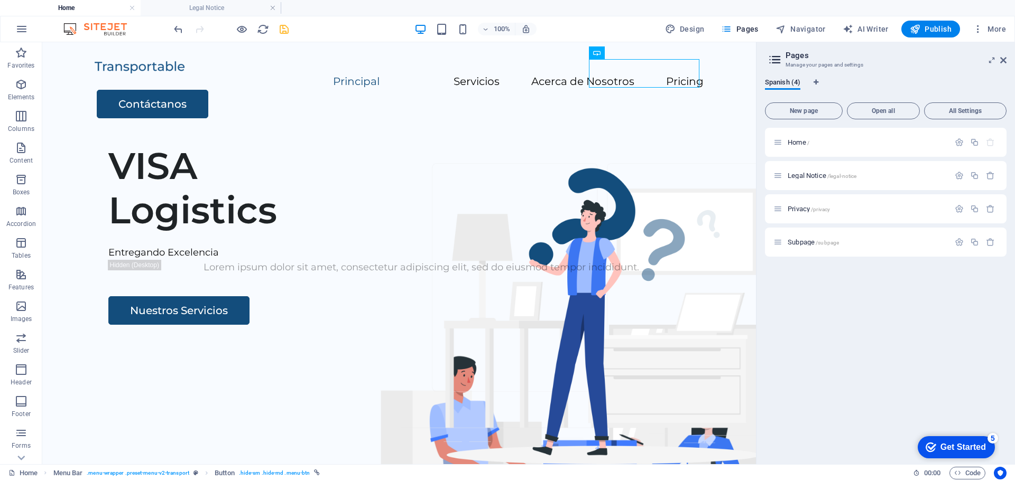
click at [293, 29] on div "100% Design Pages Navigator AI Writer Publish More" at bounding box center [591, 29] width 838 height 17
click at [288, 29] on icon "save" at bounding box center [284, 29] width 12 height 12
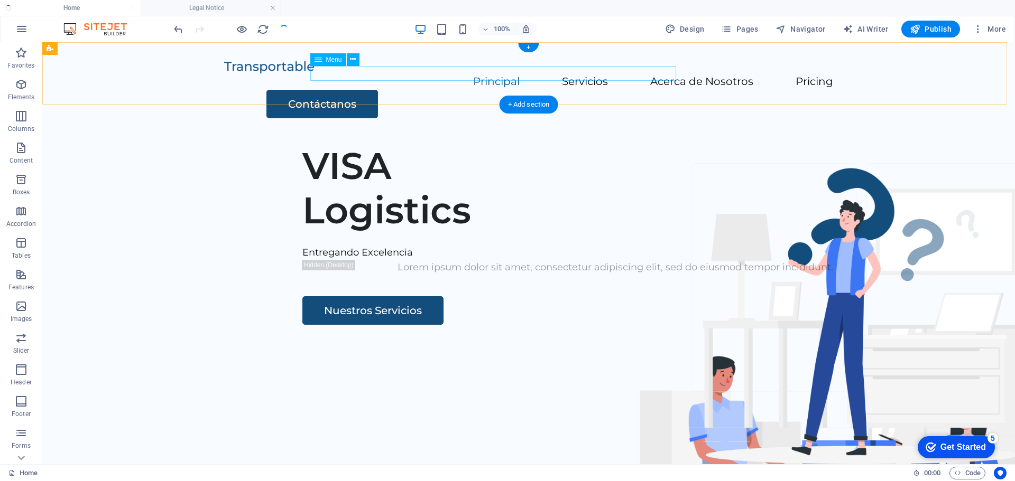
click at [541, 75] on nav "Principal Servicios Acerca de Nosotros Pricing" at bounding box center [528, 82] width 609 height 15
select select
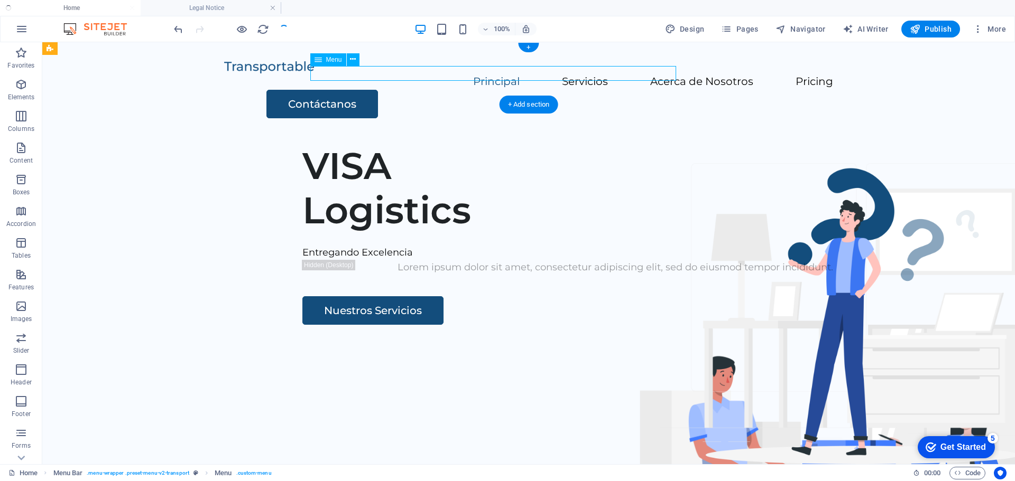
select select
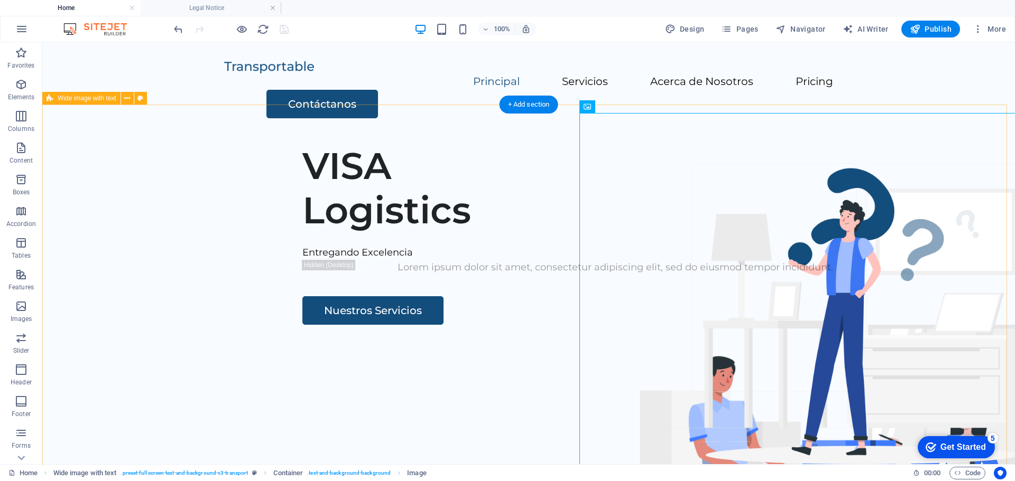
click at [124, 266] on div "VISA Logistics Entregando Excelencia Lorem ipsum dolor sit amet, consectetur ad…" at bounding box center [528, 337] width 972 height 405
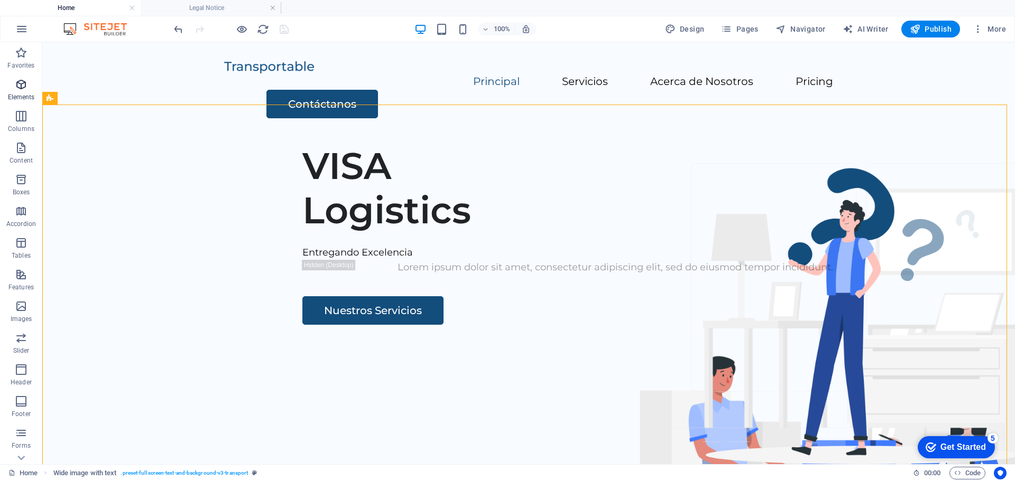
click at [31, 94] on p "Elements" at bounding box center [21, 97] width 27 height 8
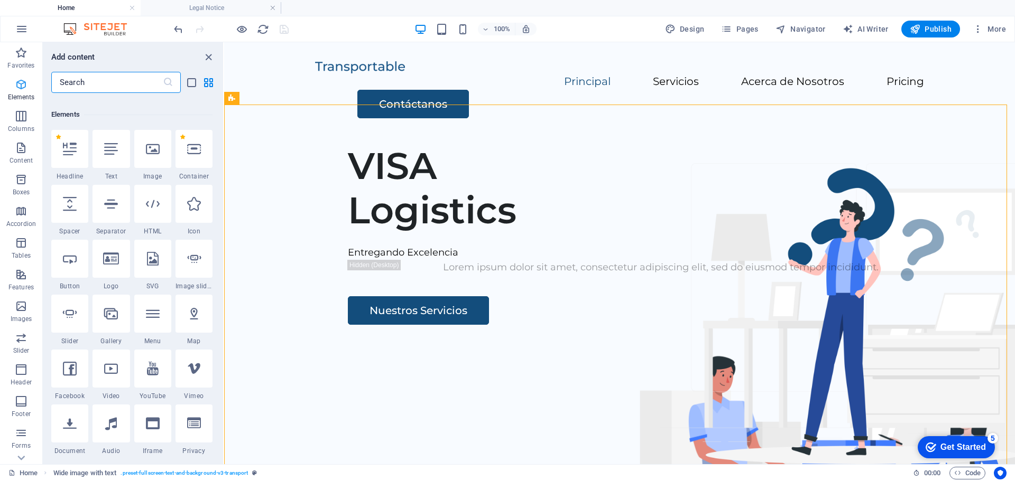
scroll to position [113, 0]
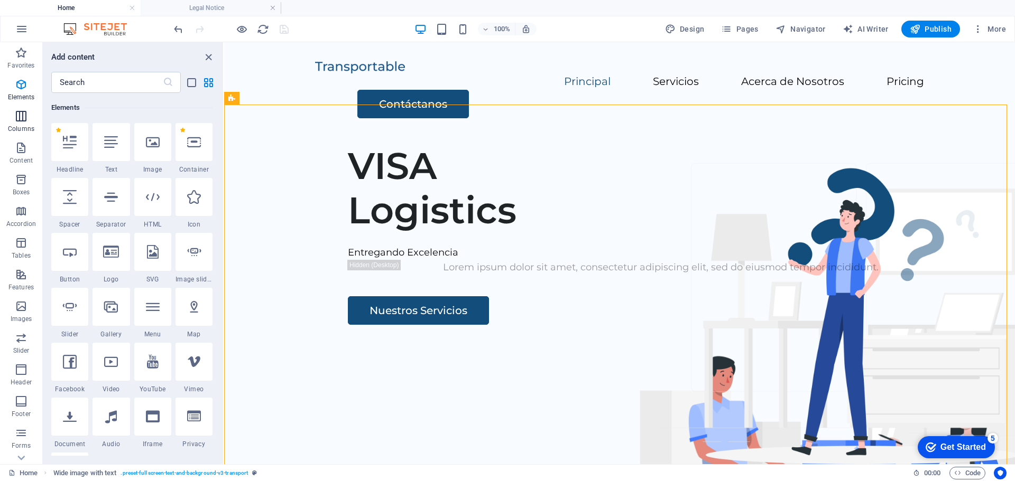
click at [23, 110] on icon "button" at bounding box center [21, 116] width 13 height 13
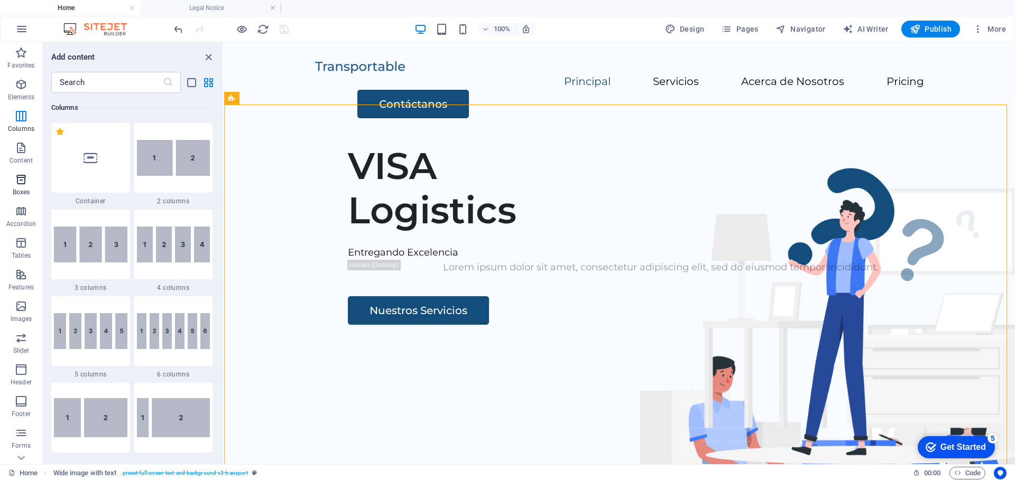
scroll to position [523, 0]
click at [22, 153] on icon "button" at bounding box center [21, 148] width 13 height 13
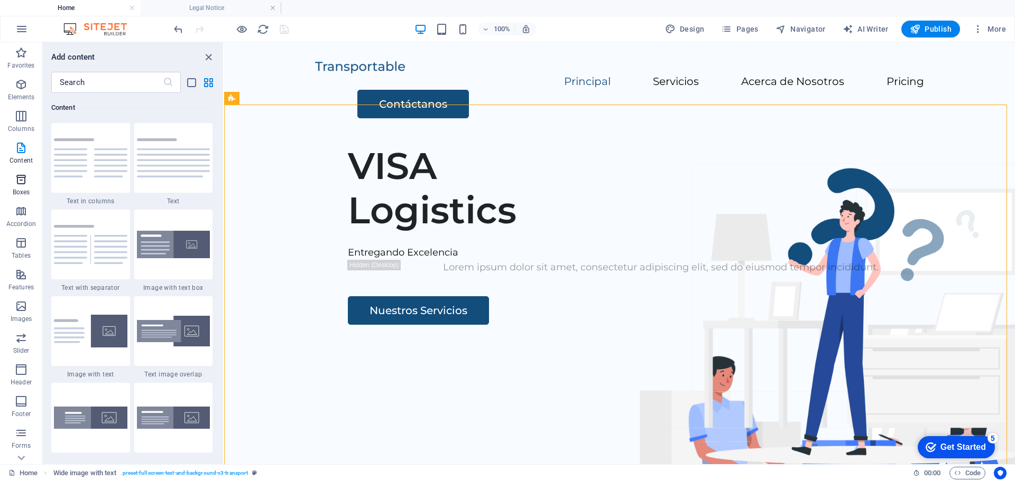
click at [19, 180] on icon "button" at bounding box center [21, 179] width 13 height 13
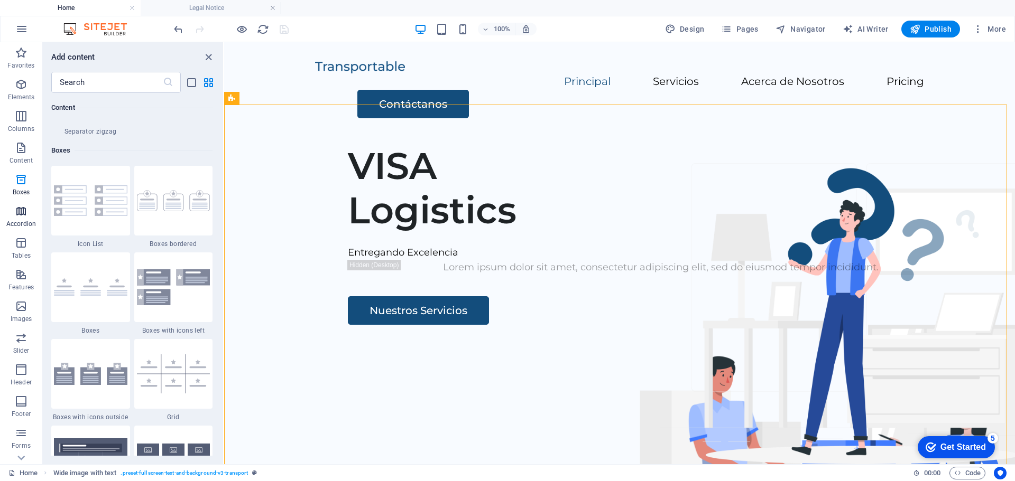
scroll to position [2915, 0]
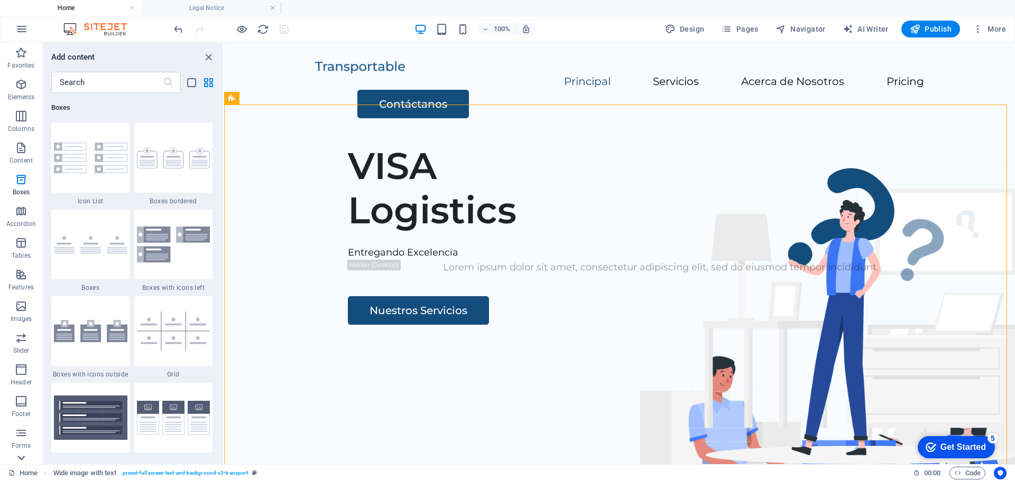
click at [22, 56] on icon at bounding box center [21, 48] width 15 height 15
click at [18, 47] on icon at bounding box center [21, 48] width 15 height 15
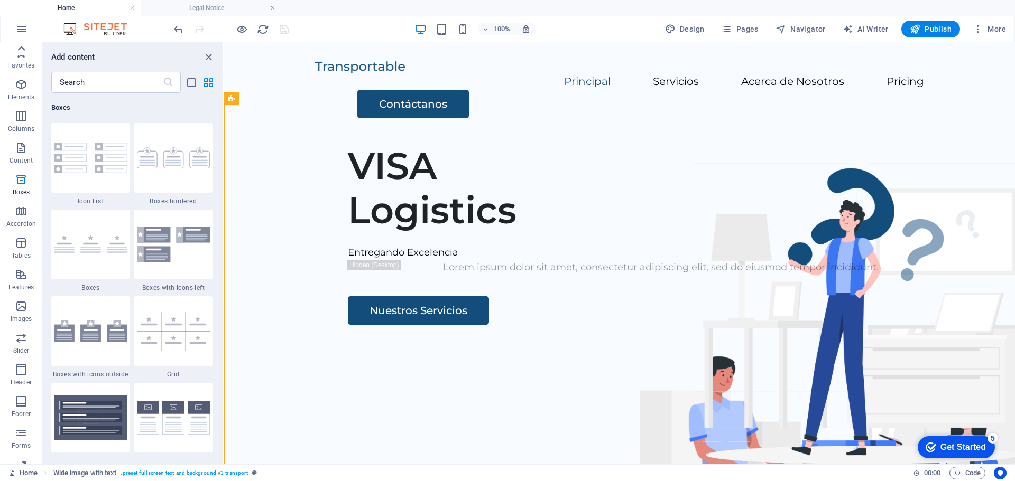
click at [18, 47] on div "Favorites Elements Columns Content Boxes Accordion Tables Features Images Slide…" at bounding box center [21, 253] width 42 height 422
click at [18, 47] on icon "button" at bounding box center [21, 53] width 13 height 13
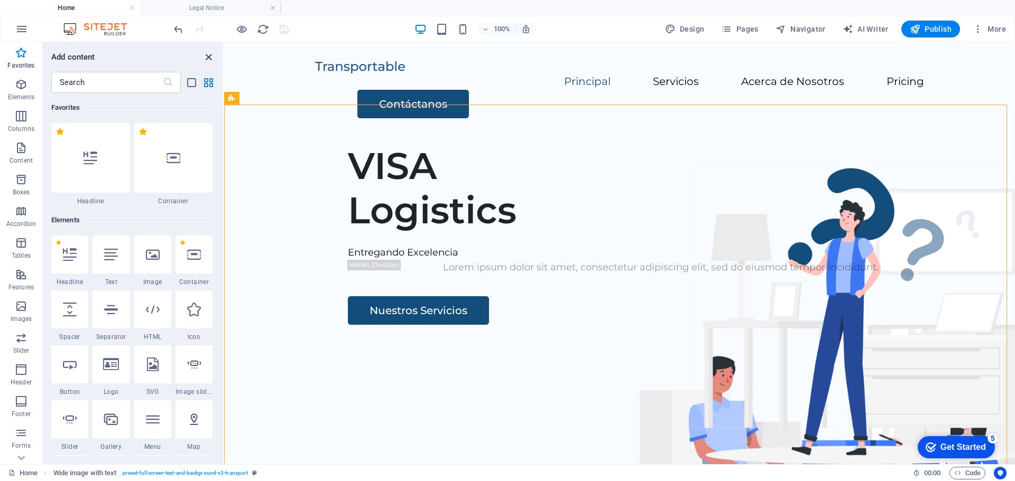
click at [211, 55] on icon "close panel" at bounding box center [208, 57] width 12 height 12
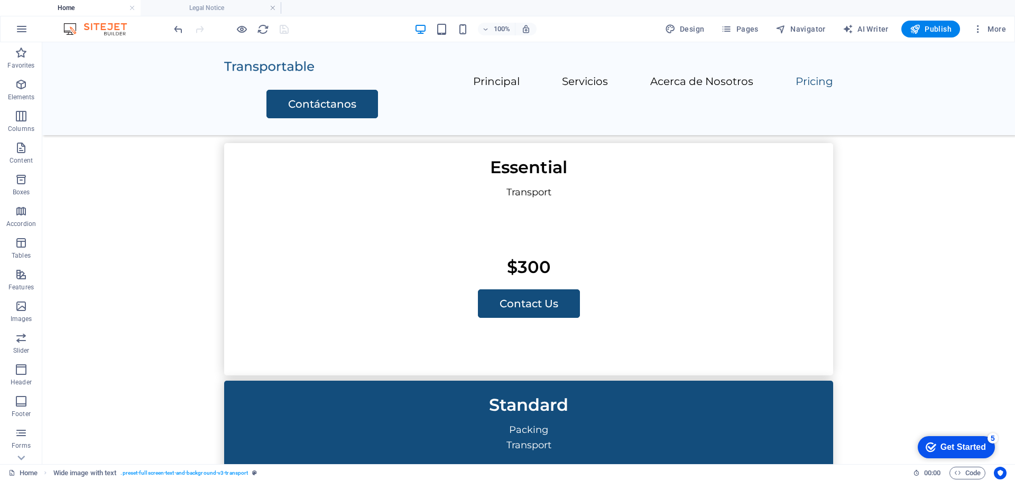
scroll to position [2005, 0]
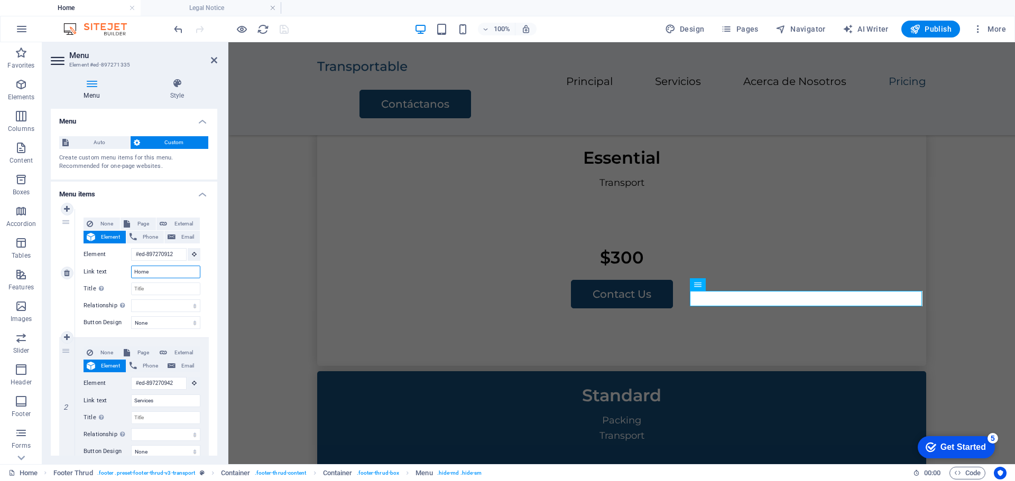
drag, startPoint x: 170, startPoint y: 274, endPoint x: 120, endPoint y: 266, distance: 50.8
click at [120, 266] on div "Link text Home" at bounding box center [142, 272] width 117 height 13
type input "Principal"
select select
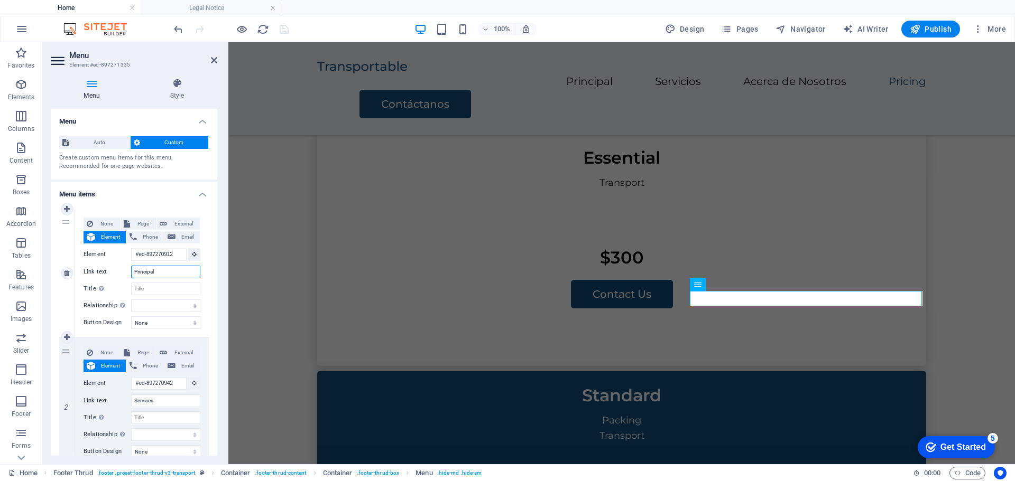
select select
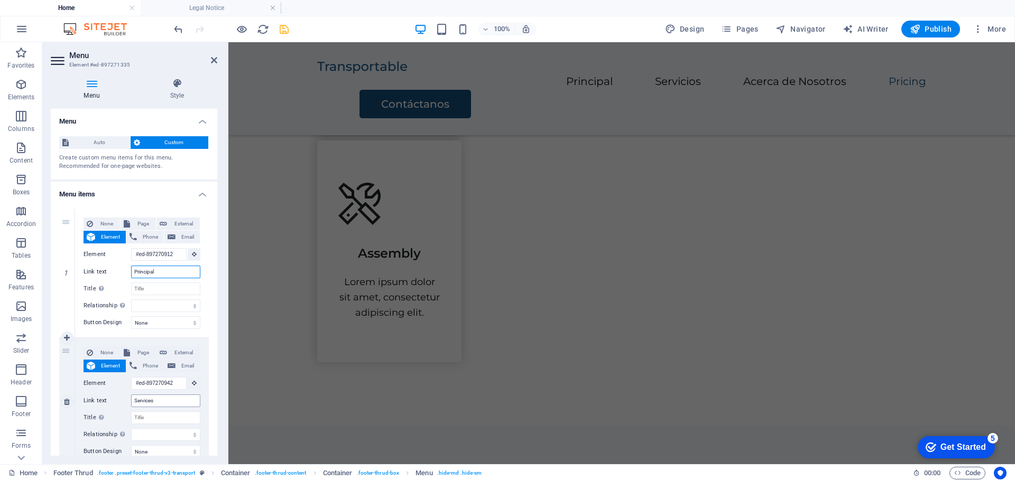
scroll to position [1943, 0]
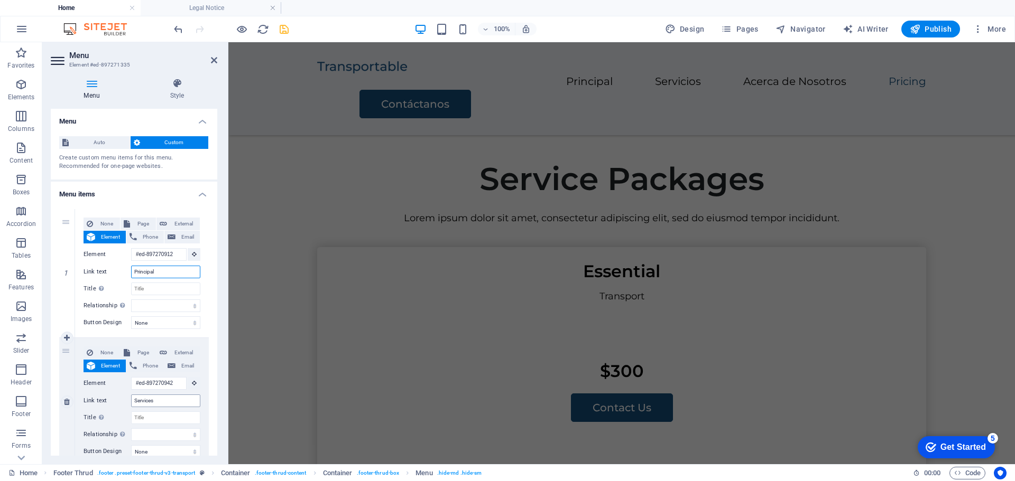
type input "Principal"
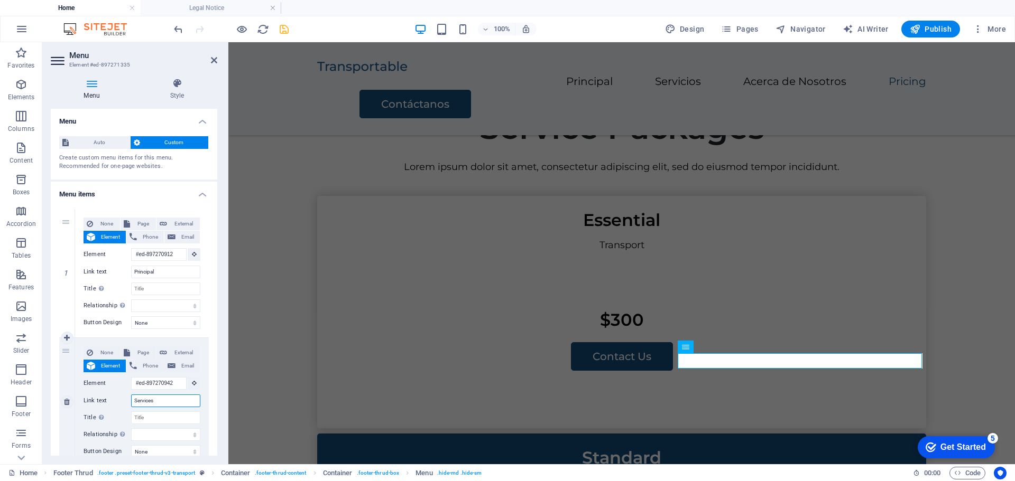
drag, startPoint x: 163, startPoint y: 400, endPoint x: 114, endPoint y: 402, distance: 49.7
click at [114, 402] on div "Link text Services" at bounding box center [142, 401] width 117 height 13
type input "Servicios"
select select
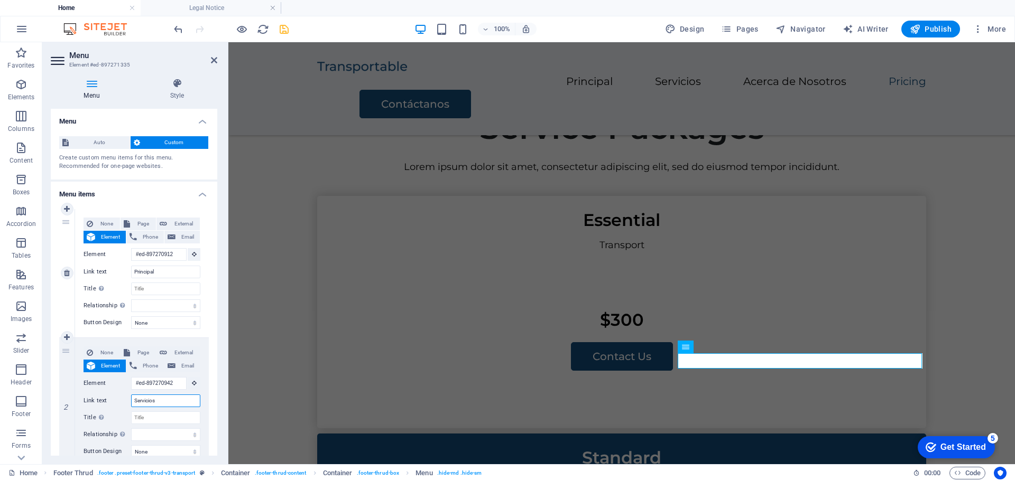
select select
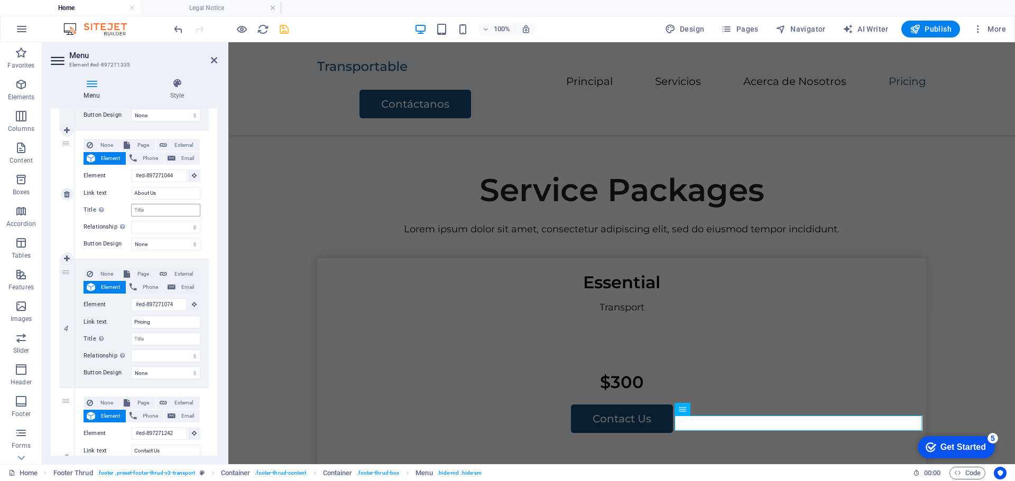
scroll to position [1818, 0]
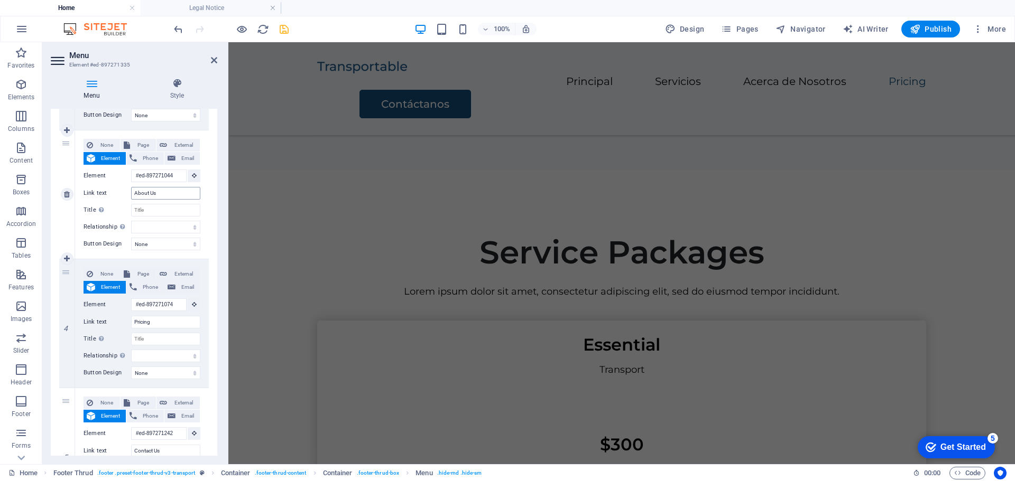
type input "Servicios"
click at [161, 194] on input "About Us" at bounding box center [165, 193] width 69 height 13
type input "Acerca de Nosotros"
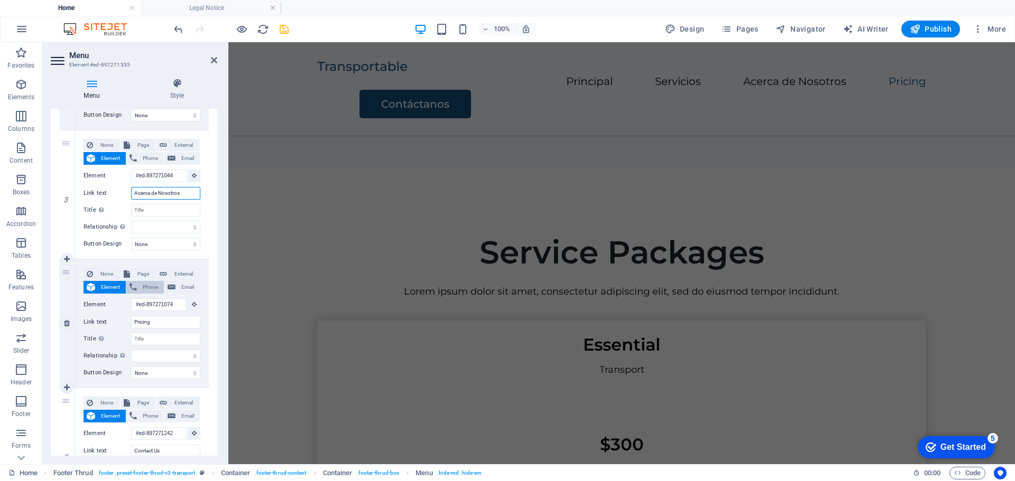
select select
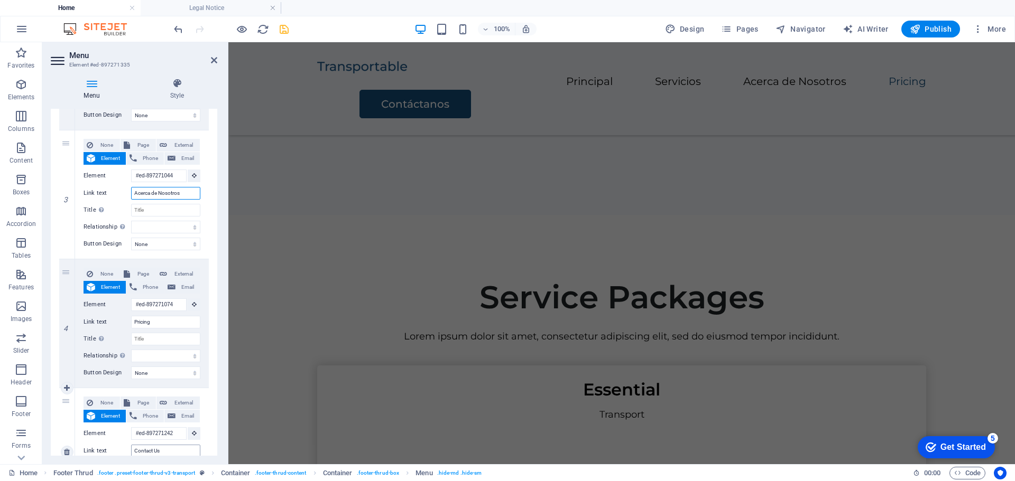
scroll to position [1711, 0]
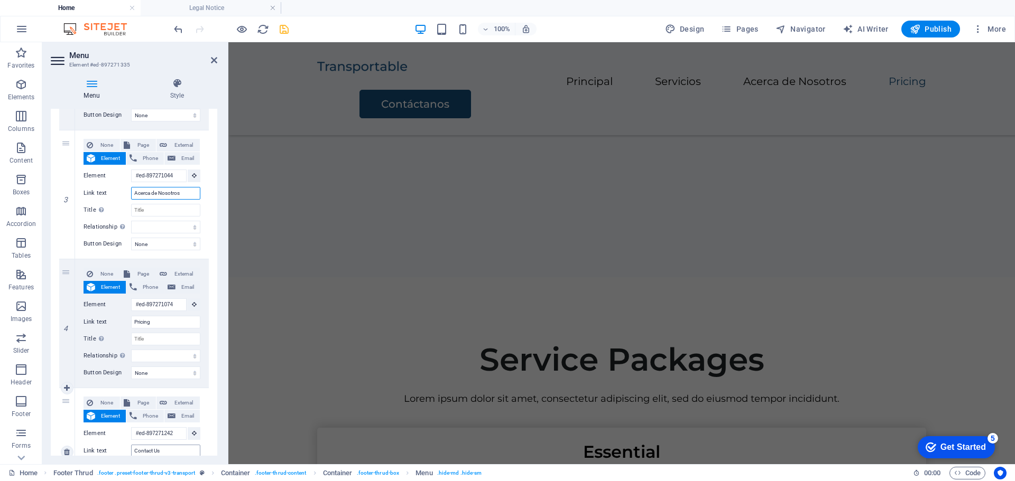
type input "Acerca de Nosotros"
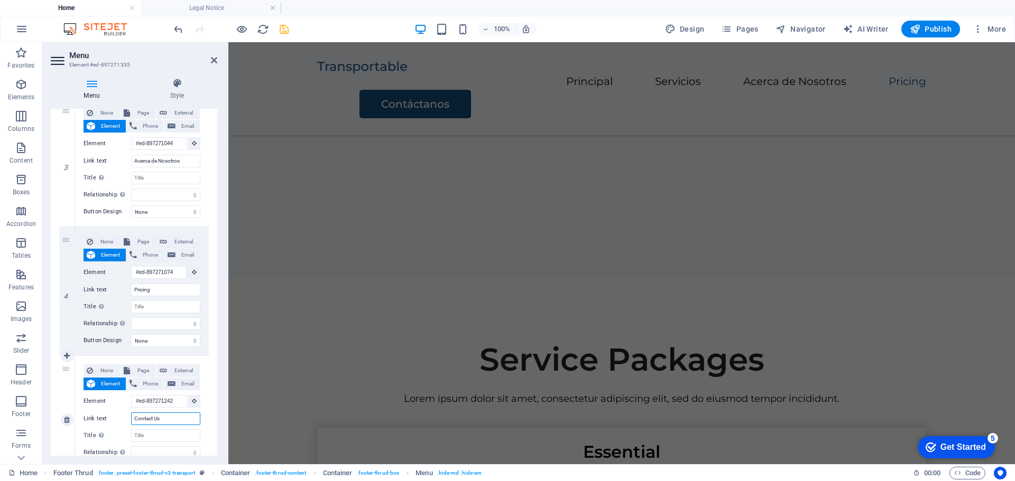
drag, startPoint x: 167, startPoint y: 453, endPoint x: 109, endPoint y: 439, distance: 59.3
click at [110, 444] on div "None Page External Element Phone Email Page Home Legal Notice Privacy Subpage E…" at bounding box center [142, 412] width 117 height 95
type input "Contáctanos"
select select
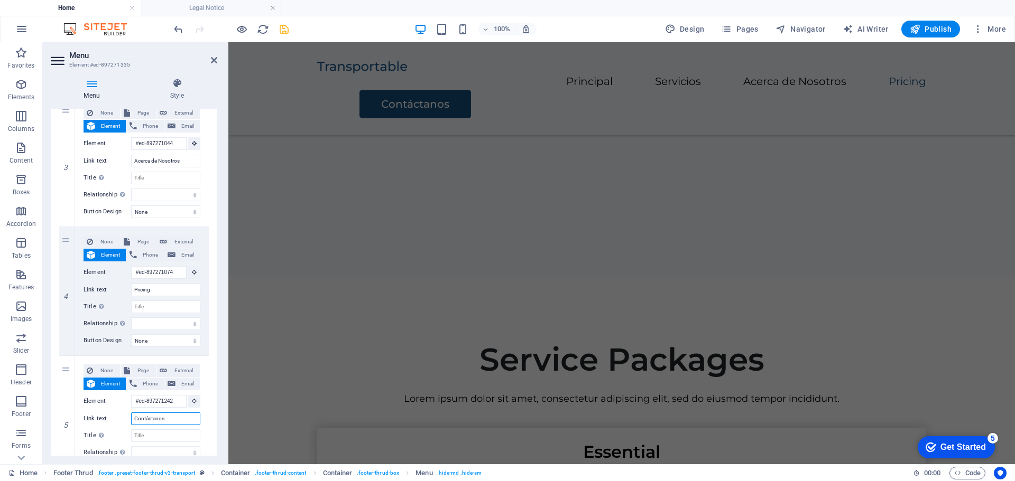
select select
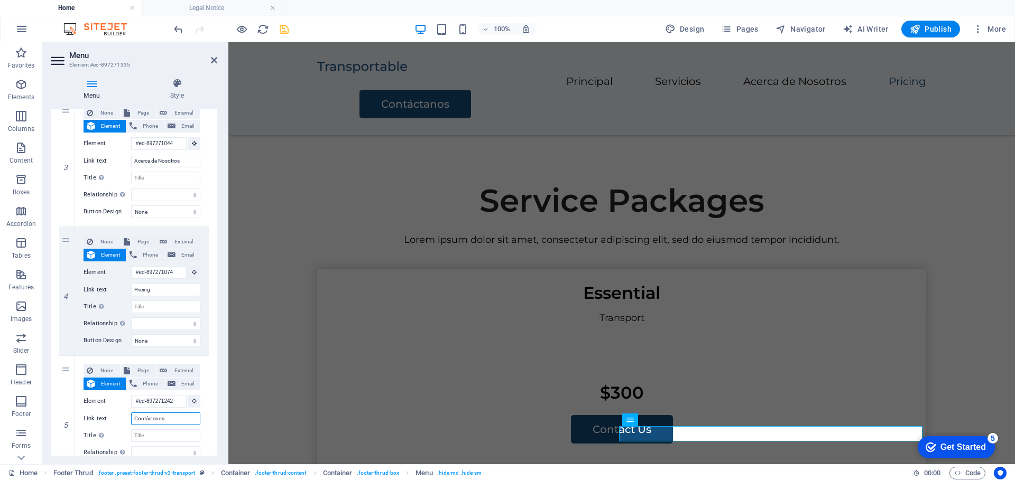
scroll to position [2005, 0]
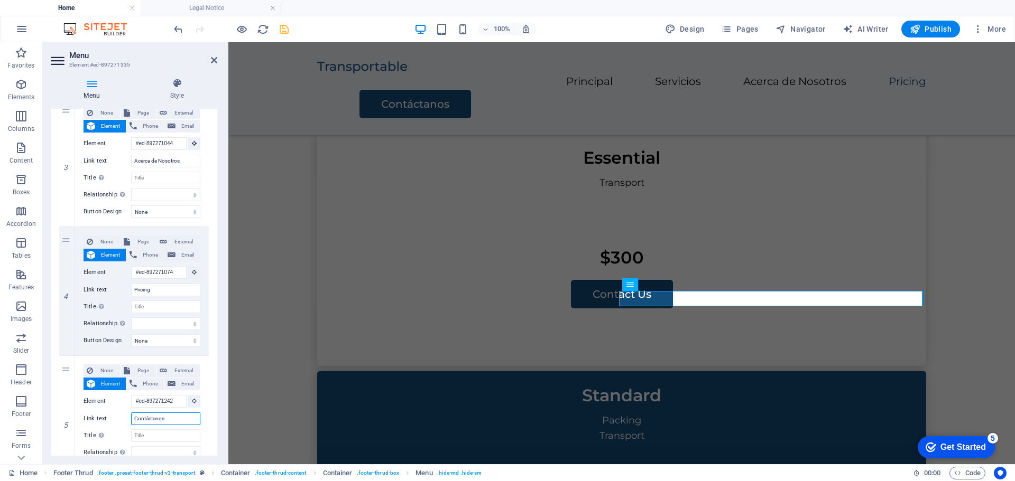
type input "Contáctanos"
click at [288, 25] on icon "save" at bounding box center [284, 29] width 12 height 12
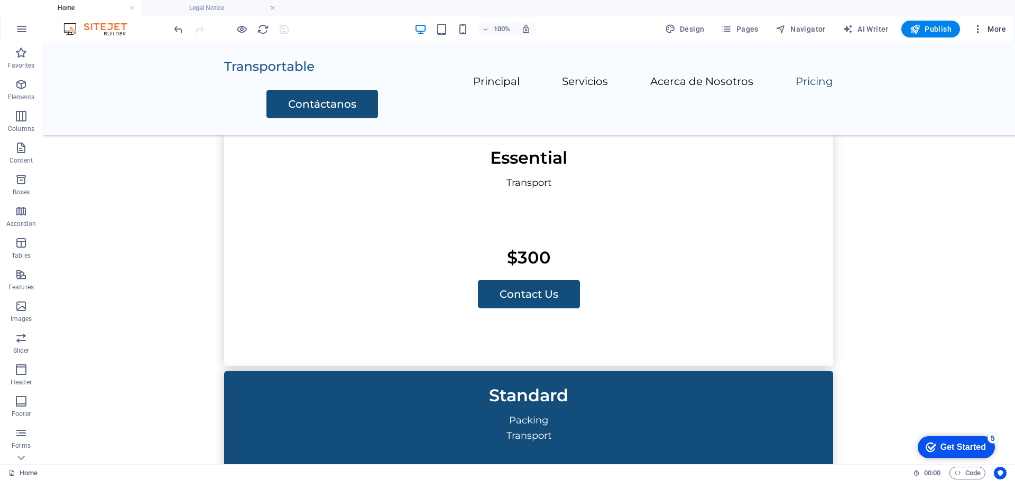
click at [983, 30] on icon "button" at bounding box center [977, 29] width 11 height 11
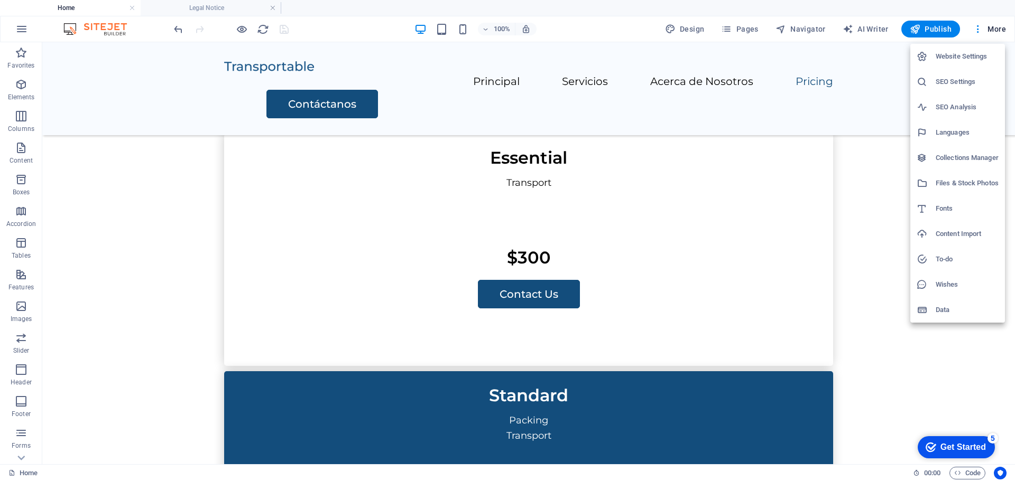
drag, startPoint x: 1010, startPoint y: 405, endPoint x: 925, endPoint y: 366, distance: 93.9
click at [1012, 403] on div at bounding box center [507, 240] width 1015 height 481
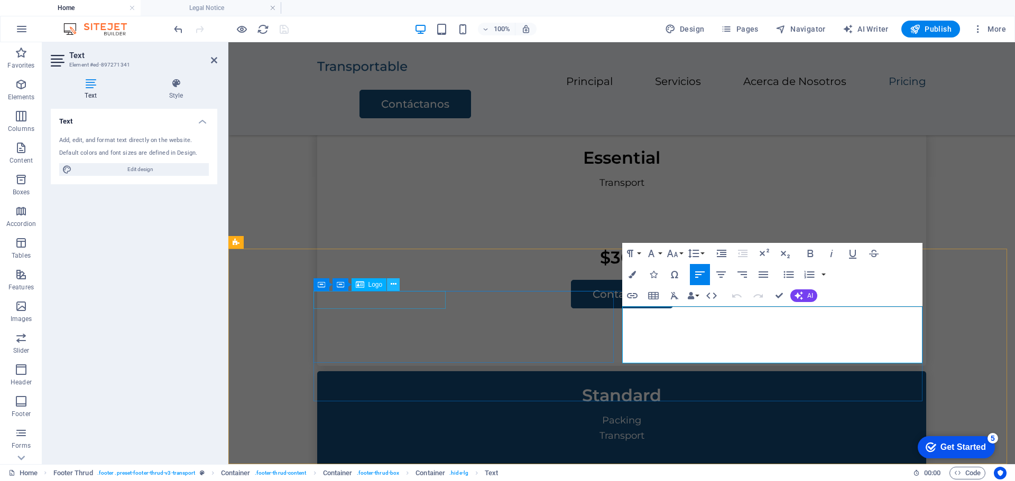
click at [392, 288] on icon at bounding box center [394, 284] width 6 height 11
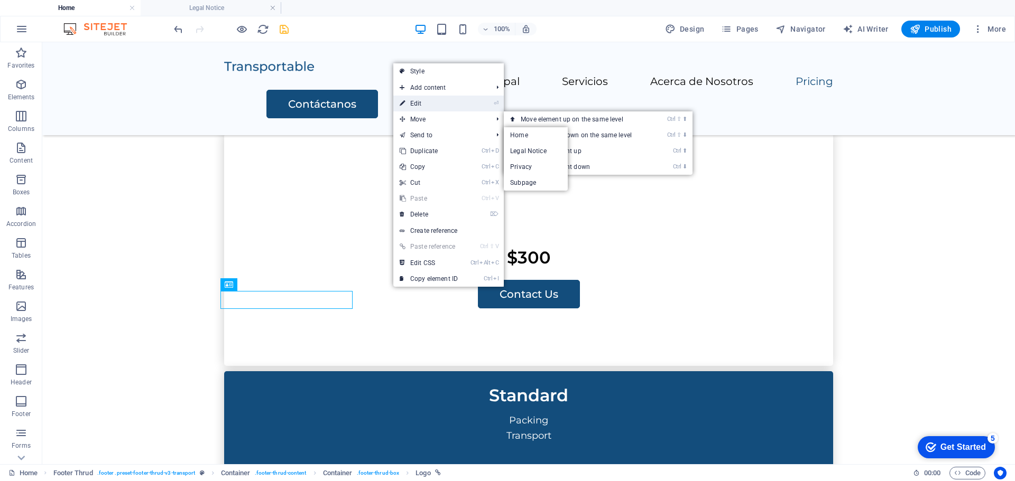
click at [422, 101] on link "⏎ Edit" at bounding box center [428, 104] width 71 height 16
select select "px"
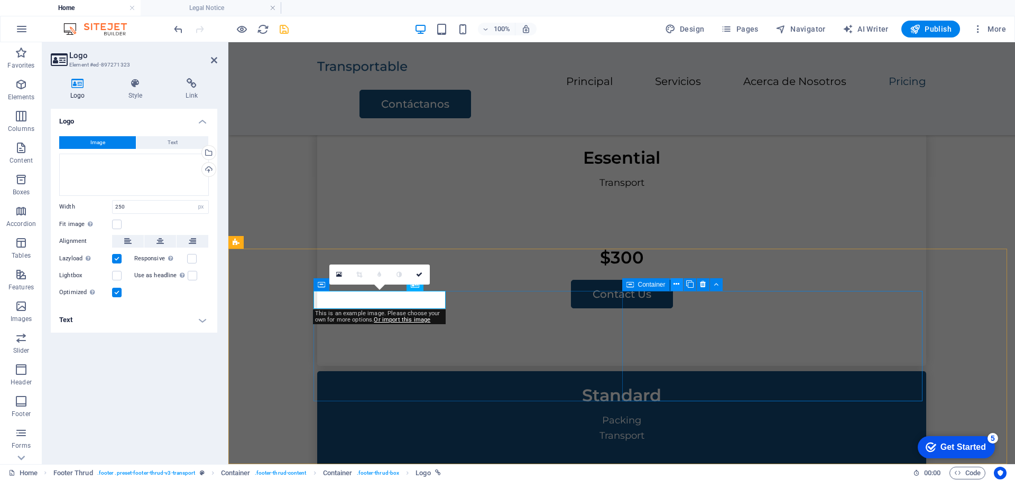
click at [675, 287] on icon at bounding box center [676, 284] width 6 height 11
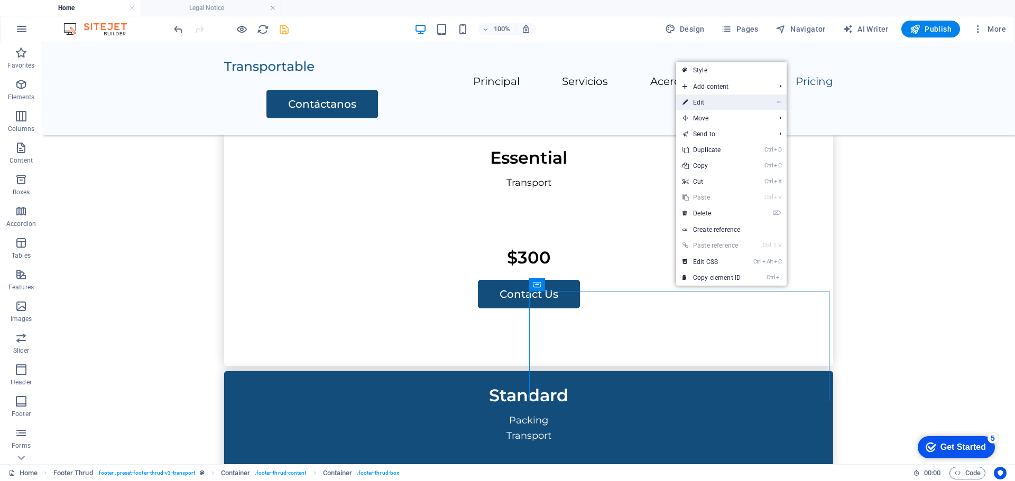
click at [713, 99] on link "⏎ Edit" at bounding box center [711, 103] width 71 height 16
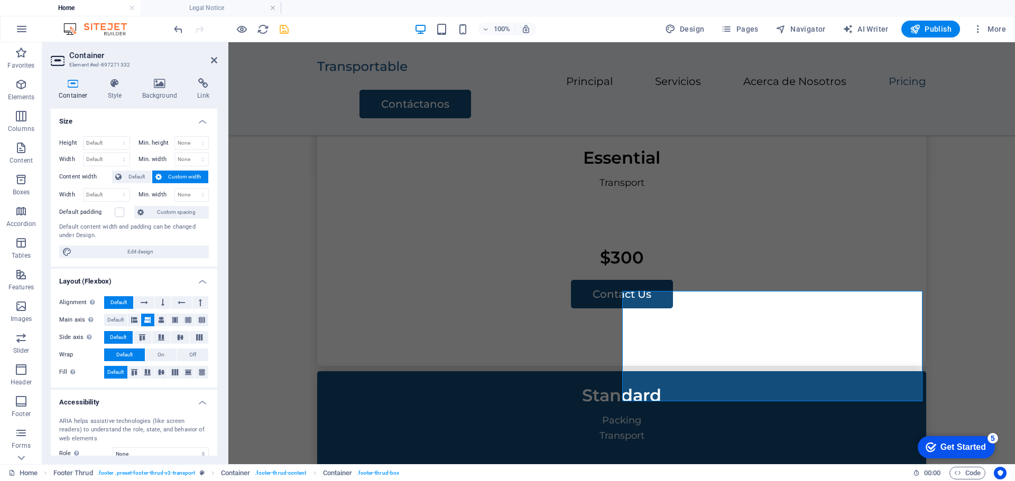
drag, startPoint x: 214, startPoint y: 207, endPoint x: 219, endPoint y: 196, distance: 11.8
click at [219, 196] on div "Container Style Background Link Size Height Default px rem % vh vw Min. height …" at bounding box center [133, 267] width 183 height 395
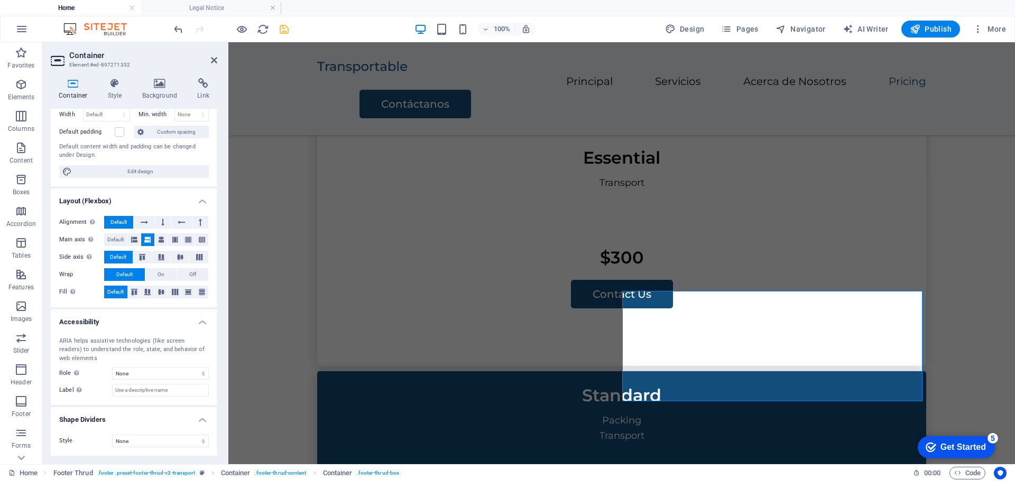
scroll to position [0, 0]
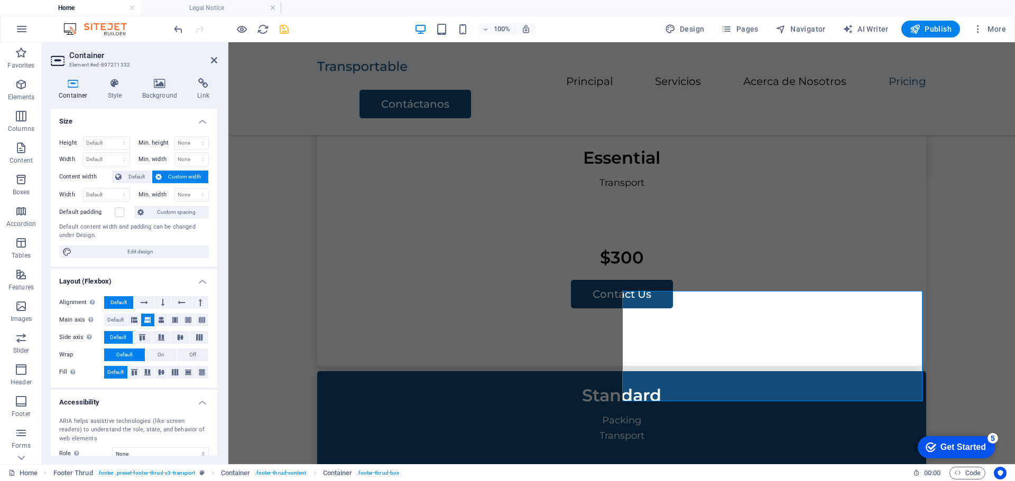
drag, startPoint x: 216, startPoint y: 240, endPoint x: 2, endPoint y: 127, distance: 242.1
